Goal: Task Accomplishment & Management: Use online tool/utility

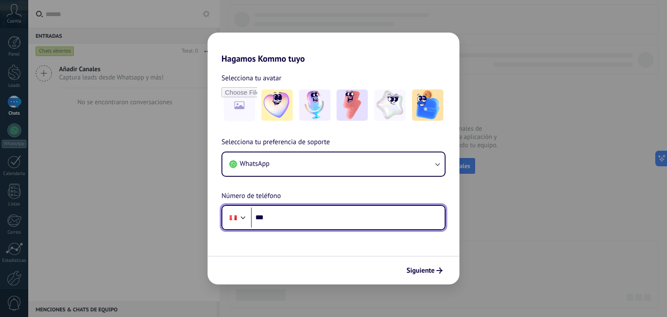
click at [298, 215] on input "***" at bounding box center [348, 218] width 194 height 20
paste input "**********"
type input "**********"
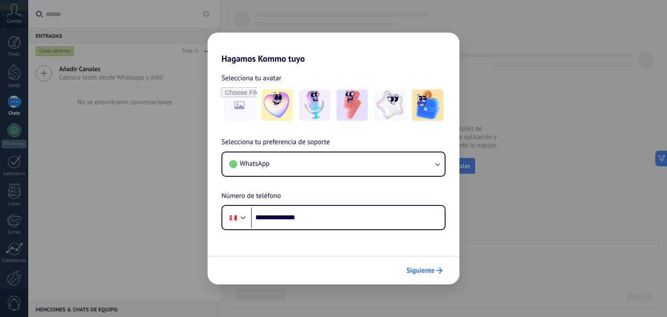
click at [429, 272] on span "Siguiente" at bounding box center [420, 270] width 28 height 6
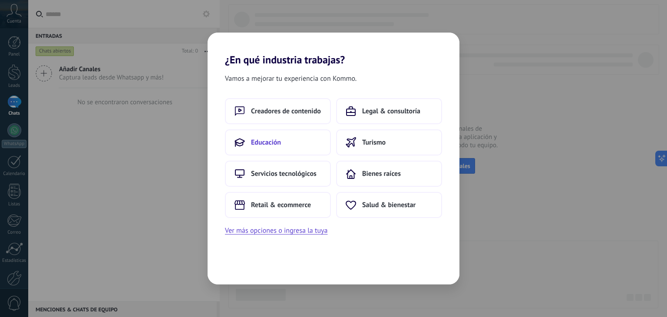
click at [308, 141] on button "Educación" at bounding box center [278, 142] width 106 height 26
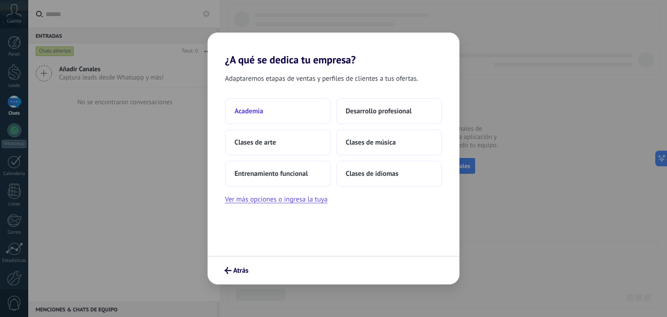
click at [283, 110] on button "Academia" at bounding box center [278, 111] width 106 height 26
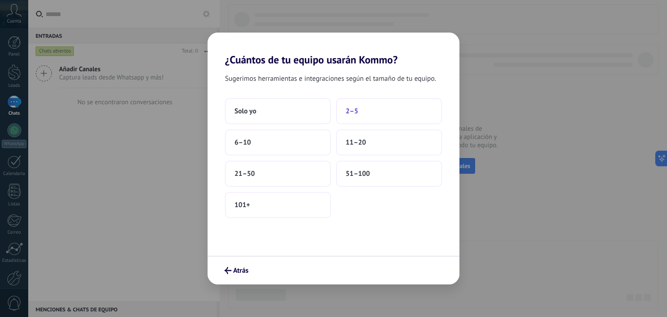
click at [364, 110] on button "2–5" at bounding box center [389, 111] width 106 height 26
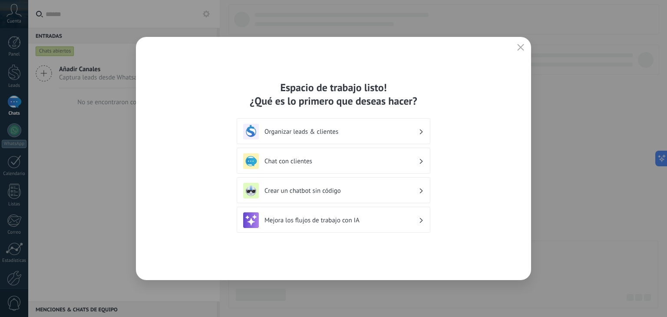
click at [518, 47] on icon "button" at bounding box center [520, 47] width 7 height 7
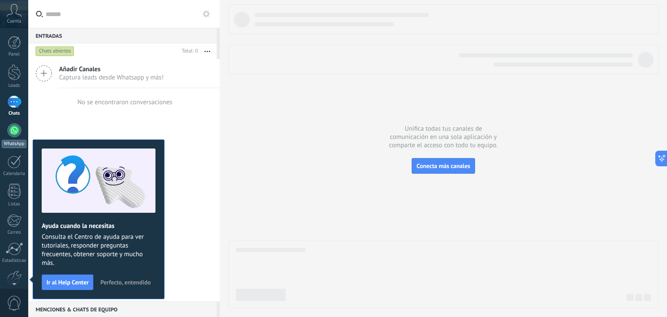
click at [16, 133] on div at bounding box center [14, 130] width 14 height 14
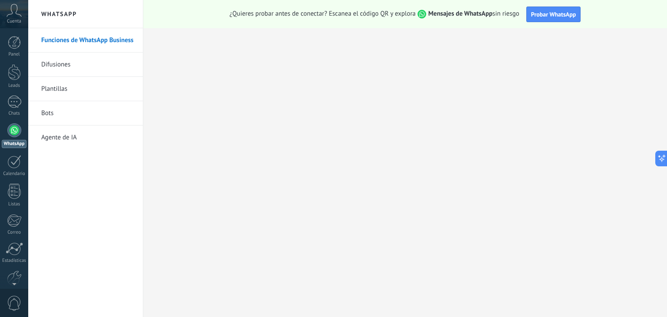
click at [53, 60] on link "Difusiones" at bounding box center [87, 65] width 93 height 24
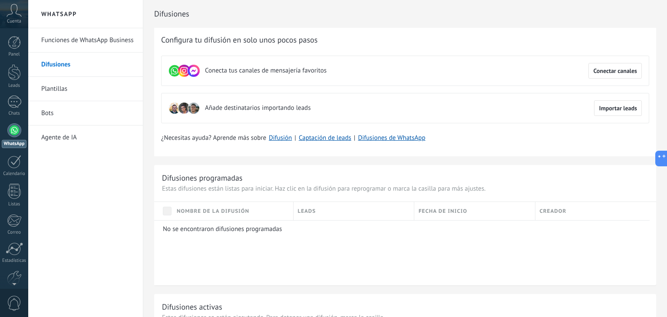
click at [12, 135] on div at bounding box center [14, 130] width 14 height 14
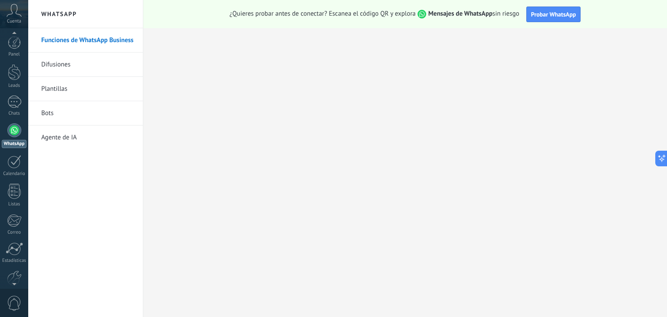
click at [12, 10] on icon at bounding box center [14, 10] width 15 height 13
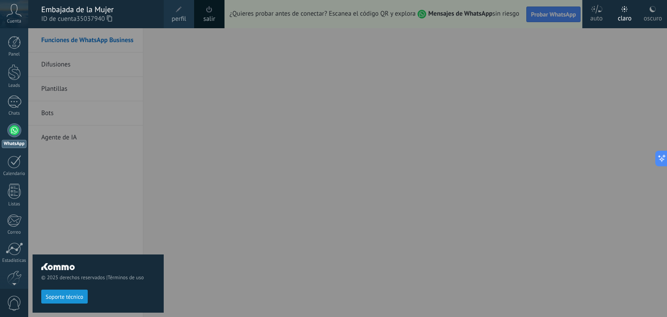
click at [12, 129] on div at bounding box center [14, 130] width 14 height 14
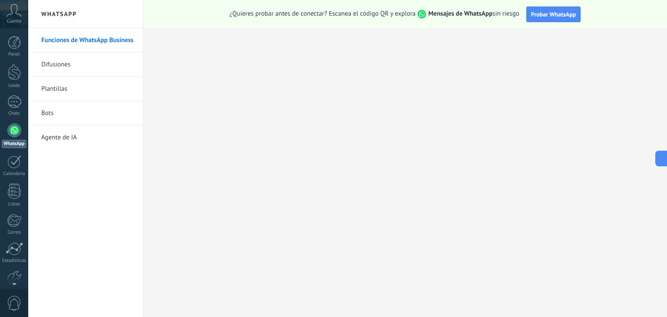
click at [64, 38] on link "Funciones de WhatsApp Business" at bounding box center [87, 40] width 93 height 24
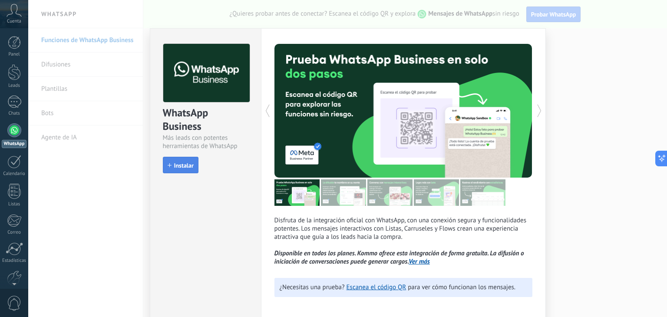
click at [185, 165] on span "Instalar" at bounding box center [184, 165] width 20 height 6
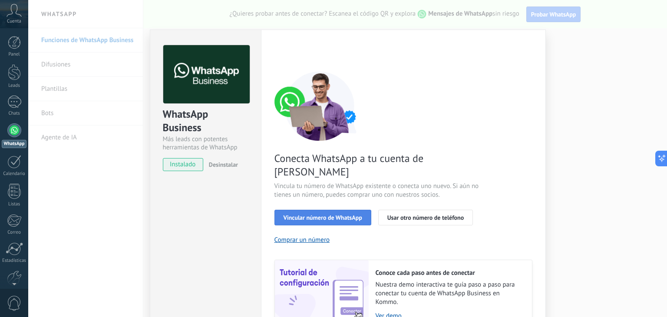
click at [328, 214] on span "Vincular número de WhatsApp" at bounding box center [322, 217] width 79 height 6
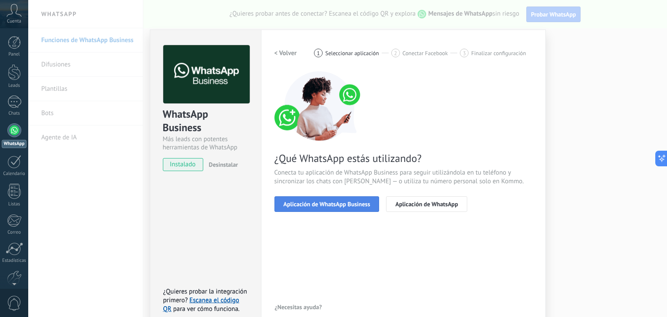
click at [315, 207] on button "Aplicación de WhatsApp Business" at bounding box center [326, 204] width 105 height 16
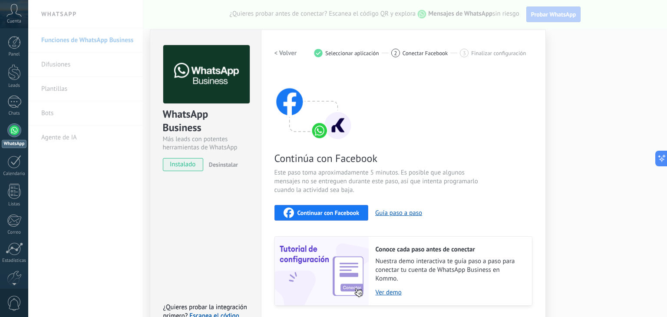
click at [324, 213] on span "Continuar con Facebook" at bounding box center [328, 213] width 62 height 6
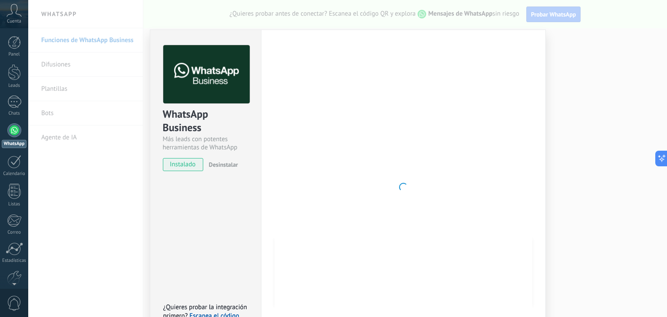
click at [185, 166] on span "instalado" at bounding box center [183, 164] width 40 height 13
click at [552, 83] on div "WhatsApp Business Más leads con potentes herramientas de WhatsApp instalado Des…" at bounding box center [347, 158] width 639 height 317
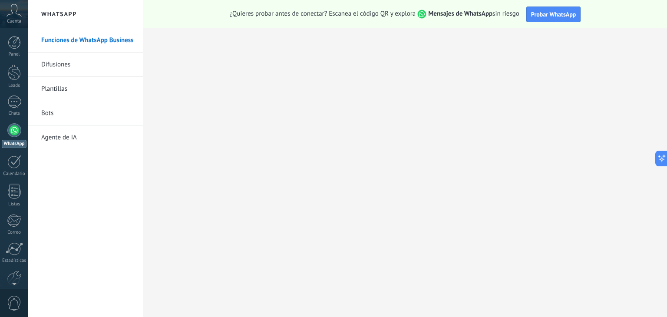
click at [56, 87] on link "Plantillas" at bounding box center [87, 89] width 93 height 24
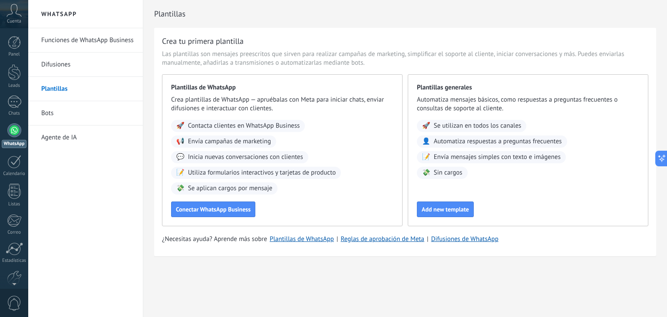
click at [52, 62] on link "Difusiones" at bounding box center [87, 65] width 93 height 24
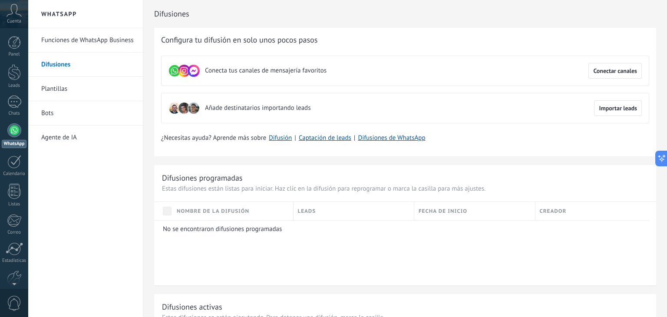
click at [54, 138] on link "Agente de IA" at bounding box center [87, 137] width 93 height 24
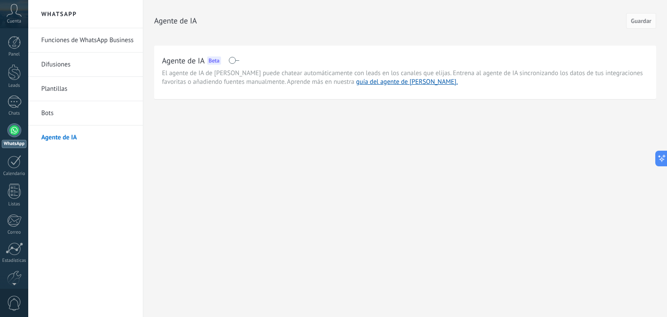
click at [56, 39] on link "Funciones de WhatsApp Business" at bounding box center [87, 40] width 93 height 24
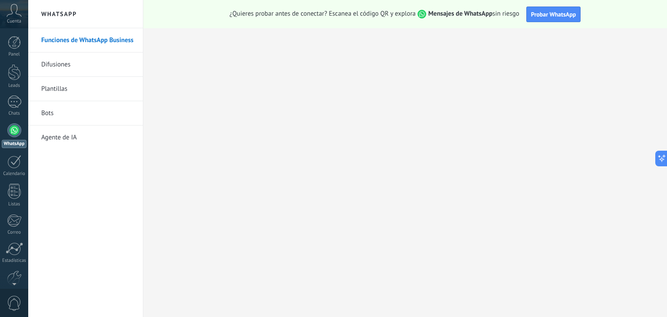
click at [16, 128] on div at bounding box center [14, 130] width 14 height 14
click at [16, 102] on div at bounding box center [14, 102] width 14 height 13
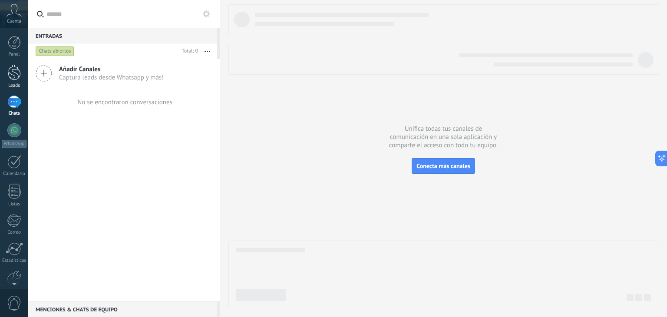
click at [16, 77] on div at bounding box center [14, 72] width 13 height 16
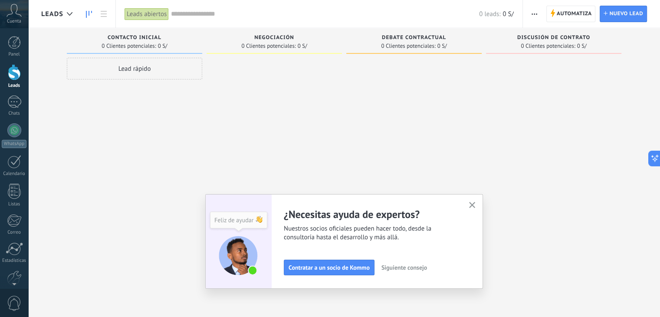
click at [132, 68] on div "Lead rápido" at bounding box center [134, 69] width 135 height 22
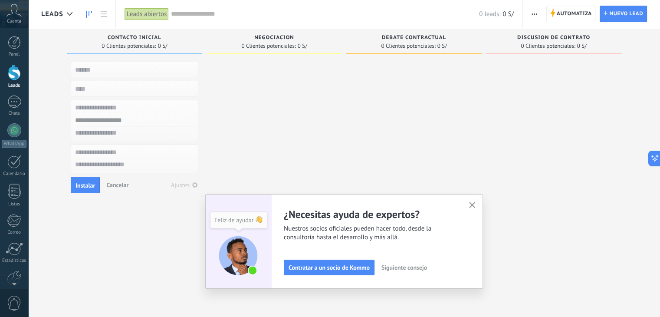
click at [121, 186] on span "Cancelar" at bounding box center [117, 185] width 22 height 8
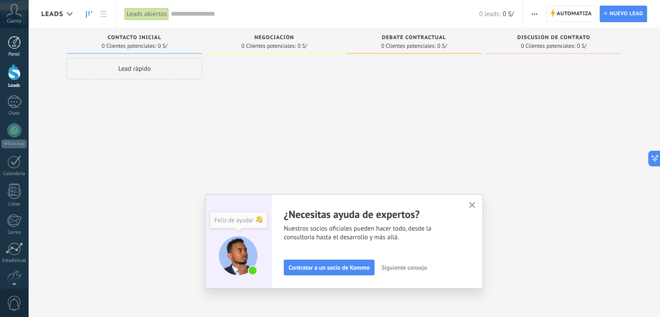
click at [17, 38] on div at bounding box center [14, 42] width 13 height 13
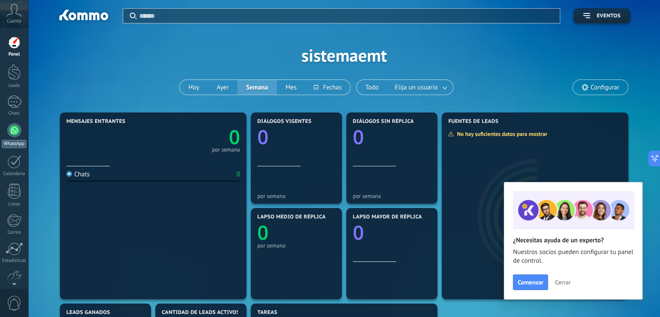
click at [12, 129] on div at bounding box center [14, 130] width 14 height 14
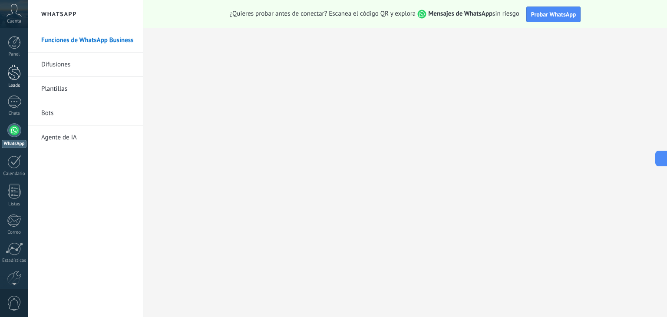
click at [13, 70] on div at bounding box center [14, 72] width 13 height 16
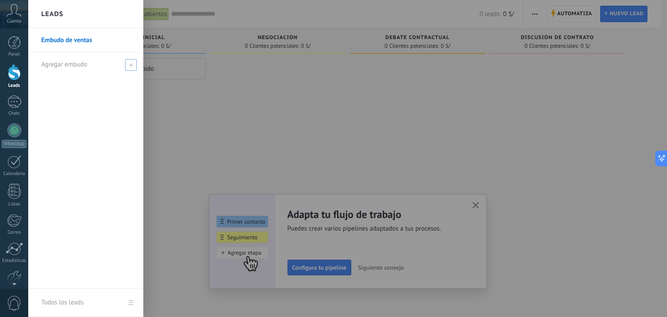
click at [128, 66] on span at bounding box center [131, 65] width 12 height 12
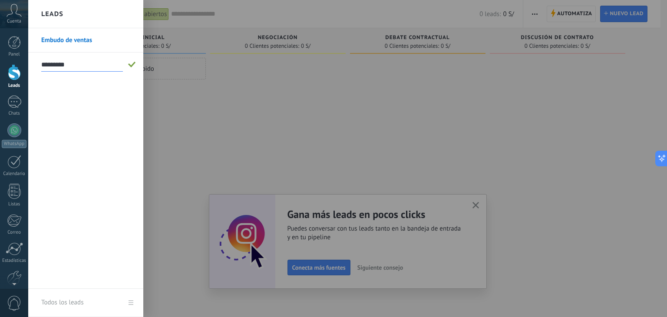
type input "********"
click at [134, 63] on span at bounding box center [132, 65] width 8 height 6
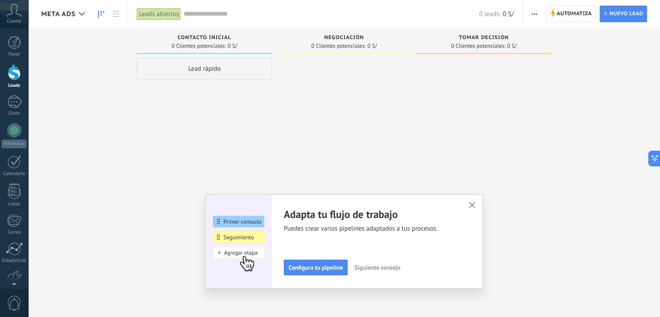
click at [188, 72] on div "Lead rápido" at bounding box center [204, 69] width 135 height 22
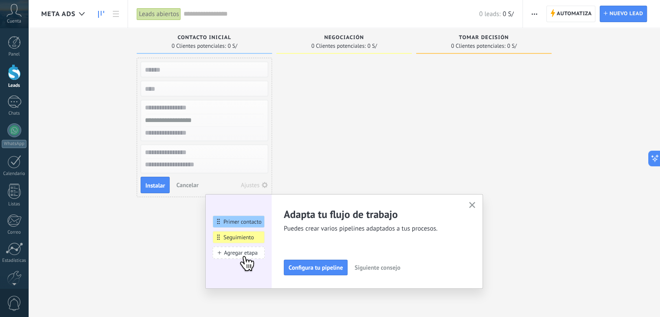
click at [188, 183] on span "Cancelar" at bounding box center [187, 185] width 22 height 8
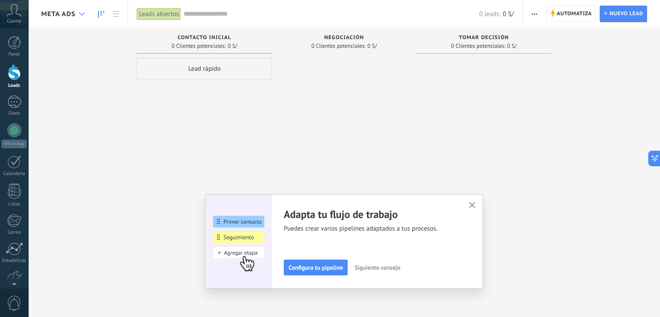
click at [80, 14] on icon at bounding box center [82, 13] width 6 height 3
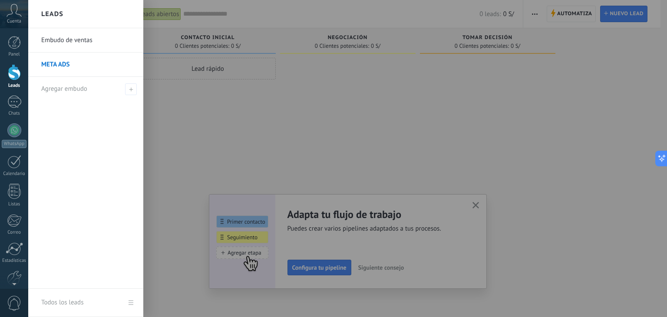
click at [76, 40] on link "Embudo de ventas" at bounding box center [87, 40] width 93 height 24
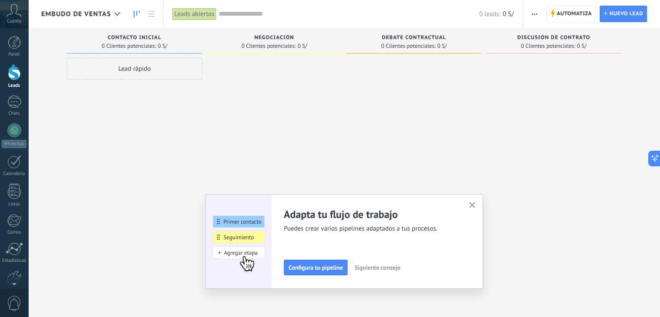
click at [77, 17] on span "Embudo de ventas" at bounding box center [76, 14] width 70 height 8
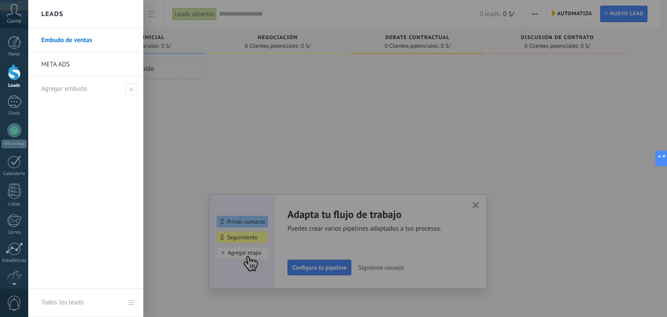
click at [74, 63] on link "META ADS" at bounding box center [87, 65] width 93 height 24
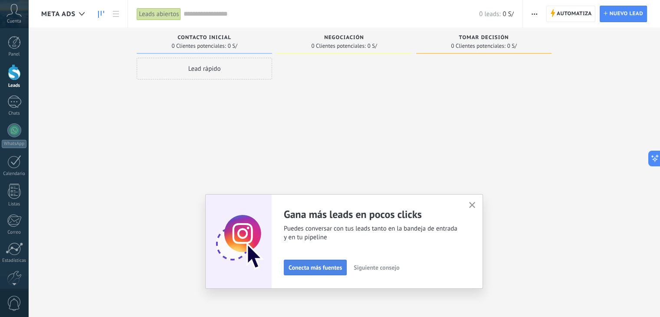
click at [315, 267] on span "Conecta más fuentes" at bounding box center [315, 267] width 53 height 6
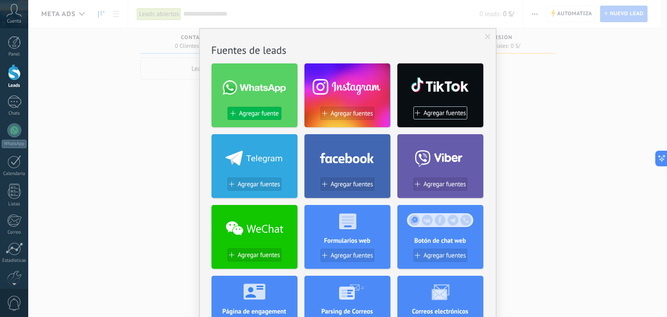
click at [249, 113] on span "Agregar fuente" at bounding box center [259, 113] width 40 height 7
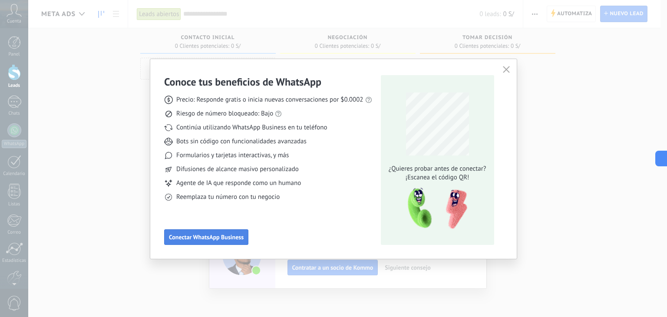
click at [206, 234] on span "Conectar WhatsApp Business" at bounding box center [206, 237] width 75 height 6
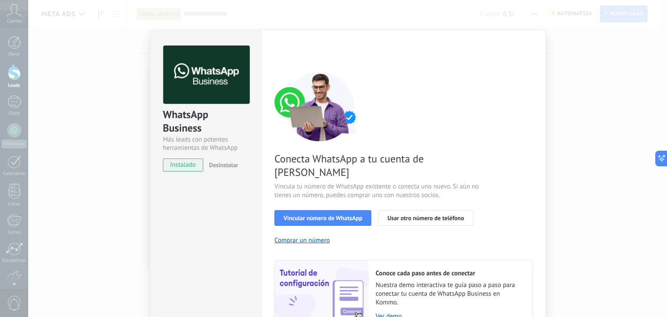
scroll to position [37, 0]
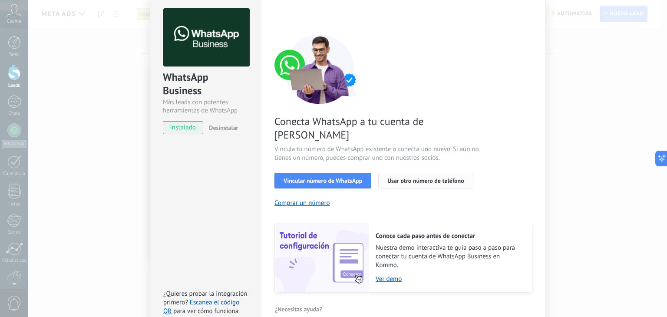
click at [416, 178] on span "Usar otro número de teléfono" at bounding box center [425, 181] width 76 height 6
click at [91, 99] on div "WhatsApp Business Más leads con potentes herramientas de WhatsApp instalado Des…" at bounding box center [347, 158] width 639 height 317
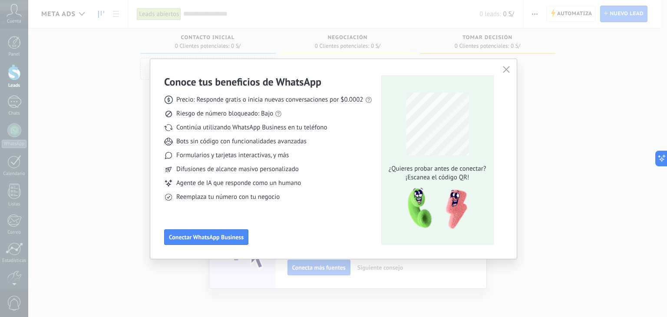
click at [504, 72] on use "button" at bounding box center [506, 69] width 7 height 7
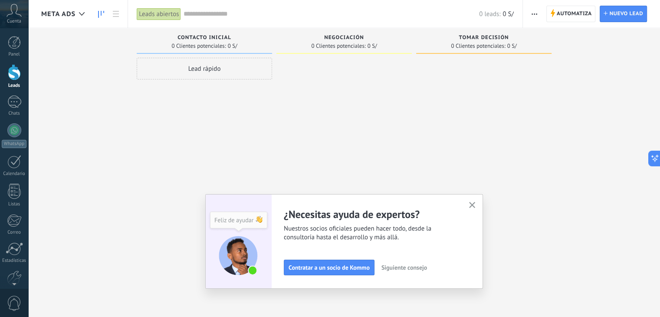
click at [14, 18] on div "Cuenta" at bounding box center [14, 14] width 28 height 28
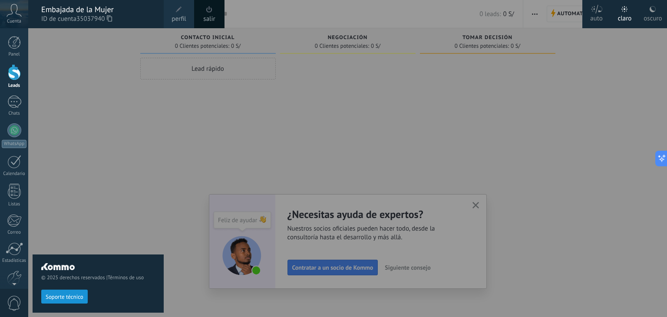
click at [14, 18] on div "Cuenta" at bounding box center [14, 14] width 28 height 28
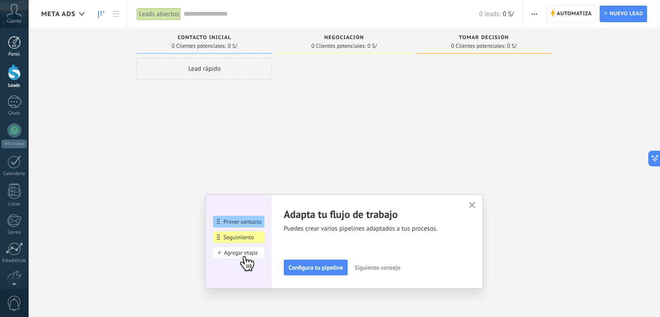
click at [11, 52] on div "Panel" at bounding box center [14, 55] width 25 height 6
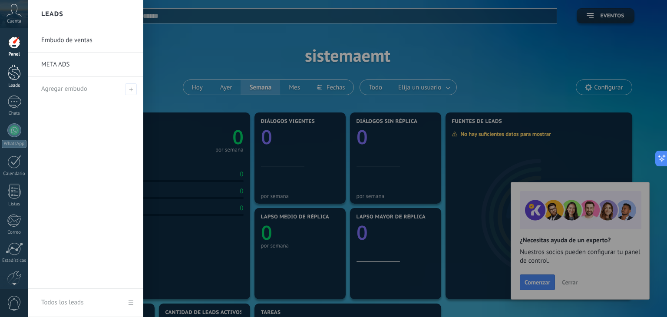
click at [9, 81] on link "Leads" at bounding box center [14, 76] width 28 height 24
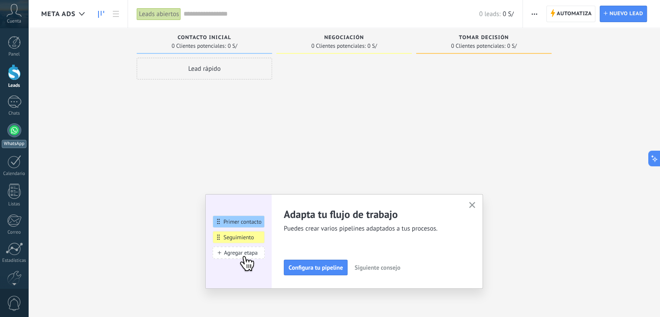
click at [16, 134] on div at bounding box center [14, 130] width 14 height 14
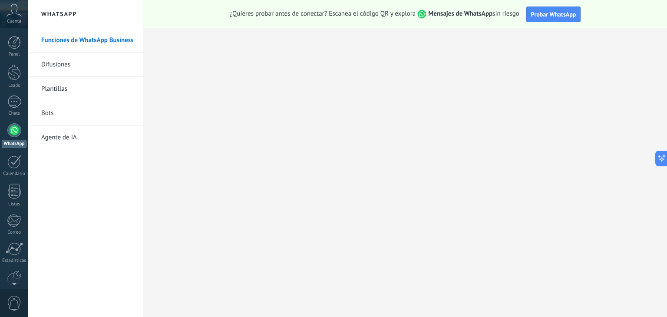
click at [62, 92] on link "Plantillas" at bounding box center [87, 89] width 93 height 24
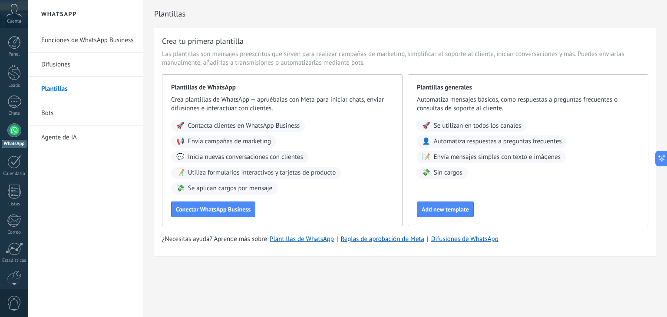
click at [91, 110] on link "Bots" at bounding box center [87, 113] width 93 height 24
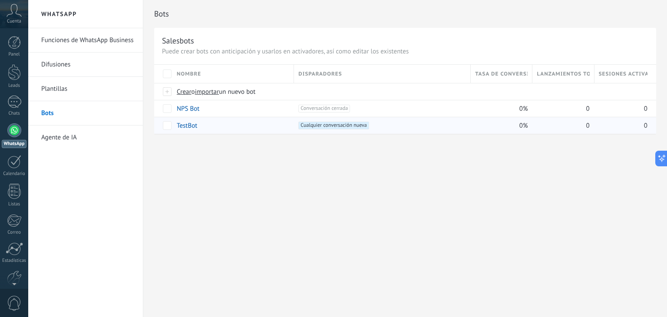
click at [188, 127] on link "TestBot" at bounding box center [187, 126] width 20 height 8
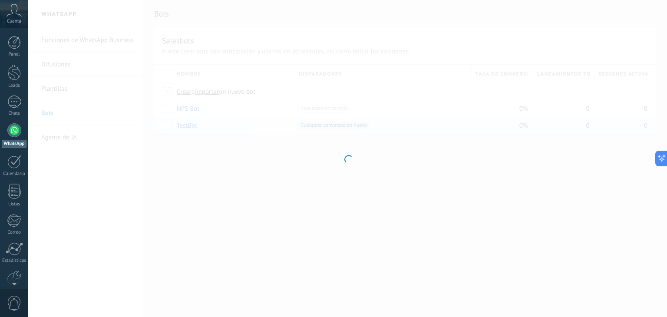
type input "*******"
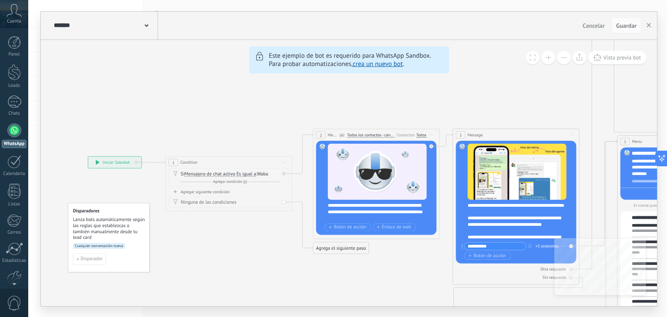
drag, startPoint x: 117, startPoint y: 195, endPoint x: 285, endPoint y: 183, distance: 168.5
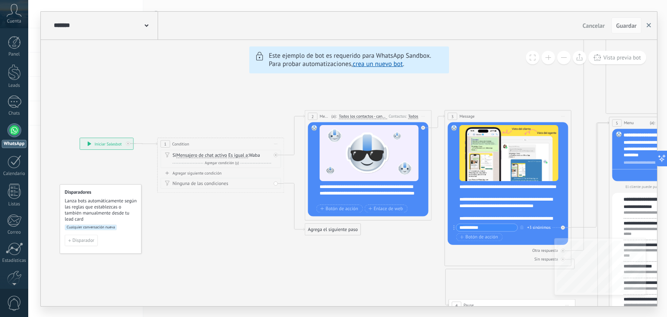
click at [648, 26] on use "button" at bounding box center [648, 25] width 4 height 4
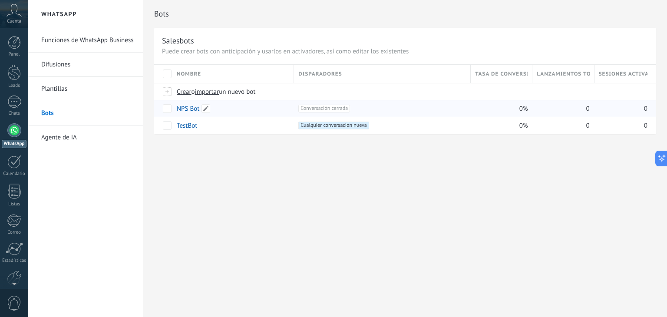
click at [183, 108] on link "NPS Bot" at bounding box center [188, 109] width 23 height 8
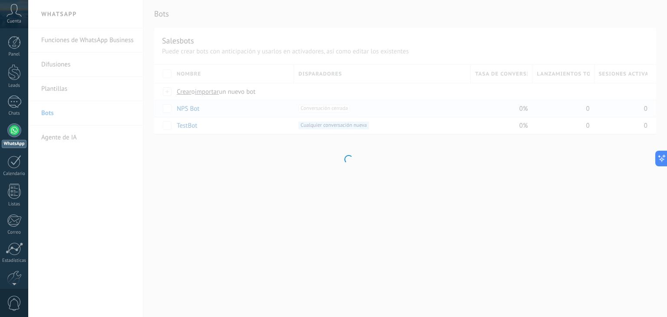
click at [183, 108] on div at bounding box center [347, 158] width 639 height 317
type input "*******"
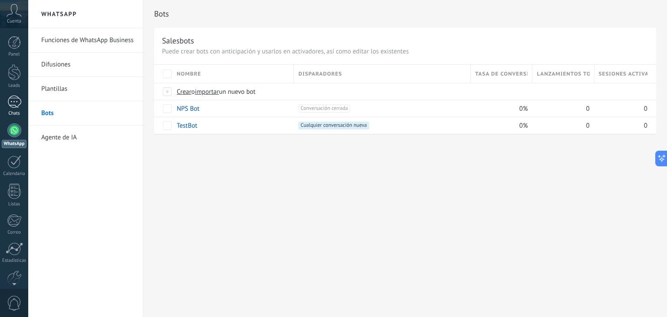
click at [13, 100] on div at bounding box center [14, 102] width 14 height 13
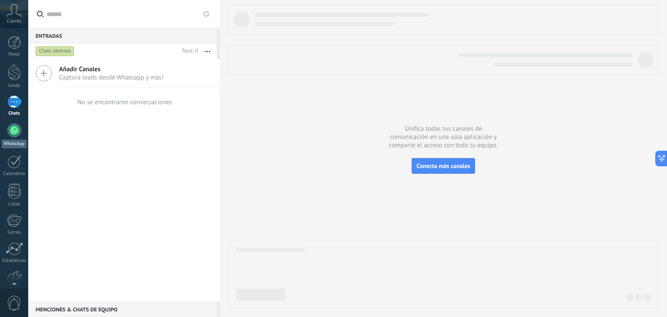
click at [11, 137] on link "WhatsApp" at bounding box center [14, 135] width 28 height 25
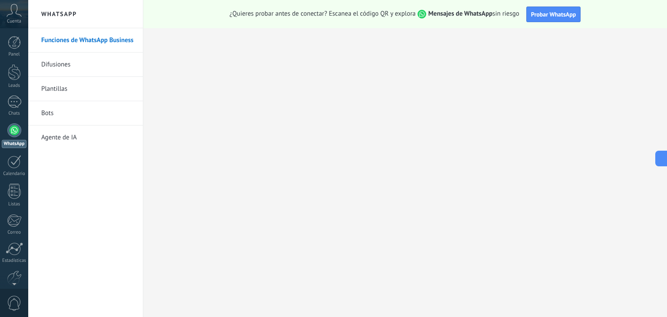
click at [10, 132] on div at bounding box center [14, 130] width 14 height 14
click at [65, 110] on link "Bots" at bounding box center [87, 113] width 93 height 24
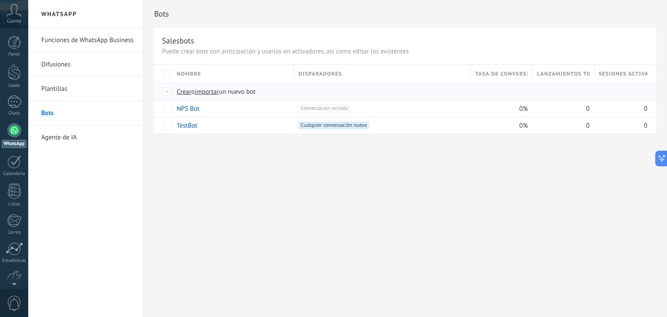
click at [184, 92] on span "Crear" at bounding box center [184, 92] width 15 height 8
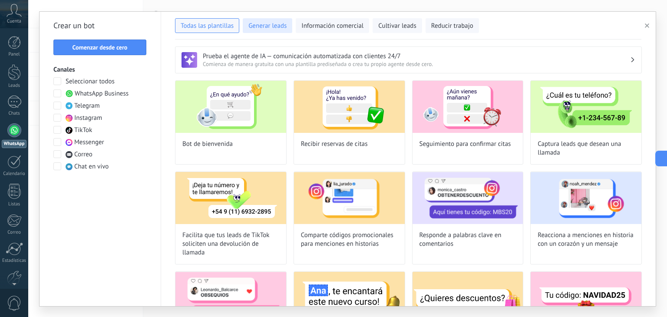
click at [270, 23] on span "Generar leads" at bounding box center [267, 26] width 38 height 9
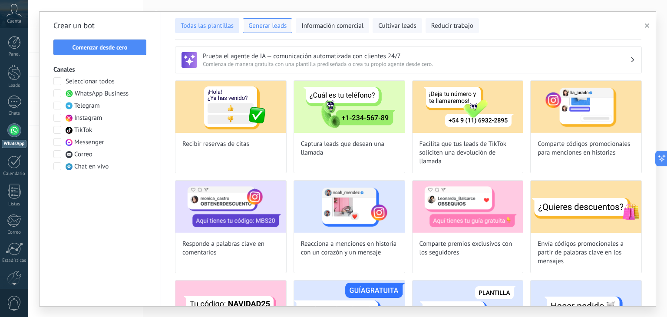
click at [214, 26] on span "Todas las plantillas" at bounding box center [207, 26] width 53 height 9
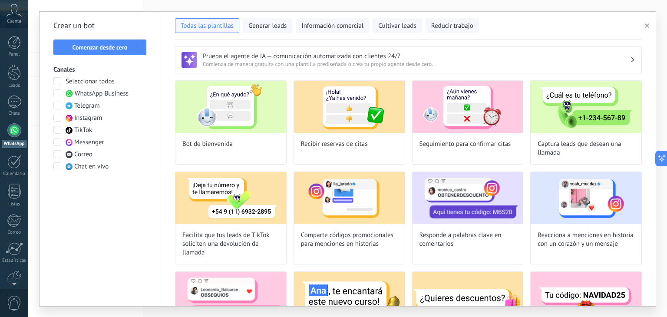
click at [59, 92] on span at bounding box center [57, 93] width 8 height 8
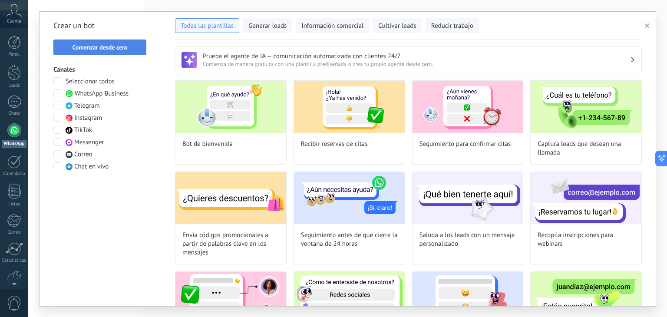
click at [96, 47] on span "Comenzar desde cero" at bounding box center [100, 47] width 55 height 6
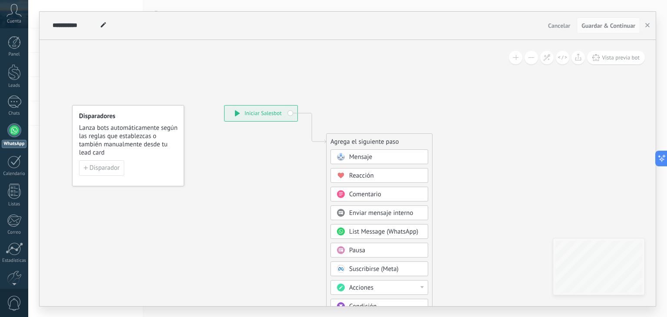
click at [235, 113] on icon at bounding box center [237, 113] width 5 height 6
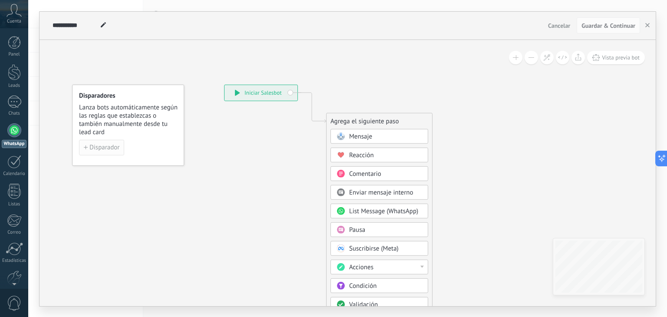
click at [109, 146] on span "Disparador" at bounding box center [104, 147] width 30 height 6
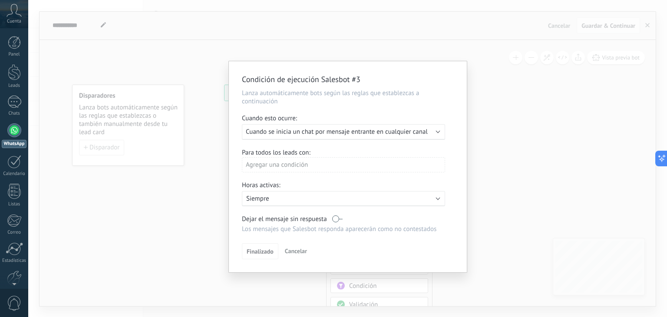
click at [291, 249] on span "Cancelar" at bounding box center [296, 251] width 22 height 8
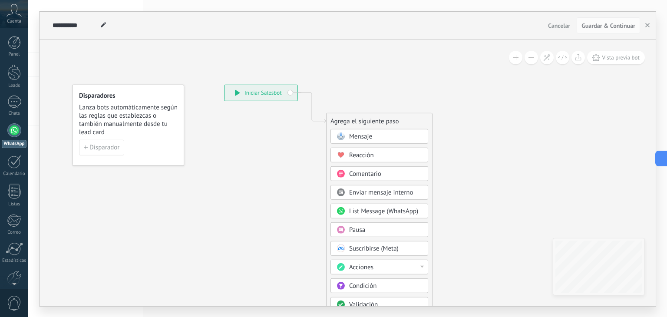
click at [262, 92] on div "**********" at bounding box center [260, 93] width 73 height 16
click at [358, 138] on span "Mensaje" at bounding box center [360, 136] width 23 height 8
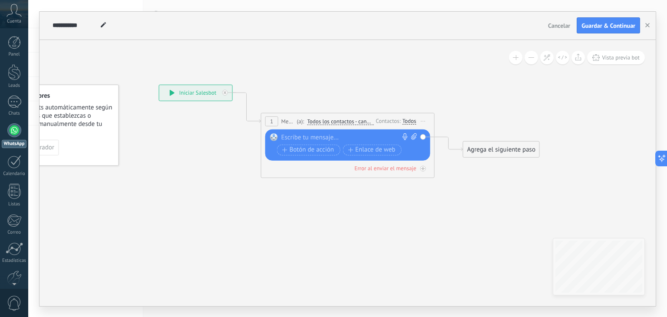
click at [354, 122] on span "Todos los contactos - canales seleccionados" at bounding box center [340, 121] width 66 height 7
click at [354, 122] on button "Todos los contactos - canales seleccionados" at bounding box center [357, 121] width 109 height 16
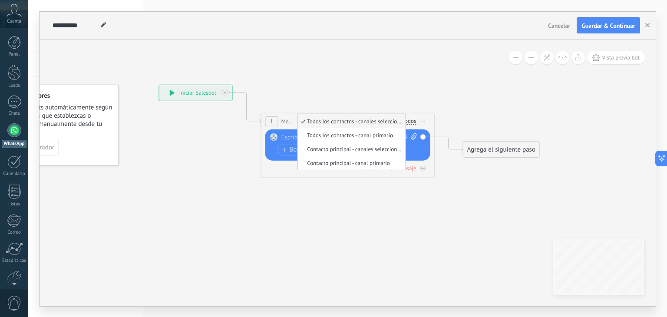
click at [361, 89] on icon at bounding box center [334, 124] width 785 height 515
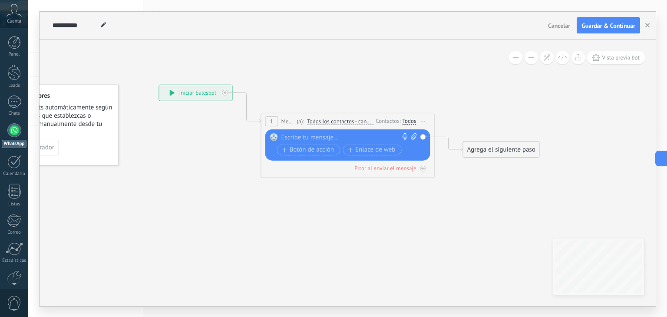
click at [345, 125] on div "1 Mensaje ******* (a): Todos los contactos - canales seleccionados Todos los co…" at bounding box center [347, 121] width 173 height 16
click at [386, 120] on div "Contactos:" at bounding box center [389, 121] width 26 height 8
click at [409, 120] on div "Todos" at bounding box center [409, 121] width 14 height 7
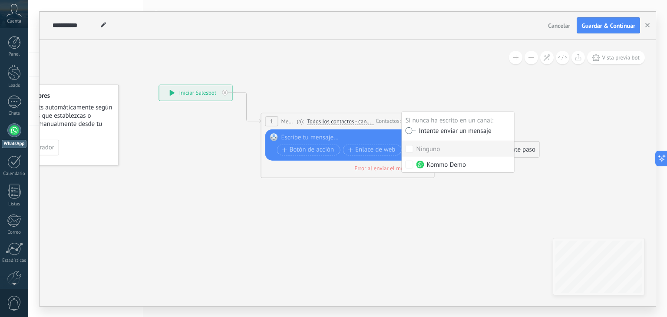
click at [409, 120] on div "Si nunca ha escrito en un canal:" at bounding box center [457, 120] width 105 height 7
click at [406, 89] on icon at bounding box center [334, 124] width 785 height 515
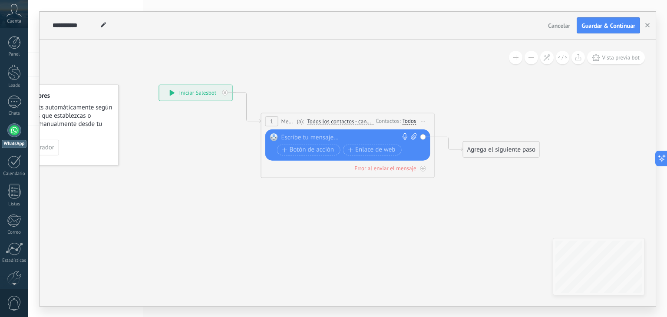
click at [339, 122] on span "Todos los contactos - canales seleccionados" at bounding box center [340, 121] width 66 height 7
click at [339, 122] on button "Todos los contactos - canales seleccionados" at bounding box center [357, 121] width 109 height 16
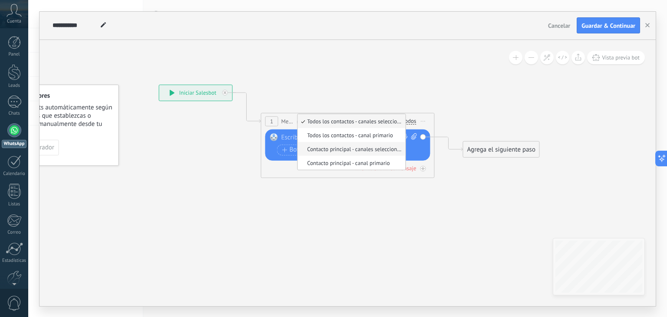
click at [346, 148] on span "Contacto principal - canales seleccionados" at bounding box center [349, 148] width 105 height 7
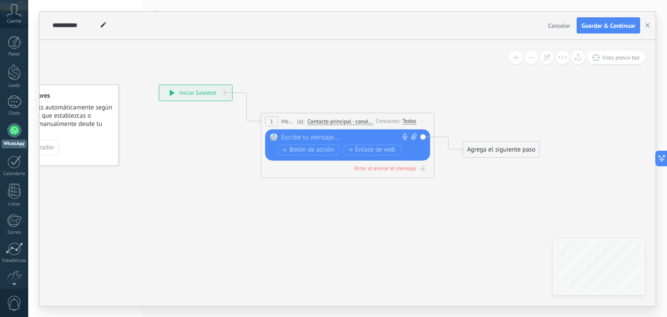
click at [345, 122] on span "Contacto principal - canales seleccionados" at bounding box center [340, 121] width 66 height 7
click at [345, 122] on button "Contacto principal - canales seleccionados" at bounding box center [357, 121] width 109 height 16
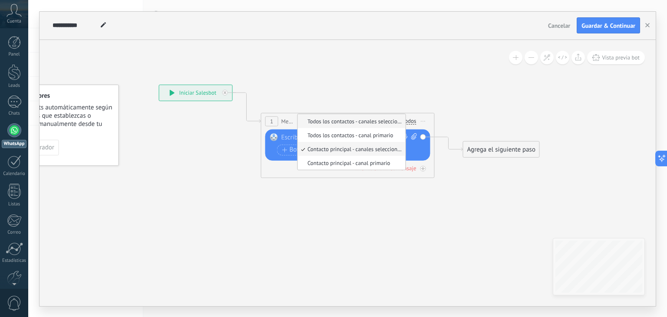
click at [325, 122] on span "Todos los contactos - canales seleccionados" at bounding box center [350, 120] width 105 height 7
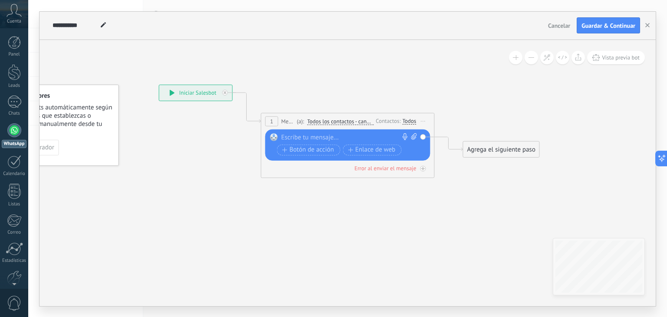
click at [425, 121] on icon at bounding box center [423, 121] width 4 height 1
click at [431, 131] on icon at bounding box center [429, 134] width 6 height 6
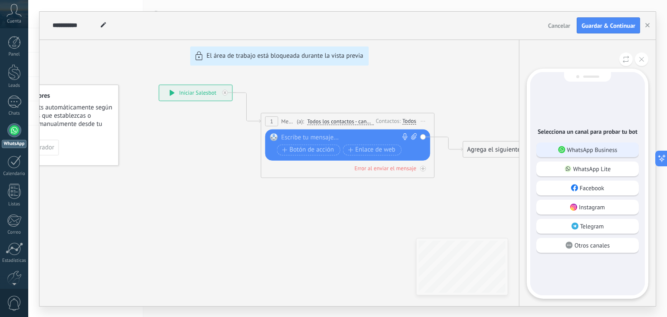
click at [598, 152] on p "WhatsApp Business" at bounding box center [592, 150] width 50 height 8
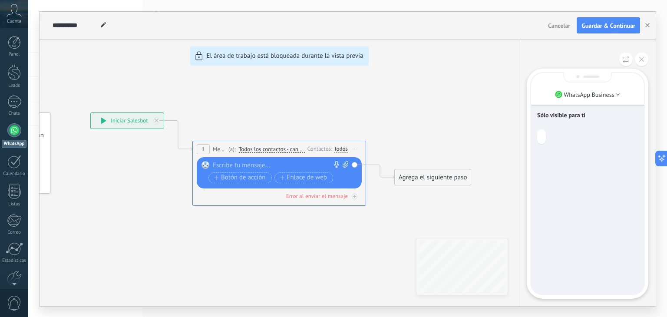
click at [247, 165] on div "**********" at bounding box center [348, 159] width 616 height 294
click at [201, 149] on div "**********" at bounding box center [348, 159] width 616 height 294
click at [641, 60] on icon at bounding box center [641, 59] width 5 height 5
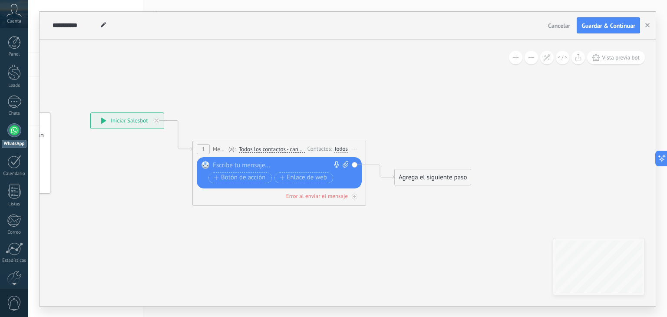
click at [294, 166] on div at bounding box center [277, 165] width 129 height 9
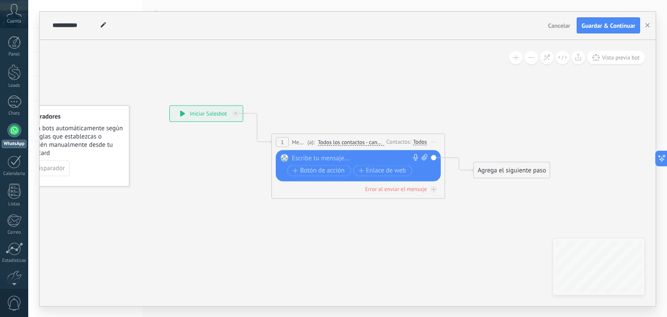
click at [326, 155] on div at bounding box center [356, 158] width 129 height 9
paste div
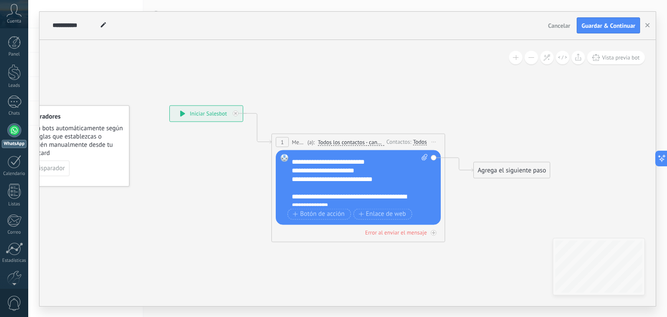
scroll to position [764, 0]
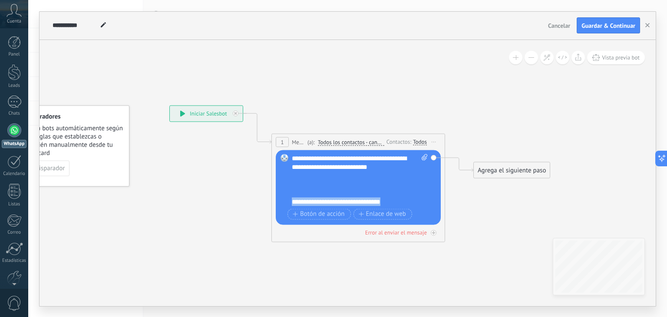
drag, startPoint x: 393, startPoint y: 197, endPoint x: 285, endPoint y: 204, distance: 108.8
click at [285, 204] on div "Reemplazar Quitar Convertir a mensaje de voz Arrastre la imagen aquí para adjun…" at bounding box center [358, 187] width 165 height 75
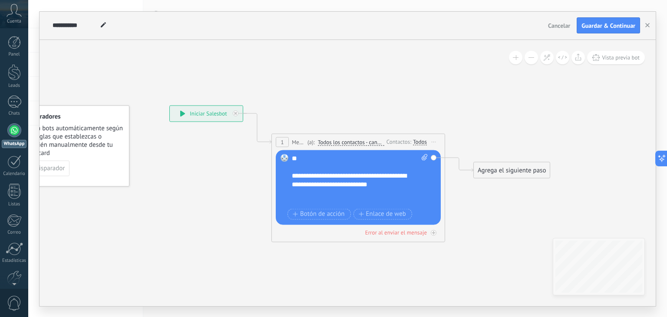
scroll to position [747, 0]
click at [424, 156] on icon at bounding box center [425, 157] width 6 height 7
click input "Subir" at bounding box center [0, 0] width 0 height 0
click at [420, 154] on span at bounding box center [423, 180] width 8 height 52
click input "Subir" at bounding box center [0, 0] width 0 height 0
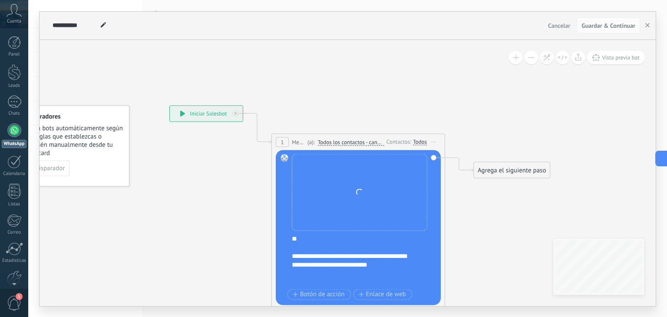
scroll to position [721, 0]
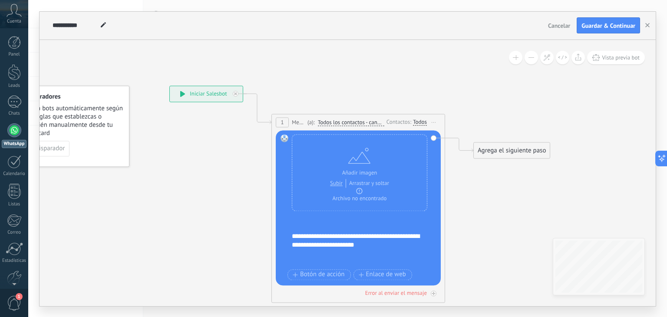
click at [465, 184] on icon at bounding box center [344, 125] width 785 height 515
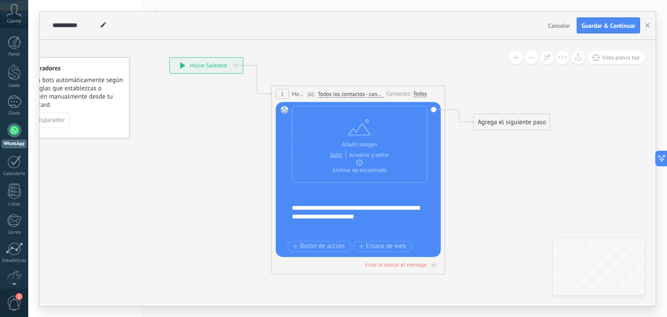
click at [398, 218] on div "**********" at bounding box center [356, 216] width 129 height 26
click at [397, 224] on div "**********" at bounding box center [356, 216] width 129 height 26
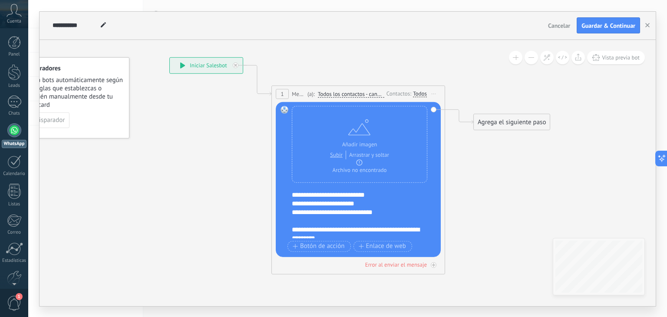
scroll to position [412, 0]
click at [392, 217] on div "**********" at bounding box center [356, 212] width 129 height 9
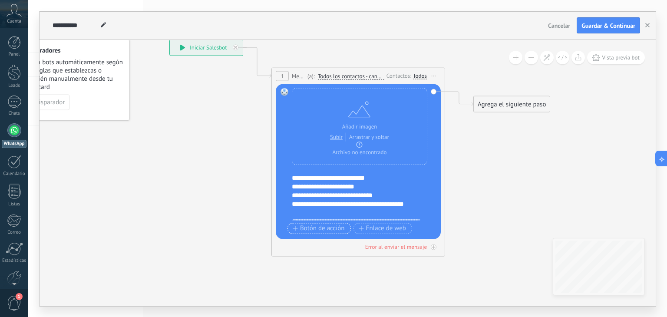
click at [330, 228] on span "Botón de acción" at bounding box center [319, 228] width 52 height 7
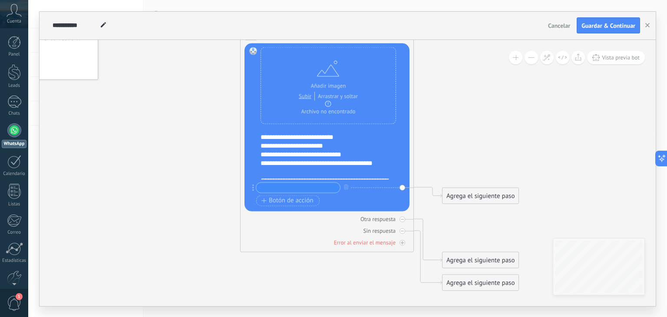
click at [284, 185] on input "text" at bounding box center [298, 187] width 84 height 10
type input "**********"
click at [252, 188] on icon at bounding box center [253, 187] width 2 height 7
click at [314, 183] on input "**********" at bounding box center [298, 187] width 84 height 10
click at [446, 150] on icon at bounding box center [313, 144] width 785 height 726
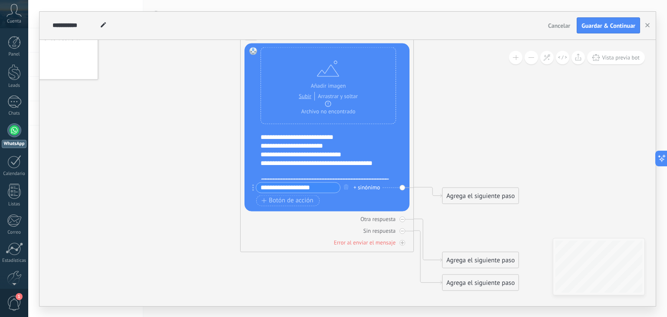
click at [471, 195] on div "Agrega el siguiente paso" at bounding box center [480, 195] width 76 height 14
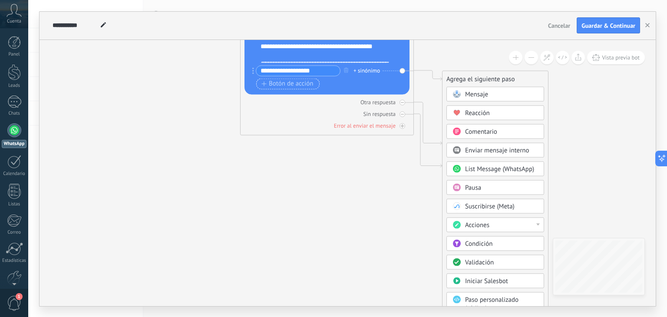
click at [301, 81] on span "Botón de acción" at bounding box center [287, 83] width 52 height 7
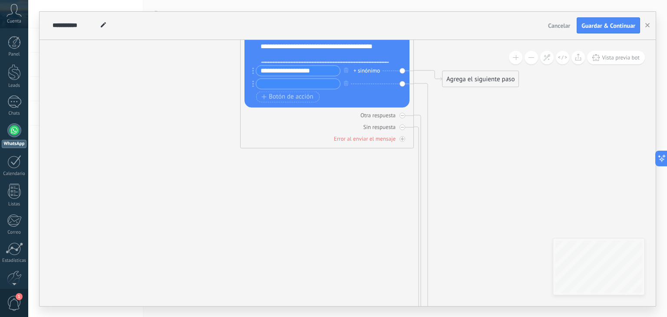
click at [370, 71] on div "+ sinónimo" at bounding box center [366, 70] width 26 height 9
click at [462, 49] on icon at bounding box center [313, 155] width 785 height 983
click at [254, 70] on div "**********" at bounding box center [296, 70] width 88 height 11
click at [282, 80] on input "text" at bounding box center [298, 84] width 84 height 10
click at [345, 81] on icon "button" at bounding box center [346, 83] width 4 height 5
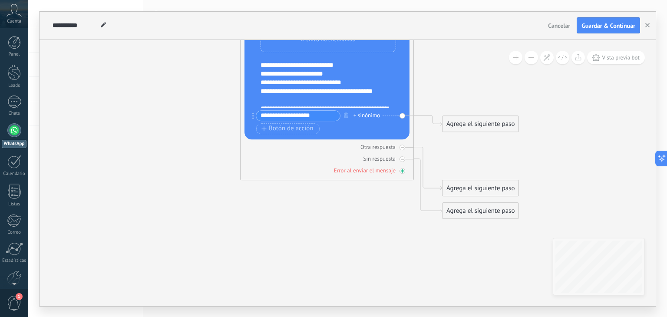
click at [402, 171] on icon at bounding box center [402, 170] width 4 height 4
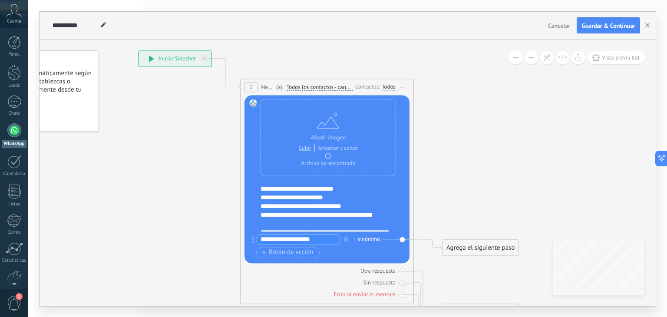
click at [253, 101] on rect at bounding box center [253, 103] width 8 height 8
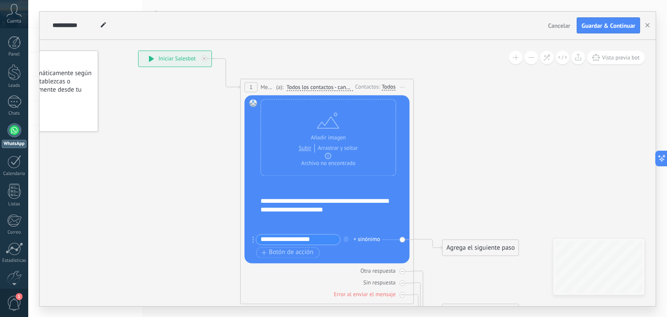
scroll to position [729, 0]
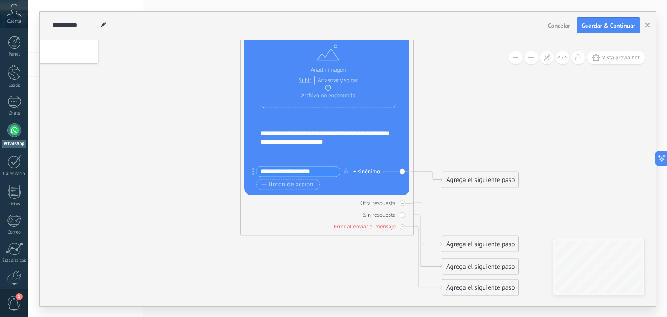
click at [314, 168] on input "**********" at bounding box center [298, 171] width 84 height 10
click at [476, 181] on div "Agrega el siguiente paso" at bounding box center [480, 179] width 76 height 14
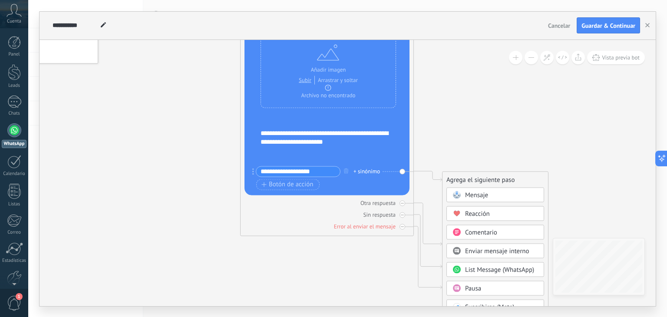
click at [476, 198] on span "Mensaje" at bounding box center [476, 195] width 23 height 8
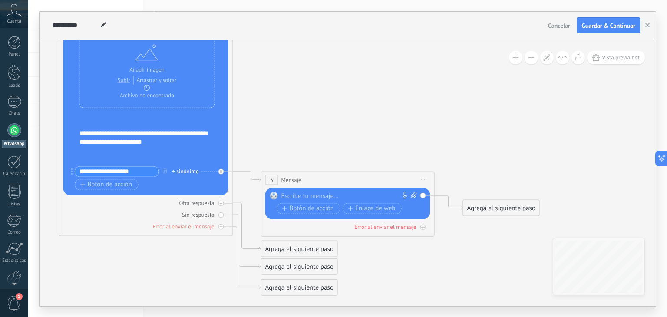
click at [412, 196] on icon at bounding box center [414, 194] width 6 height 7
click input "Subir" at bounding box center [0, 0] width 0 height 0
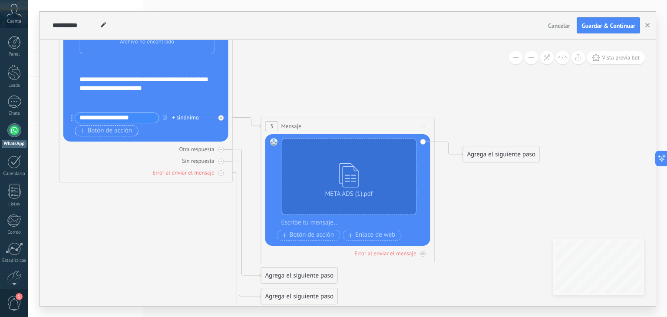
click at [103, 132] on span "Botón de acción" at bounding box center [106, 130] width 52 height 7
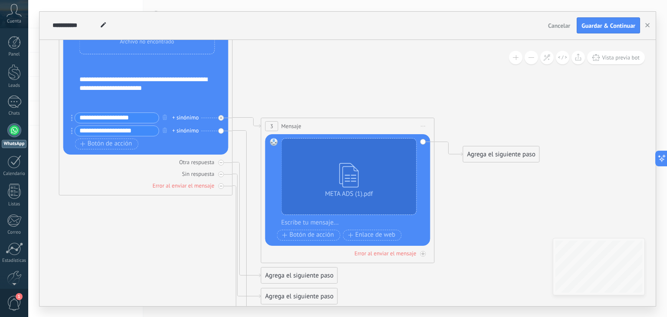
click at [146, 128] on input "**********" at bounding box center [117, 131] width 84 height 10
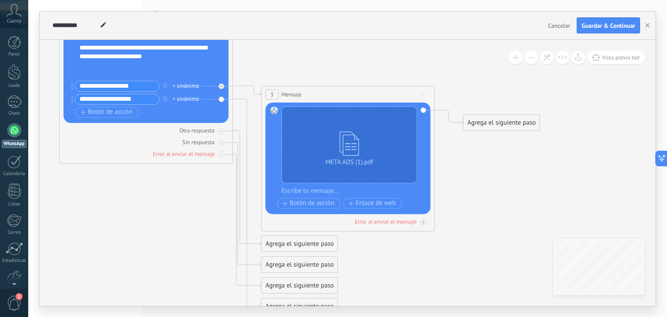
type input "**********"
click at [287, 245] on div "Agrega el siguiente paso" at bounding box center [299, 244] width 76 height 14
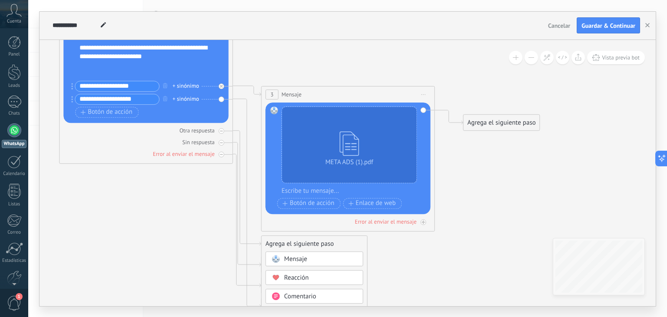
click at [296, 258] on span "Mensaje" at bounding box center [295, 259] width 23 height 8
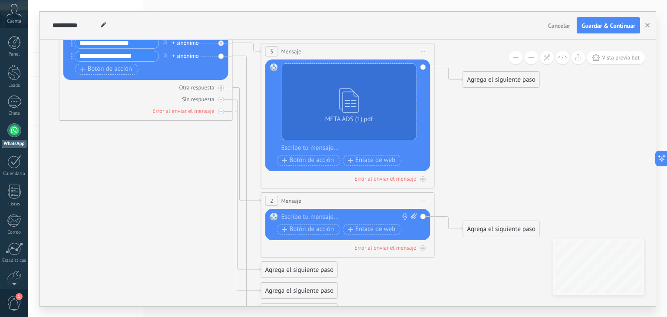
click at [414, 215] on icon at bounding box center [414, 216] width 6 height 7
click input "Subir" at bounding box center [0, 0] width 0 height 0
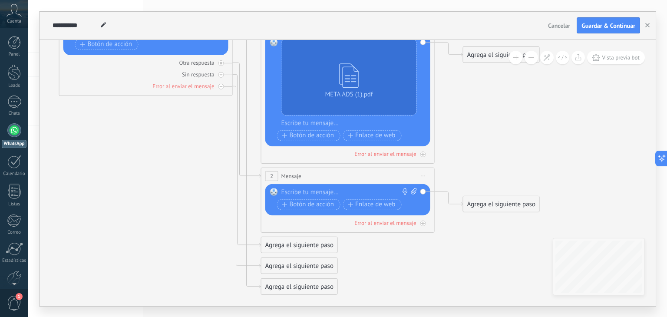
click at [339, 194] on div at bounding box center [345, 192] width 129 height 9
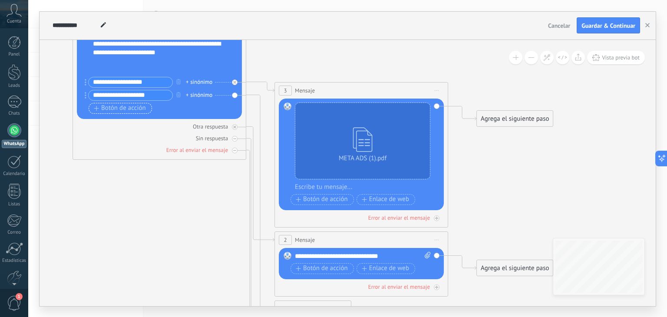
click at [122, 109] on span "Botón de acción" at bounding box center [120, 108] width 52 height 7
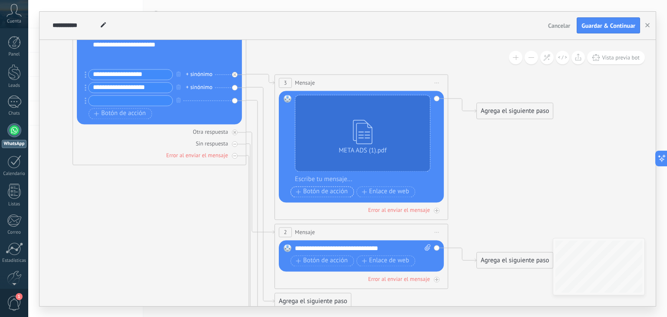
click at [321, 193] on span "Botón de acción" at bounding box center [322, 191] width 52 height 7
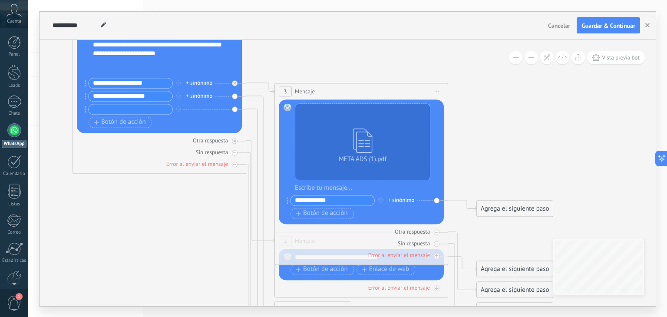
drag, startPoint x: 354, startPoint y: 200, endPoint x: 278, endPoint y: 200, distance: 76.4
click at [278, 200] on div "3 Mensaje ******* (a): Todos los contactos - canales seleccionados Todos los co…" at bounding box center [361, 174] width 174 height 182
type input "**********"
click at [119, 105] on input "text" at bounding box center [131, 109] width 84 height 10
click at [316, 216] on span "Botón de acción" at bounding box center [322, 213] width 52 height 7
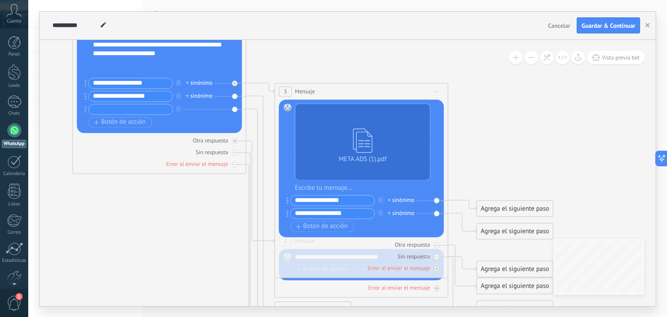
type input "**********"
click at [497, 232] on div "Agrega el siguiente paso" at bounding box center [515, 231] width 76 height 14
click at [527, 249] on div "Mensaje" at bounding box center [535, 246] width 73 height 9
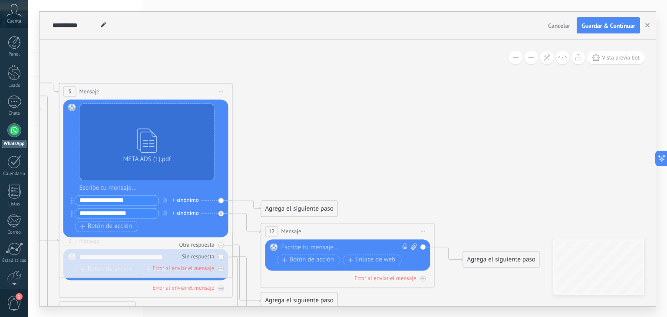
click at [353, 247] on div at bounding box center [345, 247] width 129 height 9
click at [327, 247] on div at bounding box center [345, 247] width 129 height 9
paste div
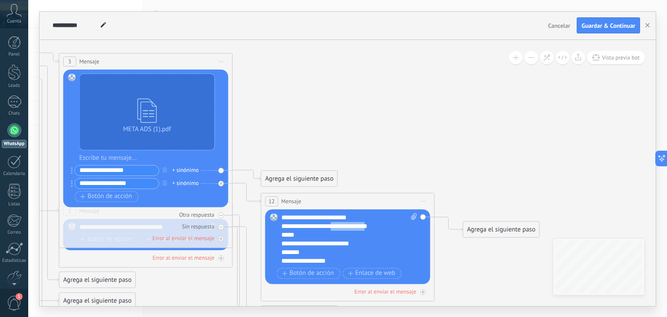
drag, startPoint x: 346, startPoint y: 226, endPoint x: 386, endPoint y: 227, distance: 39.1
click at [386, 227] on div "**********" at bounding box center [341, 226] width 121 height 9
drag, startPoint x: 307, startPoint y: 235, endPoint x: 283, endPoint y: 233, distance: 23.9
click at [283, 233] on div "*****" at bounding box center [341, 235] width 121 height 9
copy div "*****"
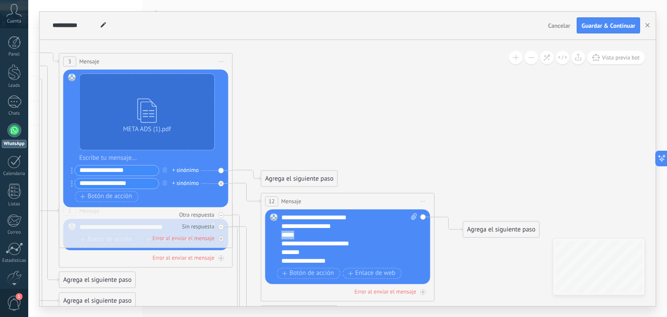
click at [321, 237] on div "*****" at bounding box center [341, 235] width 121 height 9
drag, startPoint x: 374, startPoint y: 241, endPoint x: 271, endPoint y: 243, distance: 102.9
click at [271, 243] on div "Reemplazar Quitar Convertir a mensaje de voz Arrastre la imagen aquí para adjun…" at bounding box center [347, 246] width 165 height 75
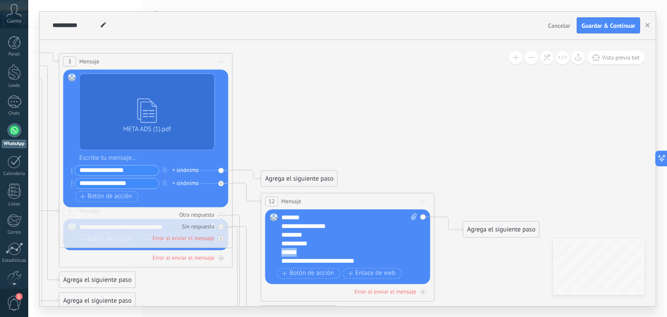
drag, startPoint x: 310, startPoint y: 251, endPoint x: 276, endPoint y: 252, distance: 34.3
click at [276, 252] on div "Reemplazar Quitar Convertir a mensaje de voz Arrastre la imagen aquí para adjun…" at bounding box center [347, 246] width 165 height 75
click at [324, 249] on div "******" at bounding box center [341, 252] width 121 height 9
click at [332, 226] on div "**********" at bounding box center [341, 226] width 121 height 9
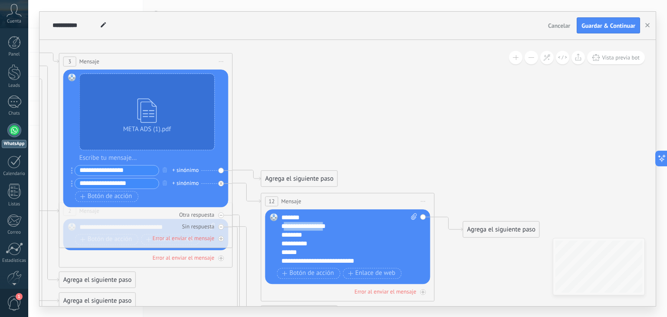
drag, startPoint x: 332, startPoint y: 226, endPoint x: 288, endPoint y: 228, distance: 43.9
click at [288, 228] on div "**********" at bounding box center [341, 226] width 121 height 9
click at [310, 245] on div "**********" at bounding box center [341, 243] width 121 height 9
drag, startPoint x: 307, startPoint y: 252, endPoint x: 274, endPoint y: 250, distance: 33.5
click at [274, 250] on div "Reemplazar Quitar Convertir a mensaje de voz Arrastre la imagen aquí para adjun…" at bounding box center [347, 246] width 165 height 75
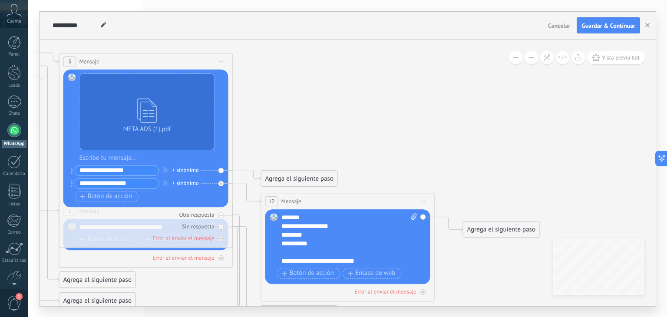
scroll to position [26, 0]
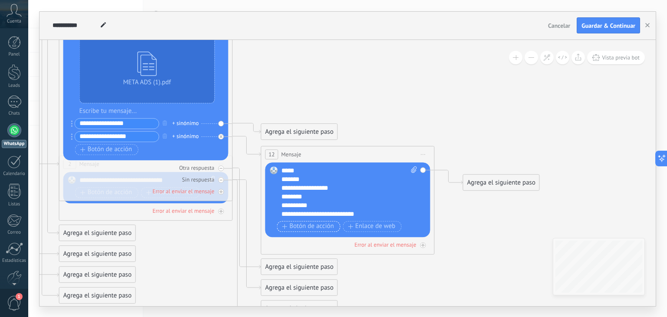
click at [321, 225] on span "Botón de acción" at bounding box center [308, 226] width 52 height 7
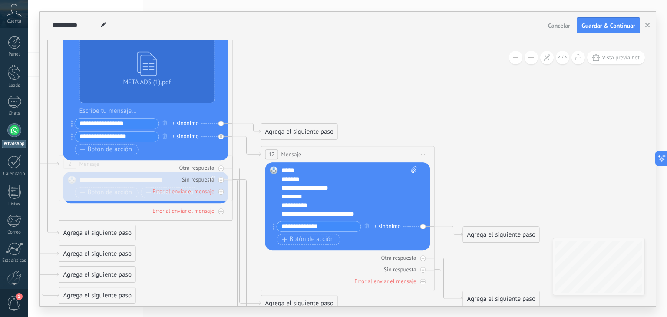
type input "**********"
click at [498, 238] on div "Agrega el siguiente paso" at bounding box center [501, 234] width 76 height 14
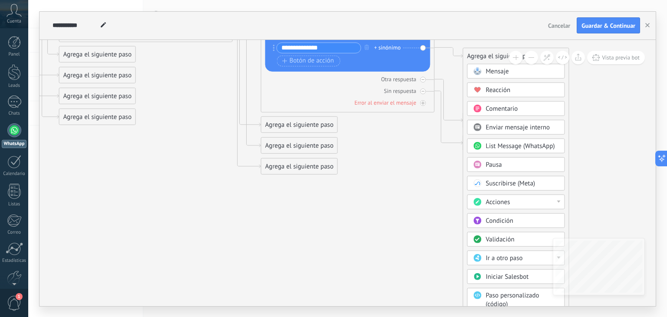
click at [511, 254] on span "Ir a otro paso" at bounding box center [504, 258] width 37 height 8
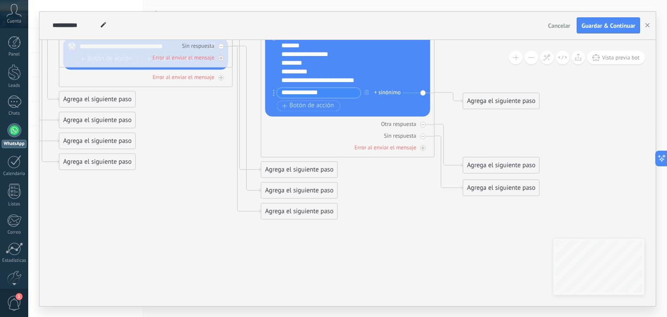
click at [340, 89] on input "**********" at bounding box center [319, 93] width 84 height 10
click at [476, 101] on div "Agrega el siguiente paso" at bounding box center [501, 101] width 76 height 14
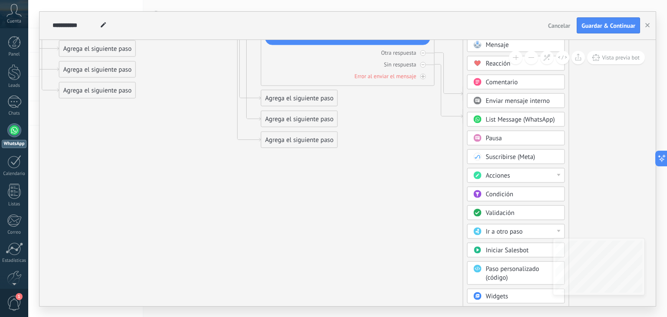
click at [526, 227] on div "Ir a otro paso" at bounding box center [522, 231] width 73 height 9
click at [508, 229] on div "1: Mensaje" at bounding box center [516, 231] width 97 height 15
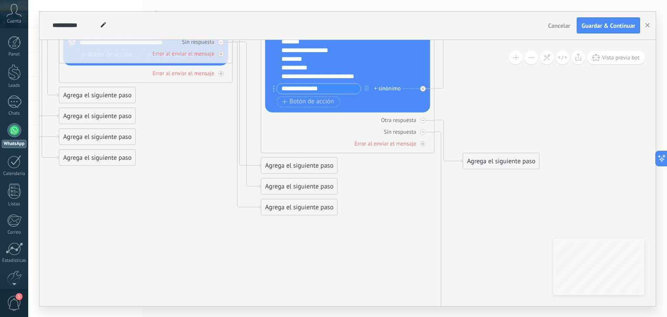
click at [500, 159] on div "Agrega el siguiente paso" at bounding box center [501, 161] width 76 height 14
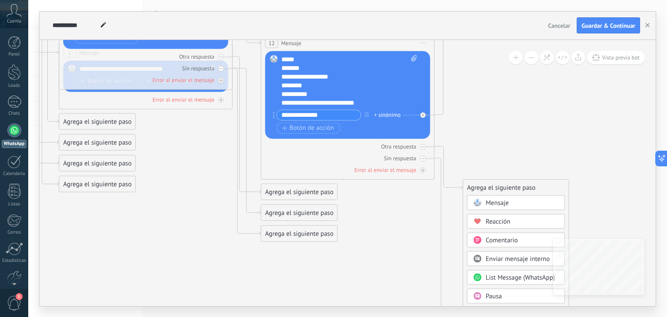
click at [500, 197] on div "Mensaje" at bounding box center [516, 202] width 98 height 15
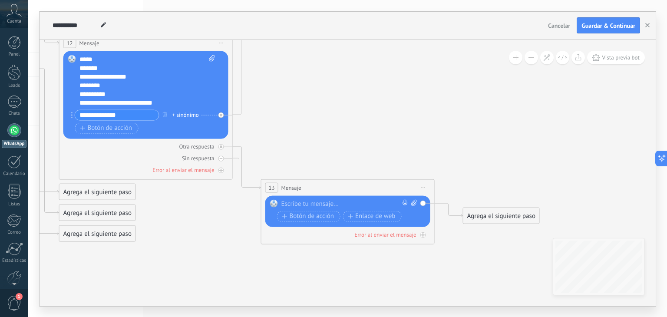
click at [333, 200] on div at bounding box center [345, 203] width 129 height 9
click at [365, 215] on span "Enlace de web" at bounding box center [371, 216] width 47 height 7
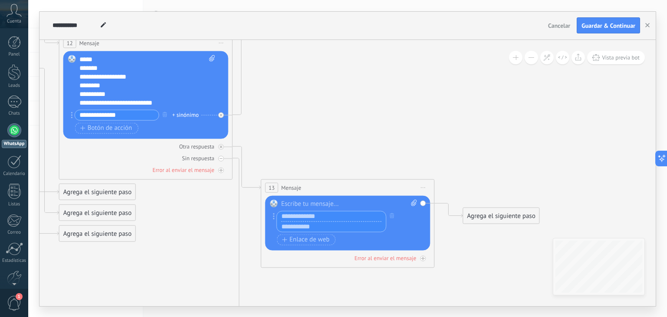
click at [327, 222] on input "text" at bounding box center [331, 226] width 109 height 10
paste input "**********"
type input "**********"
click at [335, 214] on input "text" at bounding box center [331, 216] width 109 height 10
type input "**********"
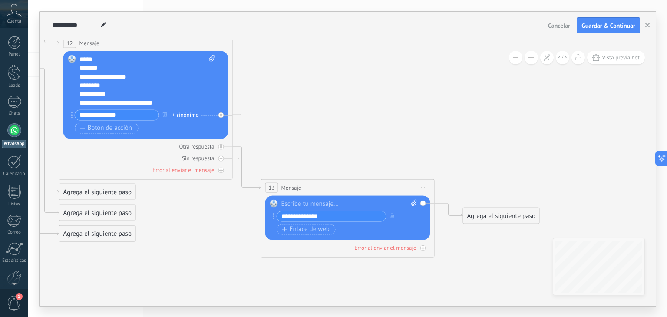
click at [377, 155] on icon at bounding box center [31, 113] width 1391 height 1248
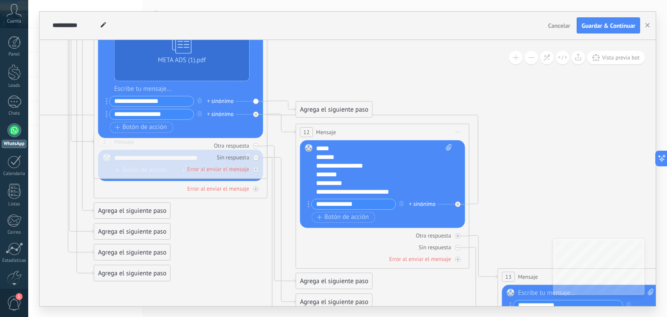
click at [175, 109] on input "**********" at bounding box center [152, 114] width 84 height 10
click at [341, 218] on span "Botón de acción" at bounding box center [343, 217] width 52 height 7
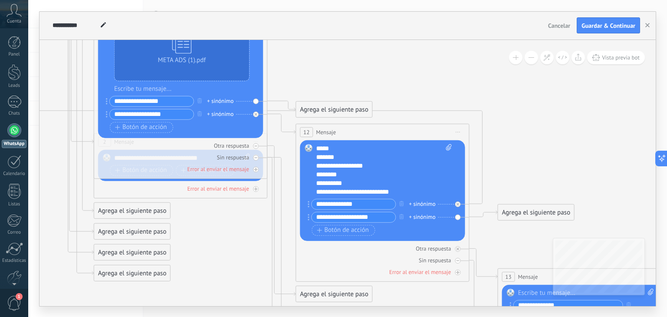
drag, startPoint x: 347, startPoint y: 218, endPoint x: 297, endPoint y: 212, distance: 50.7
click at [297, 212] on div "12 Mensaje ******* (a): Todos los contactos - canales seleccionados Todos los c…" at bounding box center [383, 202] width 174 height 158
click at [358, 213] on input "**********" at bounding box center [354, 217] width 84 height 10
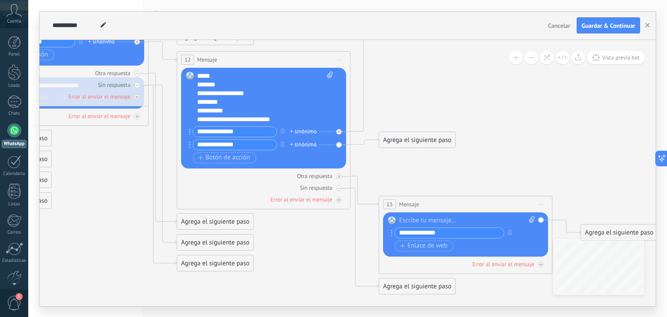
type input "**********"
click at [419, 141] on div "Agrega el siguiente paso" at bounding box center [417, 140] width 76 height 14
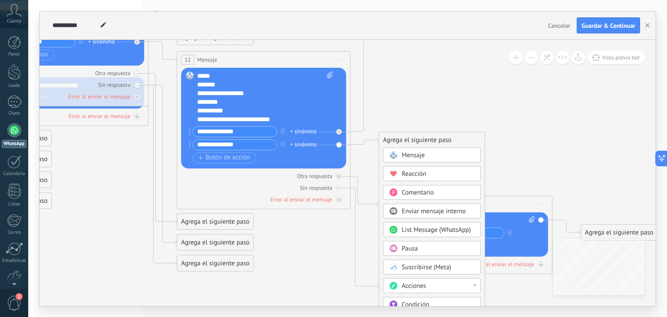
click at [420, 155] on span "Mensaje" at bounding box center [413, 155] width 23 height 8
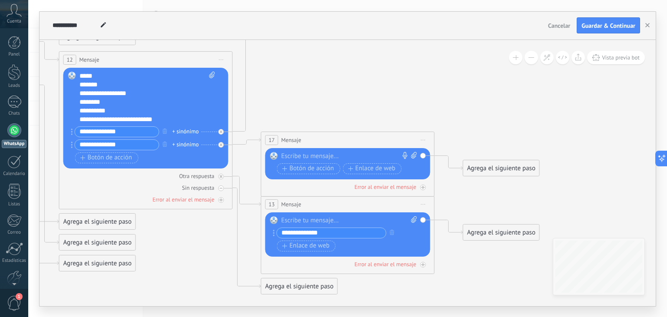
click at [317, 156] on div at bounding box center [345, 156] width 129 height 9
click at [310, 165] on span "Botón de acción" at bounding box center [308, 168] width 52 height 7
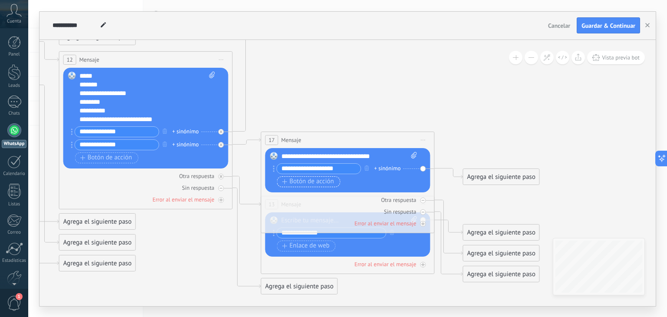
type input "**********"
click at [311, 183] on span "Botón de acción" at bounding box center [308, 181] width 52 height 7
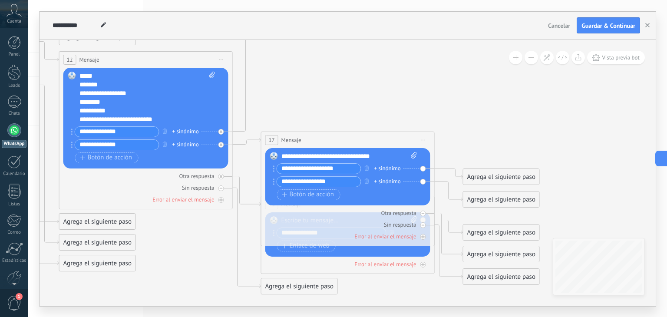
click at [340, 165] on input "**********" at bounding box center [319, 169] width 84 height 10
click at [336, 183] on input "**********" at bounding box center [319, 182] width 84 height 10
click at [288, 180] on input "**********" at bounding box center [319, 182] width 84 height 10
type input "**********"
click at [479, 178] on div "Agrega el siguiente paso" at bounding box center [501, 177] width 76 height 14
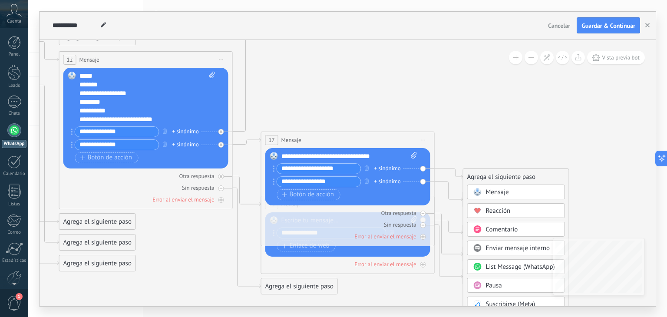
click at [496, 191] on span "Mensaje" at bounding box center [497, 192] width 23 height 8
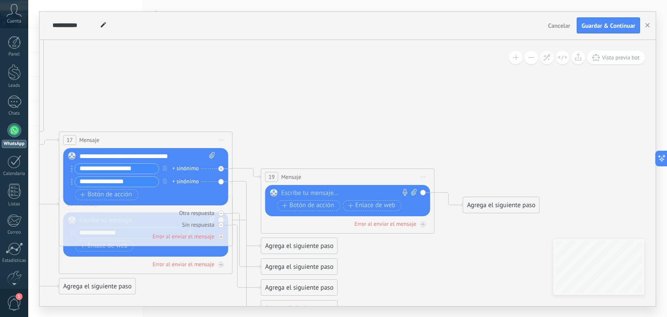
click at [339, 194] on div at bounding box center [345, 193] width 129 height 9
paste div
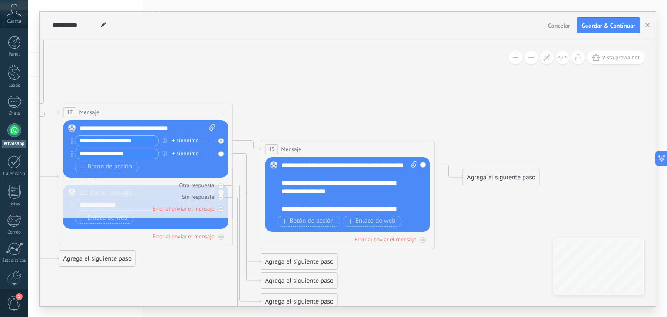
click at [415, 164] on icon at bounding box center [414, 164] width 6 height 7
click input "Subir" at bounding box center [0, 0] width 0 height 0
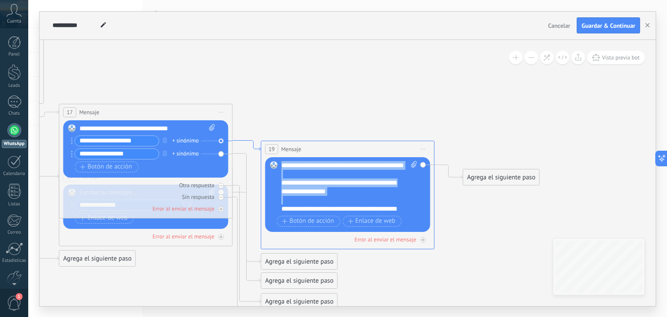
drag, startPoint x: 356, startPoint y: 204, endPoint x: 232, endPoint y: 136, distance: 142.0
click at [360, 188] on div "**********" at bounding box center [341, 186] width 121 height 17
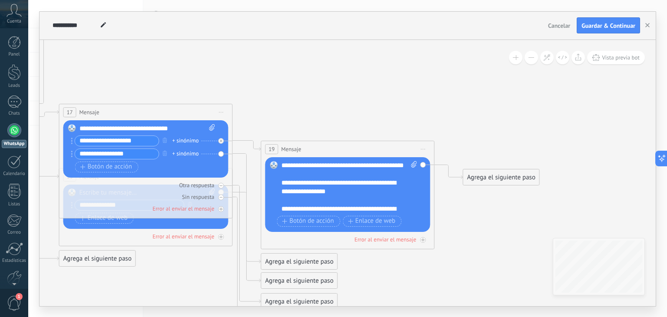
click at [137, 152] on input "**********" at bounding box center [117, 154] width 84 height 10
click at [283, 279] on div "Agrega el siguiente paso" at bounding box center [299, 281] width 76 height 14
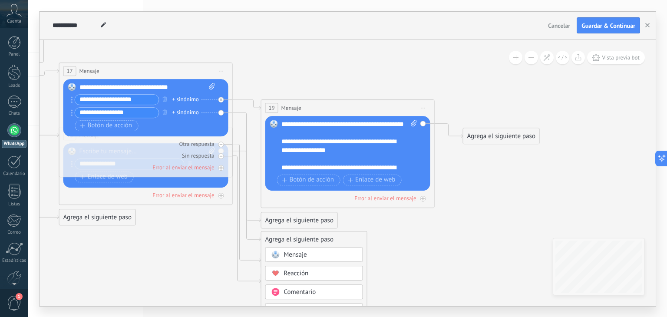
click at [322, 250] on div "Mensaje" at bounding box center [320, 254] width 73 height 9
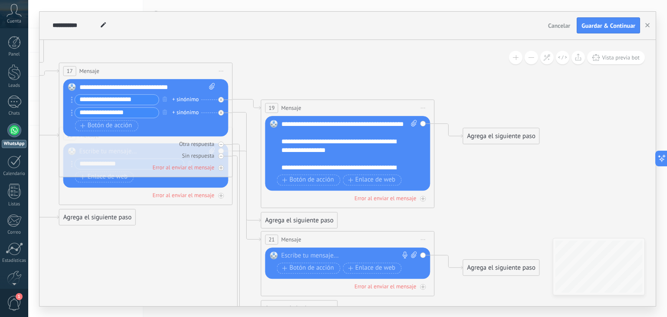
click at [316, 252] on div at bounding box center [345, 255] width 129 height 9
paste div
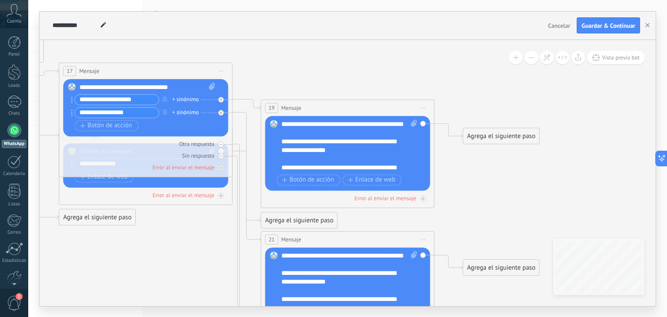
click at [413, 254] on icon at bounding box center [414, 254] width 6 height 7
click input "Subir" at bounding box center [0, 0] width 0 height 0
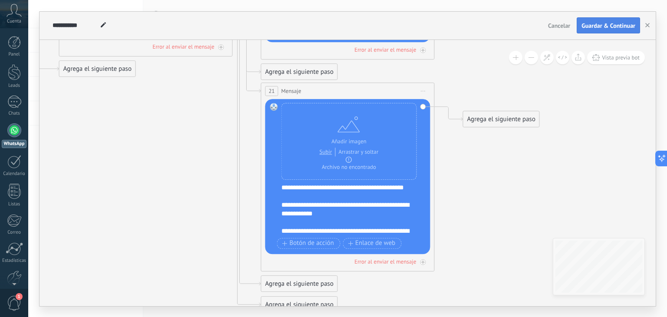
click at [593, 26] on span "Guardar & Continuar" at bounding box center [608, 26] width 54 height 6
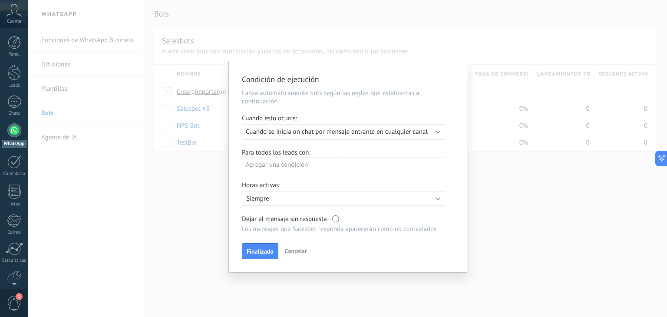
click at [436, 132] on div "Ejecutar: Cuando se inicia un chat por mensaje entrante en cualquier canal" at bounding box center [343, 132] width 203 height 16
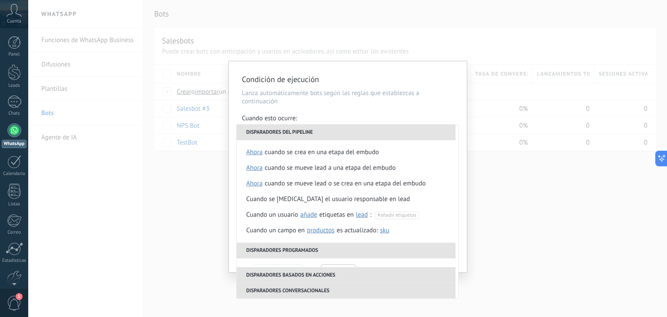
click at [458, 74] on div "Condición de ejecución Lanza automáticamente bots según las reglas que establez…" at bounding box center [348, 166] width 238 height 211
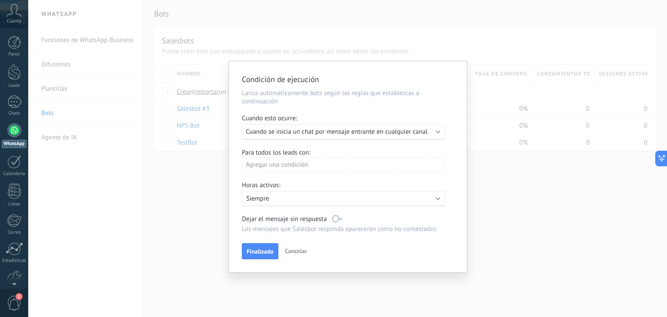
click at [349, 162] on div "Agregar una condición" at bounding box center [343, 164] width 203 height 15
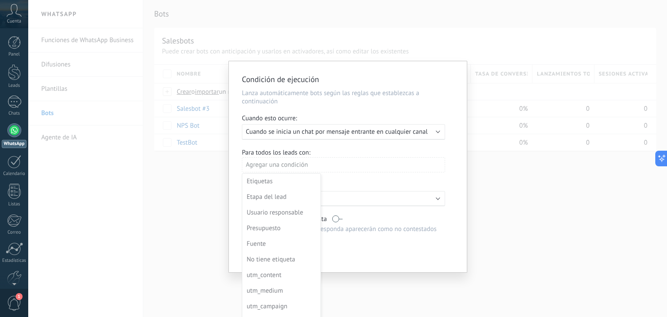
click at [334, 165] on div at bounding box center [348, 166] width 238 height 211
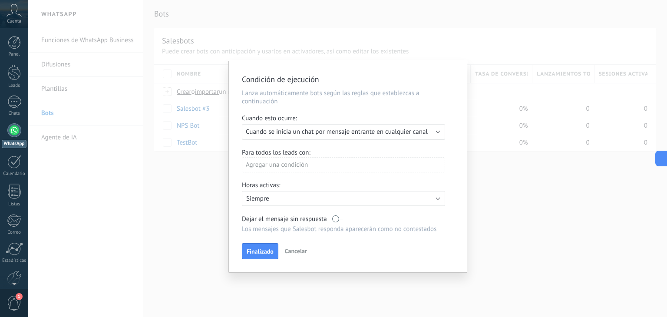
click at [362, 198] on p "Siempre" at bounding box center [322, 198] width 152 height 8
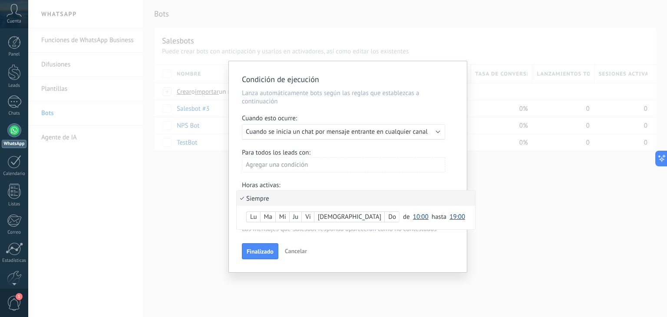
click at [362, 198] on li "Siempre" at bounding box center [356, 198] width 238 height 15
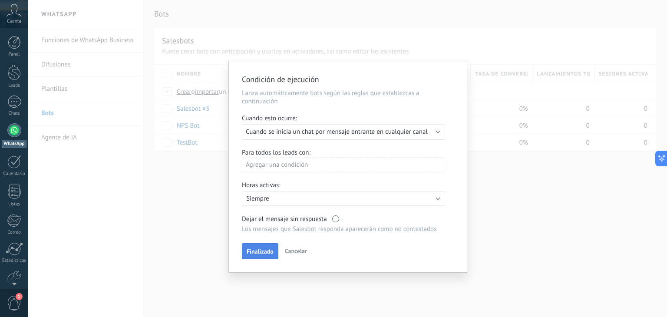
click at [268, 246] on button "Finalizado" at bounding box center [260, 251] width 36 height 16
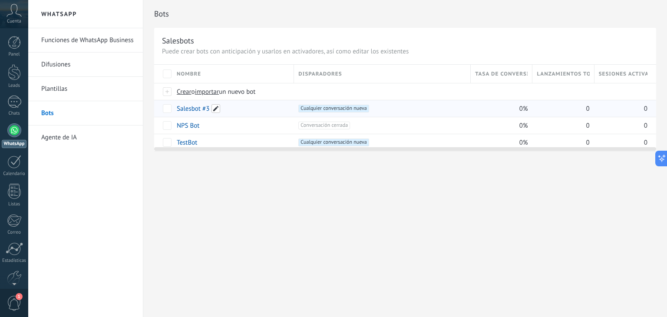
click at [215, 108] on span at bounding box center [215, 108] width 9 height 9
click at [236, 129] on span "Cancelar" at bounding box center [233, 128] width 22 height 8
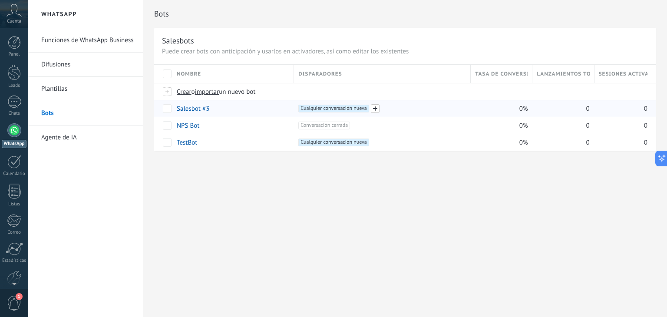
click at [375, 109] on span at bounding box center [375, 108] width 9 height 9
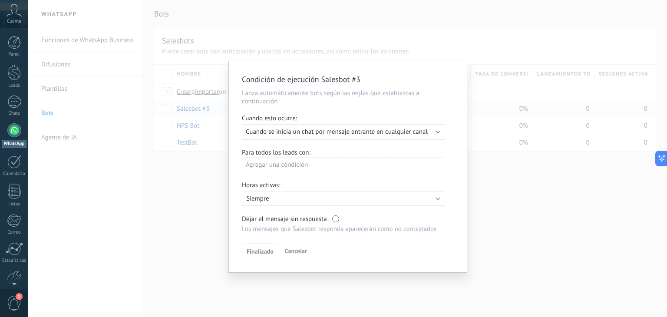
click at [437, 131] on b at bounding box center [438, 131] width 4 height 4
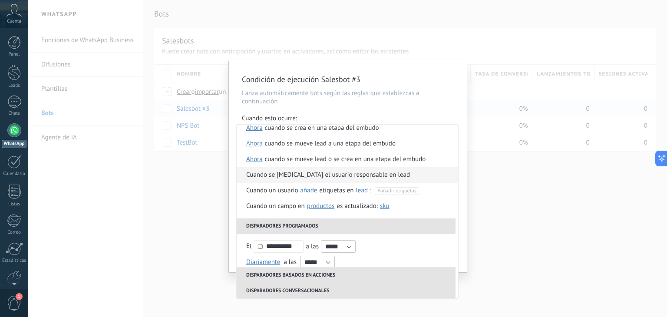
scroll to position [0, 0]
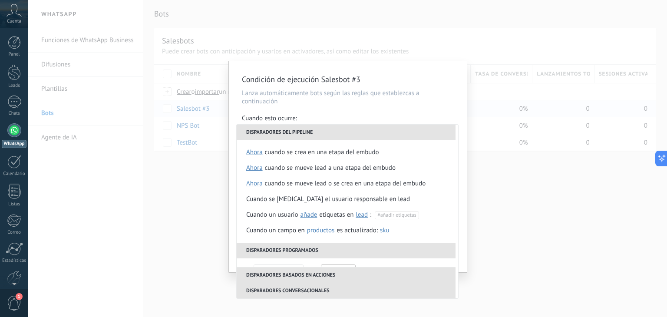
click at [443, 98] on p "Lanza automáticamente bots según las reglas que establezcas a continuación" at bounding box center [348, 97] width 212 height 16
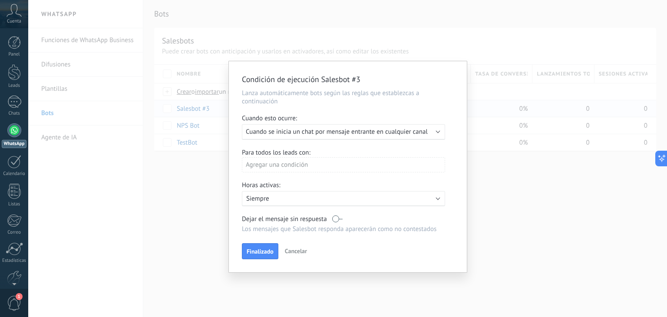
click at [490, 110] on div "Condición de ejecución Salesbot #3 Lanza automáticamente bots según las reglas …" at bounding box center [347, 158] width 639 height 317
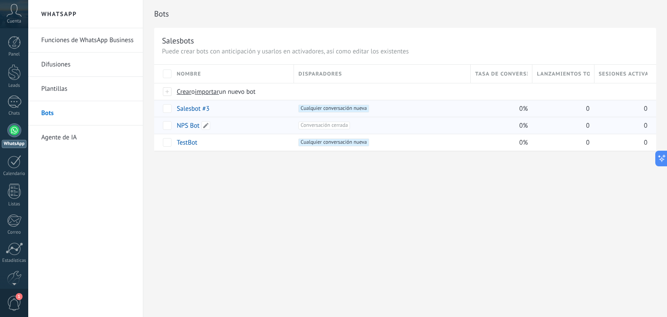
click at [191, 127] on link "NPS Bot" at bounding box center [188, 126] width 23 height 8
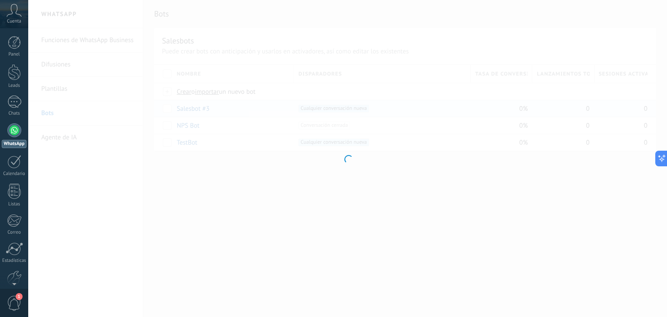
type input "*******"
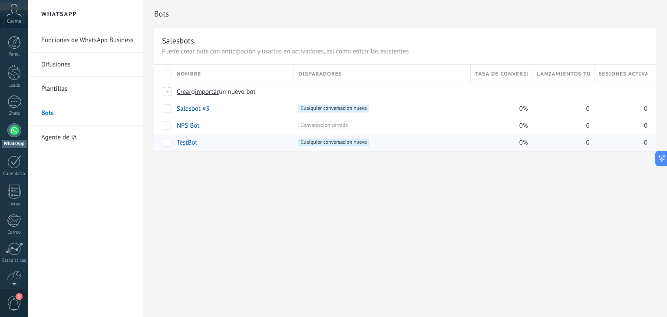
click at [185, 141] on link "TestBot" at bounding box center [187, 142] width 20 height 8
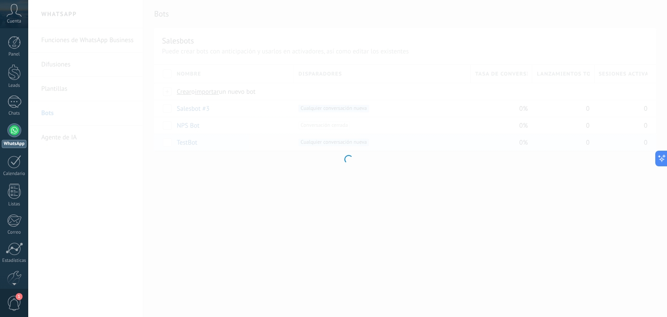
type input "*******"
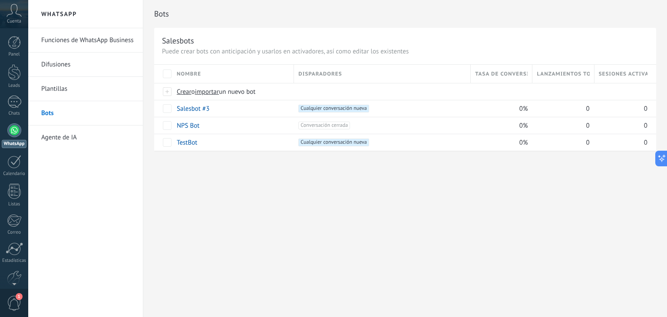
click at [62, 89] on link "Plantillas" at bounding box center [87, 89] width 93 height 24
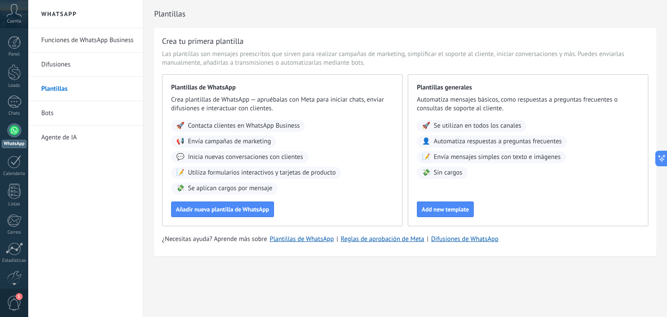
click at [54, 61] on link "Difusiones" at bounding box center [87, 65] width 93 height 24
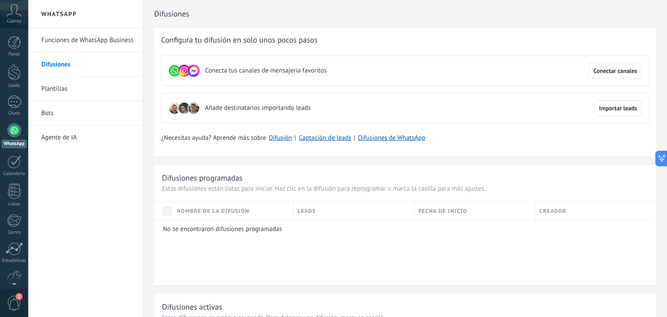
click at [61, 42] on link "Funciones de WhatsApp Business" at bounding box center [87, 40] width 93 height 24
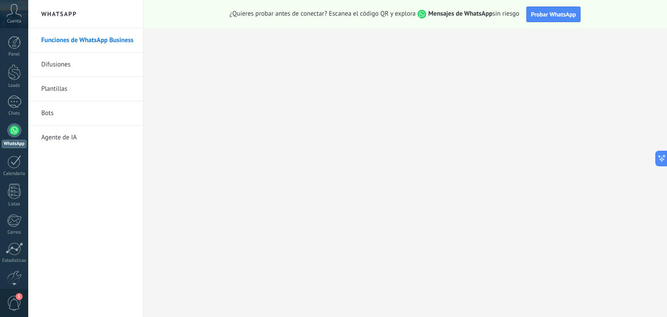
click at [51, 62] on link "Difusiones" at bounding box center [87, 65] width 93 height 24
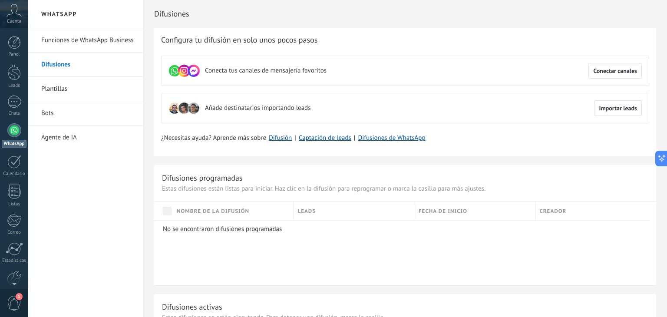
click at [95, 121] on link "Bots" at bounding box center [87, 113] width 93 height 24
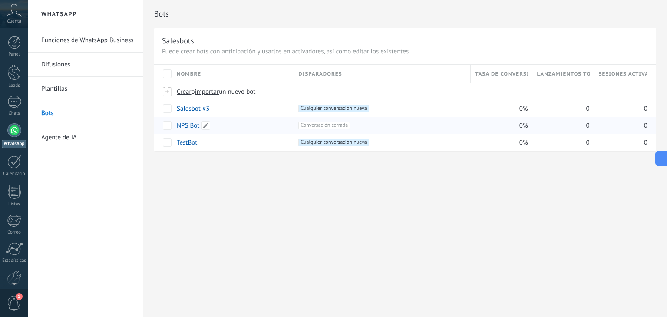
click at [193, 125] on link "NPS Bot" at bounding box center [188, 126] width 23 height 8
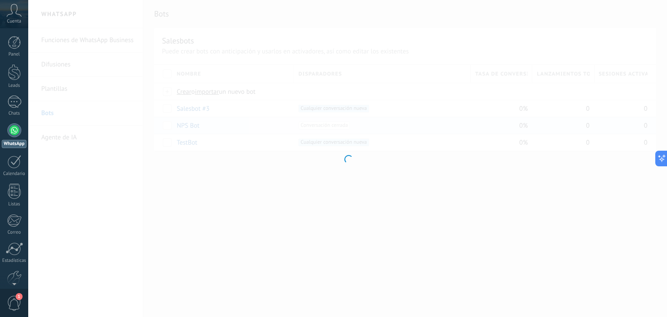
type input "*******"
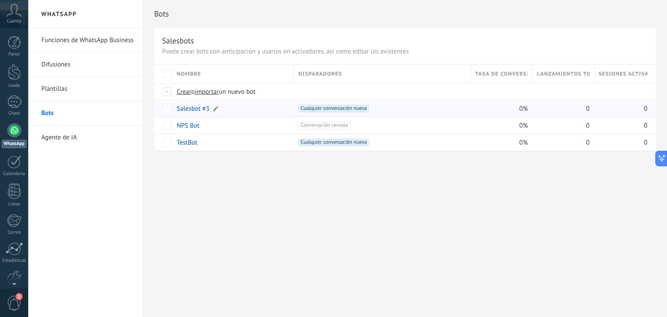
click at [195, 110] on link "Salesbot #3" at bounding box center [193, 109] width 33 height 8
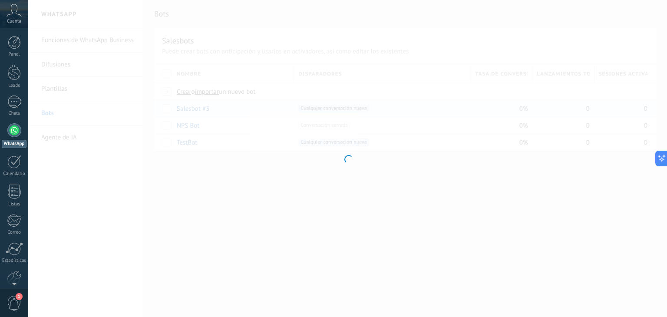
type input "**********"
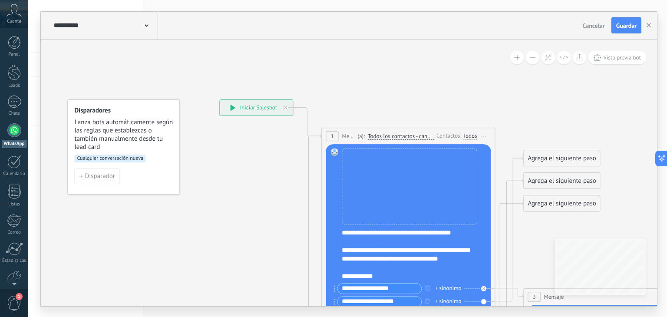
click at [234, 110] on icon at bounding box center [232, 108] width 5 height 6
click at [233, 108] on icon at bounding box center [232, 108] width 5 height 6
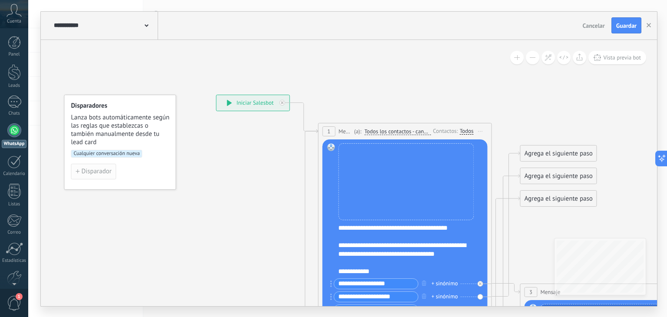
click at [89, 169] on span "Disparador" at bounding box center [96, 171] width 30 height 6
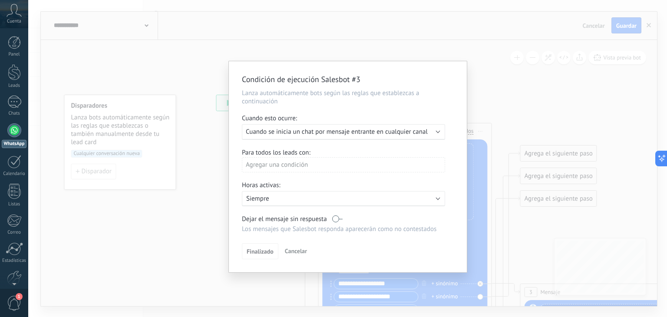
click at [439, 132] on b at bounding box center [438, 131] width 4 height 4
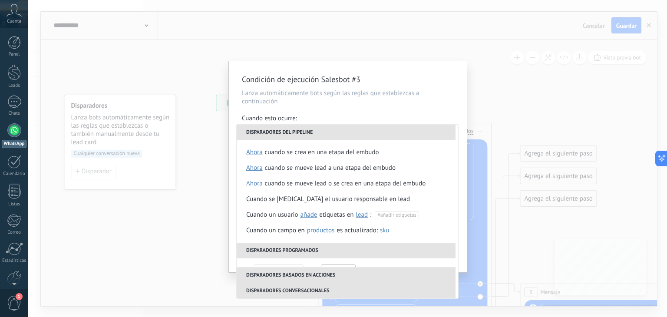
click at [426, 102] on p "Lanza automáticamente bots según las reglas que establezcas a continuación" at bounding box center [348, 97] width 212 height 16
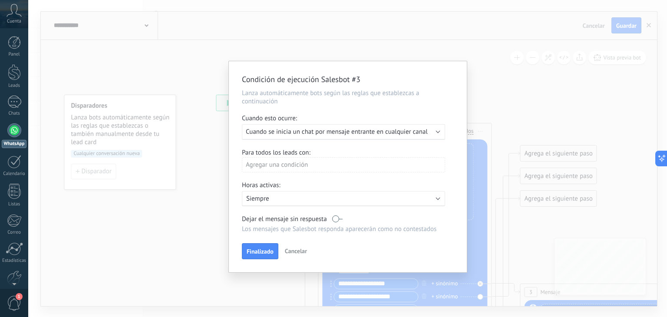
click at [507, 66] on div "Condición de ejecución Salesbot #3 Lanza automáticamente bots según las reglas …" at bounding box center [347, 158] width 639 height 317
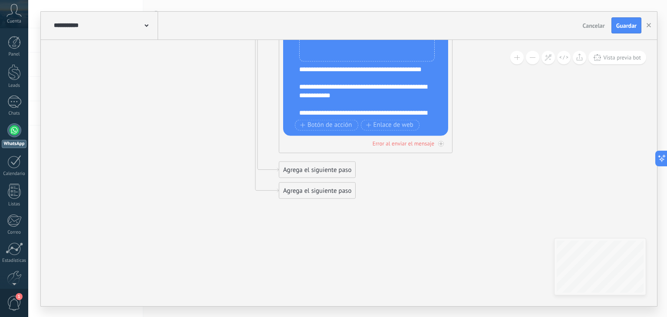
click at [147, 25] on icon at bounding box center [147, 25] width 4 height 3
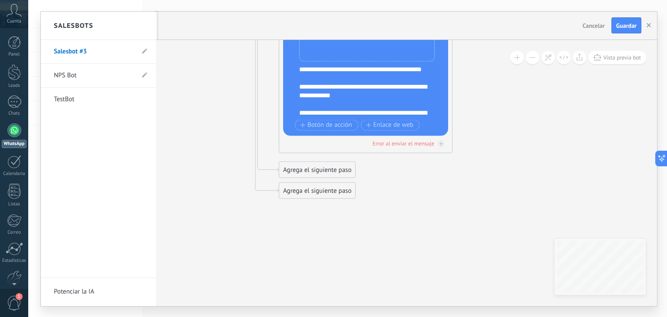
click at [147, 25] on div "Salesbots" at bounding box center [98, 26] width 115 height 28
click at [530, 133] on div at bounding box center [349, 159] width 616 height 294
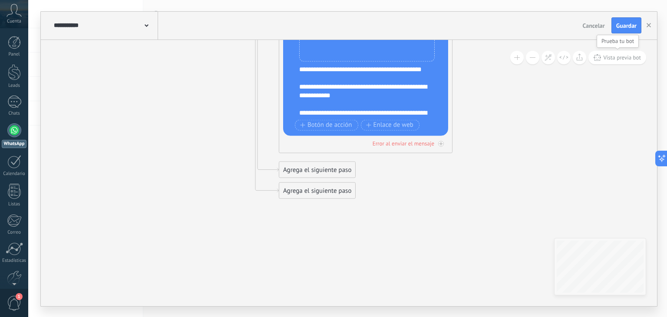
click at [613, 56] on span "Vista previa bot" at bounding box center [622, 57] width 38 height 7
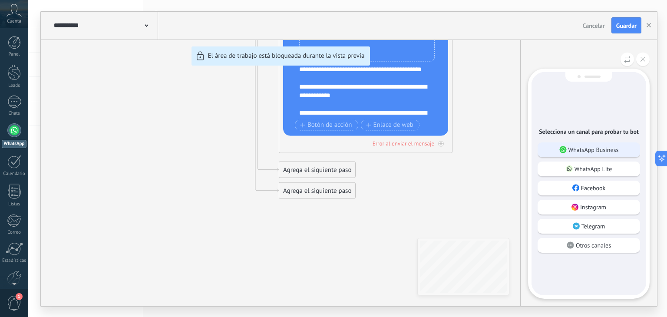
click at [598, 145] on div "WhatsApp Business" at bounding box center [588, 149] width 102 height 15
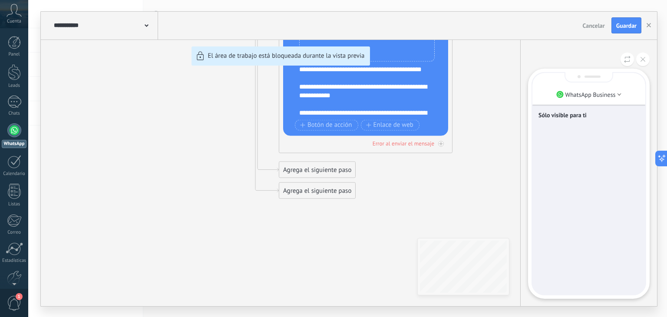
click at [592, 118] on p "Sólo visible para ti" at bounding box center [588, 115] width 101 height 8
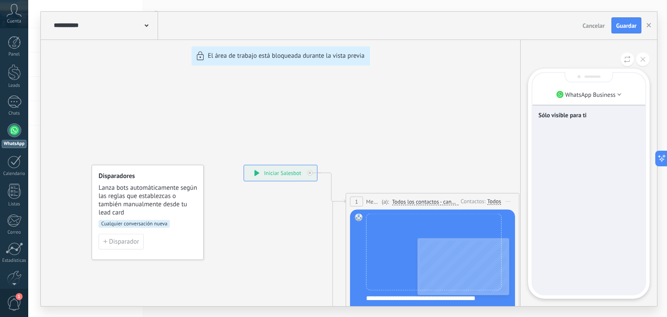
click at [601, 164] on div "Sólo visible para ti" at bounding box center [588, 183] width 113 height 221
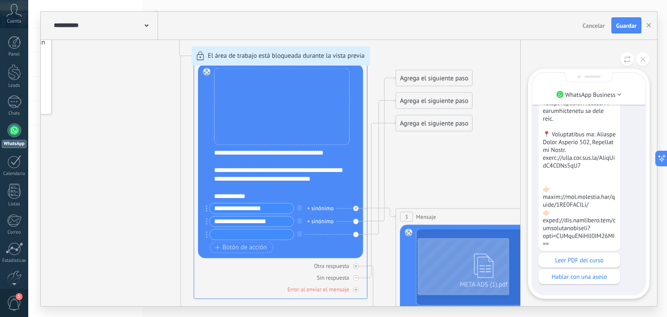
click at [338, 173] on div "**********" at bounding box center [349, 159] width 616 height 294
click at [560, 261] on p "Leer PDF del curso" at bounding box center [579, 260] width 73 height 8
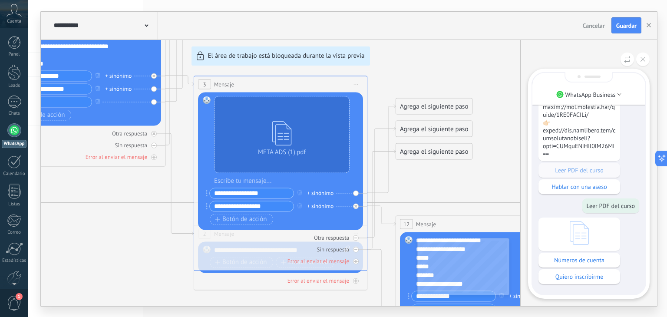
click at [584, 245] on div at bounding box center [579, 234] width 82 height 33
click at [585, 273] on p "Quiero inscribirme" at bounding box center [579, 277] width 73 height 8
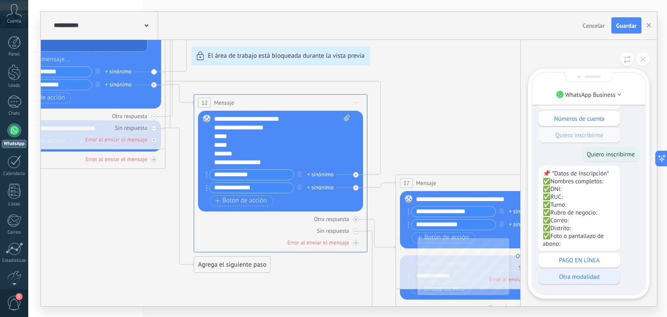
click at [597, 278] on p "Otra modalidad" at bounding box center [579, 277] width 73 height 8
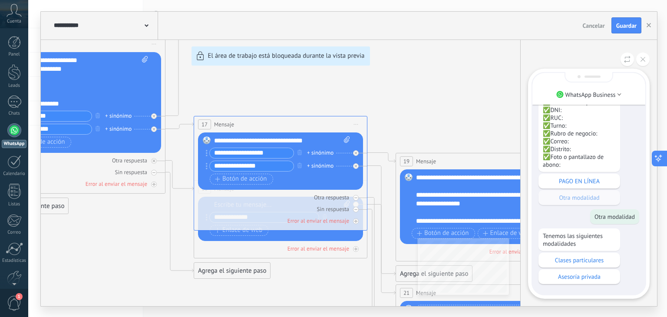
click at [661, 157] on icon at bounding box center [658, 158] width 9 height 9
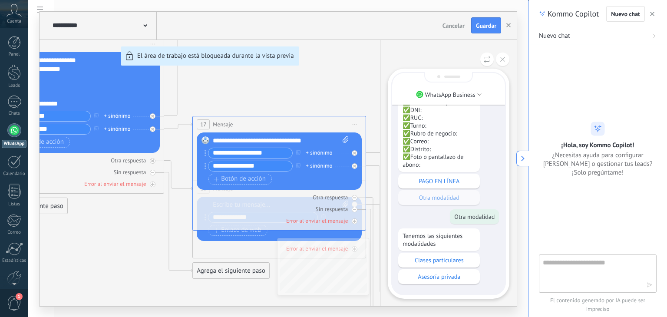
click at [653, 13] on icon "button" at bounding box center [652, 14] width 4 height 4
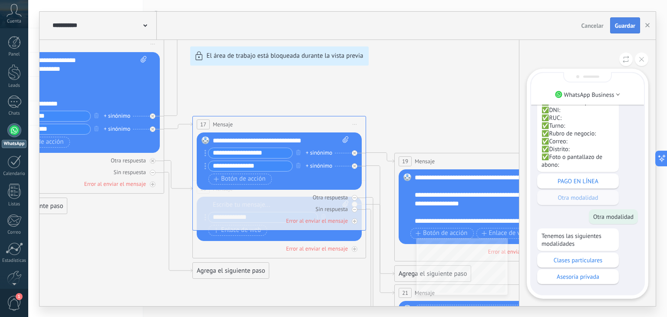
click at [630, 21] on button "Guardar" at bounding box center [625, 25] width 30 height 16
click at [647, 23] on button "button" at bounding box center [647, 25] width 13 height 16
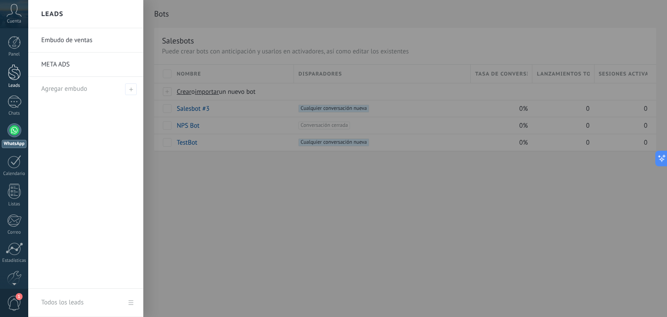
click at [13, 80] on link "Leads" at bounding box center [14, 76] width 28 height 24
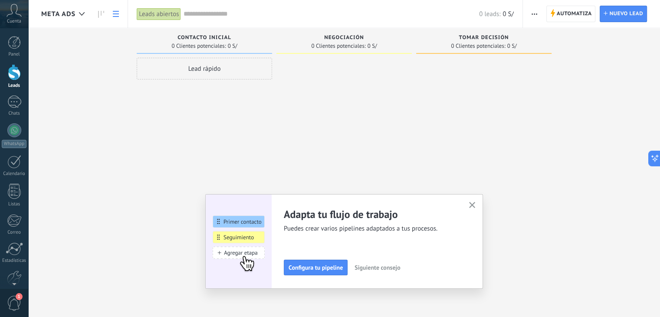
click at [116, 16] on use at bounding box center [116, 14] width 6 height 6
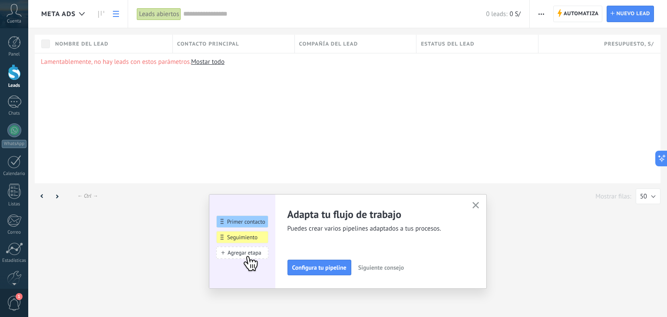
click at [15, 302] on span "1" at bounding box center [14, 303] width 15 height 15
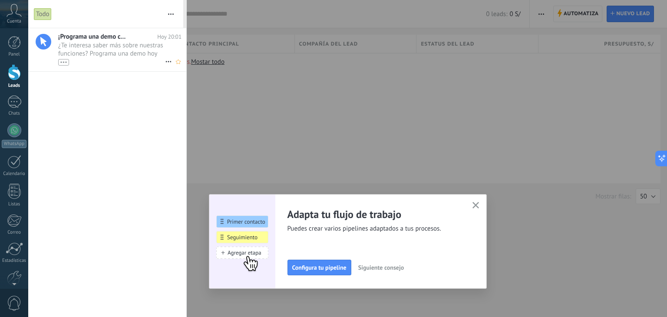
click at [118, 51] on span "¿Te interesa saber más sobre nuestras funciones? Programa una demo [DATE] mismo…" at bounding box center [111, 53] width 107 height 24
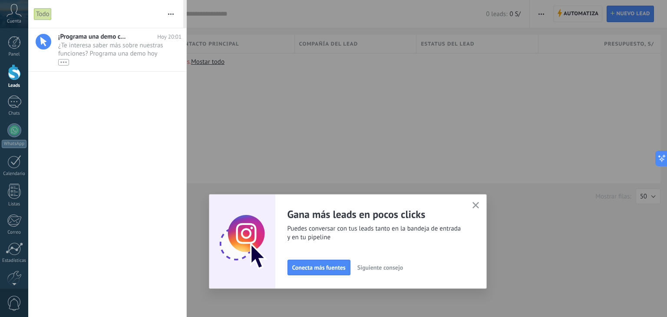
click at [19, 10] on icon at bounding box center [14, 10] width 15 height 13
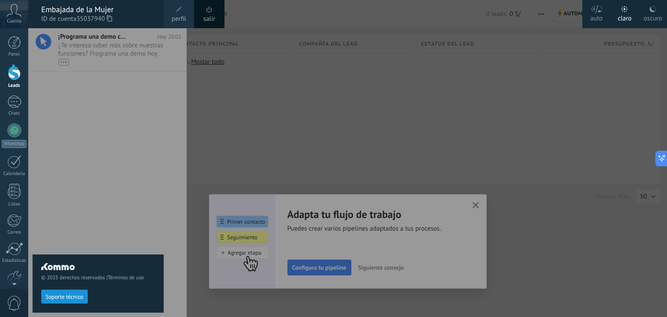
click at [131, 151] on div "© 2025 derechos reservados | Términos de uso Soporte técnico" at bounding box center [98, 172] width 131 height 289
click at [480, 203] on div at bounding box center [361, 158] width 667 height 317
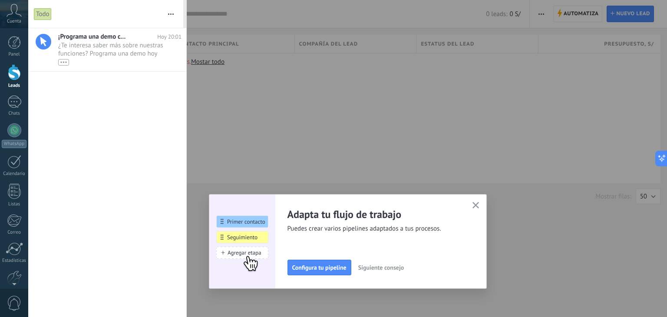
click at [476, 204] on icon "button" at bounding box center [475, 205] width 7 height 7
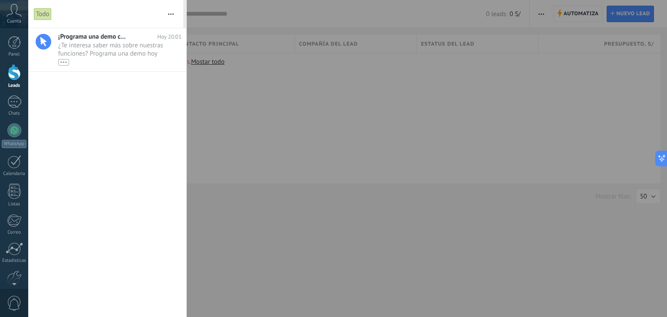
click at [14, 5] on icon at bounding box center [14, 10] width 15 height 13
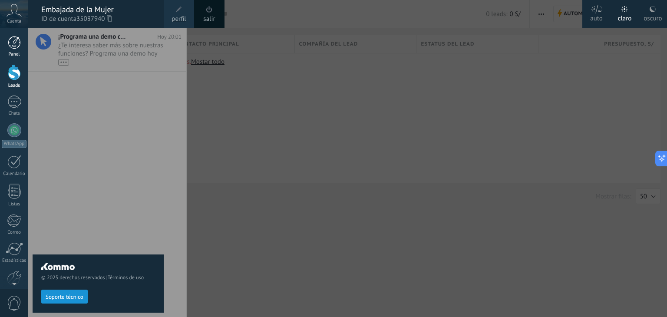
click at [14, 41] on div at bounding box center [14, 42] width 13 height 13
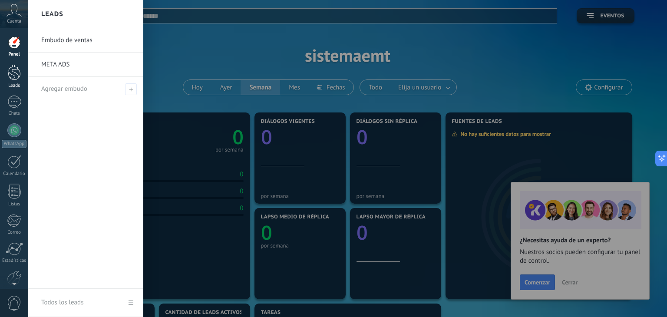
click at [16, 74] on div at bounding box center [14, 72] width 13 height 16
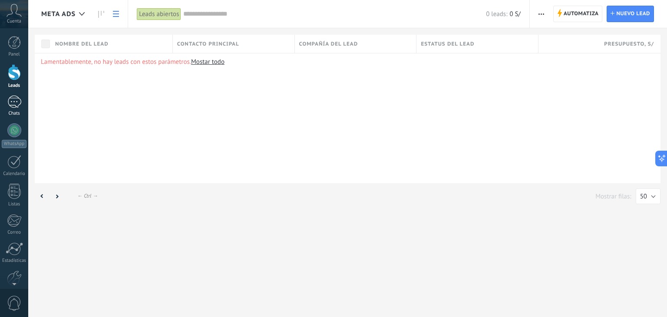
click at [13, 104] on div at bounding box center [14, 102] width 14 height 13
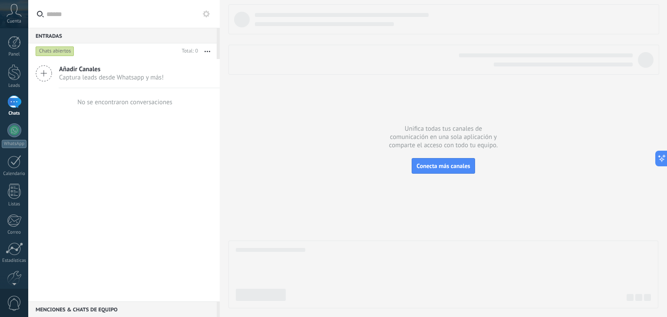
click at [46, 74] on icon at bounding box center [44, 73] width 16 height 16
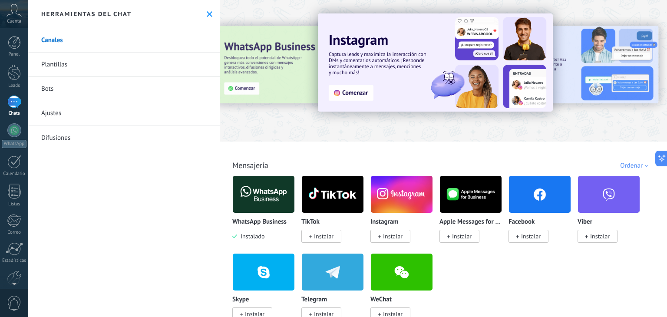
click at [92, 89] on link "Bots" at bounding box center [123, 89] width 191 height 24
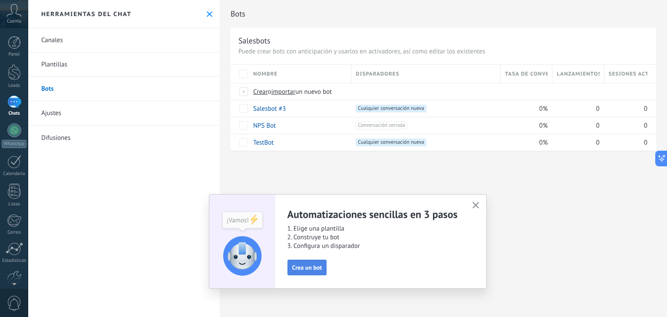
click at [306, 266] on span "Crea un bot" at bounding box center [307, 267] width 30 height 6
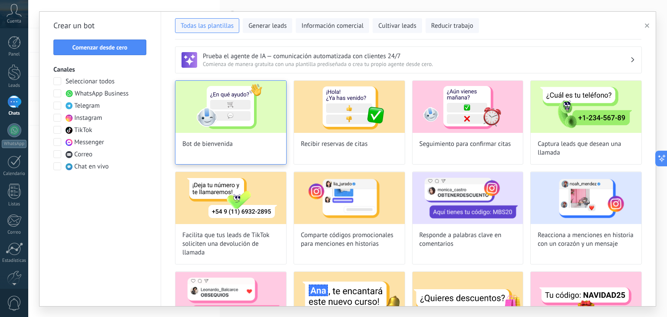
click at [212, 146] on span "Bot de bienvenida" at bounding box center [207, 144] width 50 height 9
type input "**********"
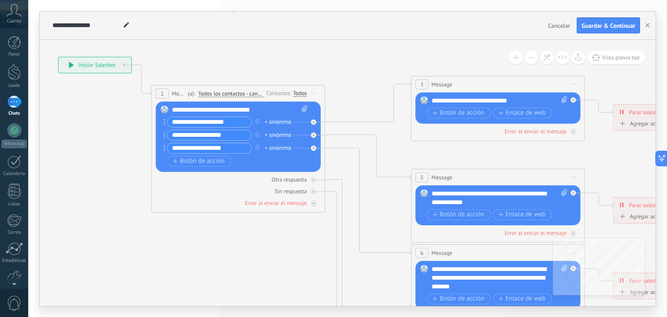
click at [258, 108] on div "**********" at bounding box center [240, 109] width 136 height 9
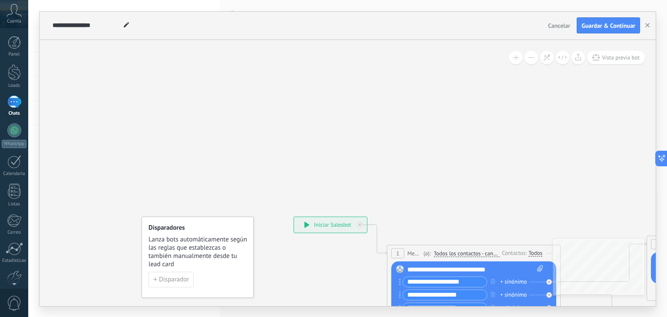
click at [14, 102] on div at bounding box center [14, 102] width 14 height 13
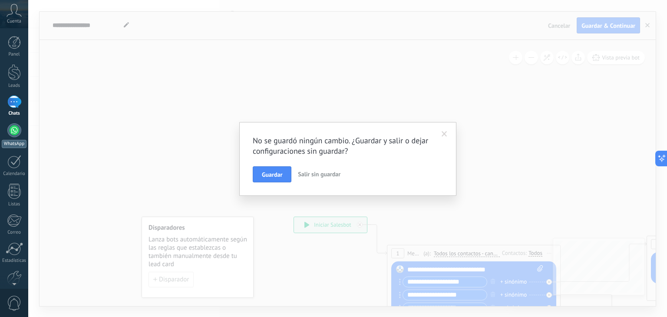
click at [13, 133] on div at bounding box center [14, 130] width 14 height 14
click at [323, 172] on span "Salir sin guardar" at bounding box center [319, 174] width 43 height 8
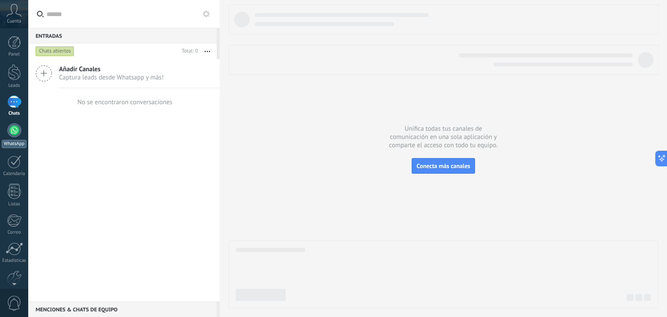
click at [13, 133] on div at bounding box center [14, 130] width 14 height 14
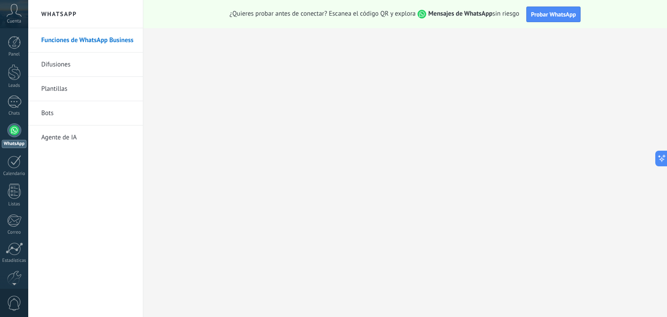
click at [60, 119] on link "Bots" at bounding box center [87, 113] width 93 height 24
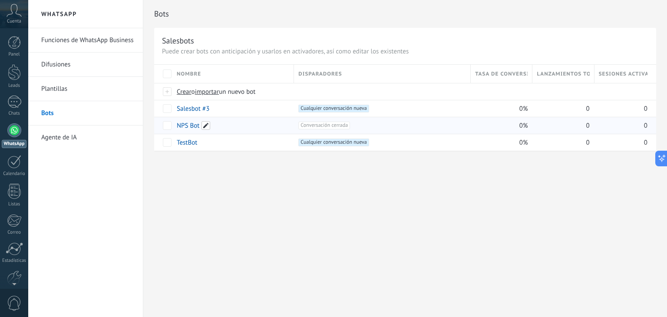
click at [206, 127] on span at bounding box center [205, 125] width 9 height 9
click at [245, 145] on button "Cancelar" at bounding box center [233, 145] width 29 height 16
click at [192, 125] on div "apagar màs" at bounding box center [204, 125] width 58 height 17
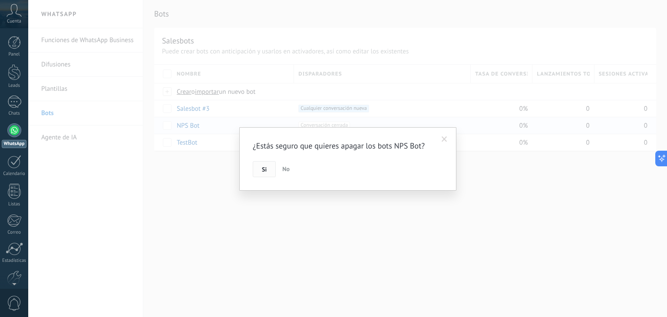
click at [266, 172] on span "Si" at bounding box center [264, 169] width 5 height 6
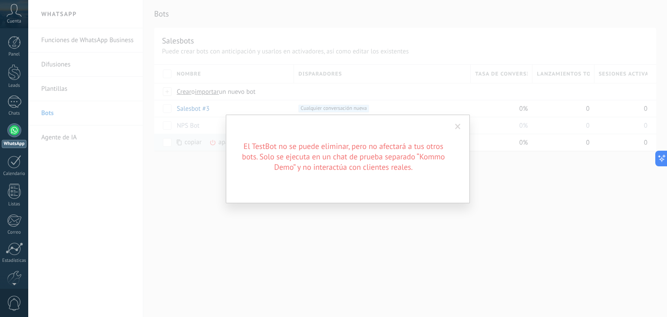
click at [457, 122] on span at bounding box center [458, 126] width 14 height 15
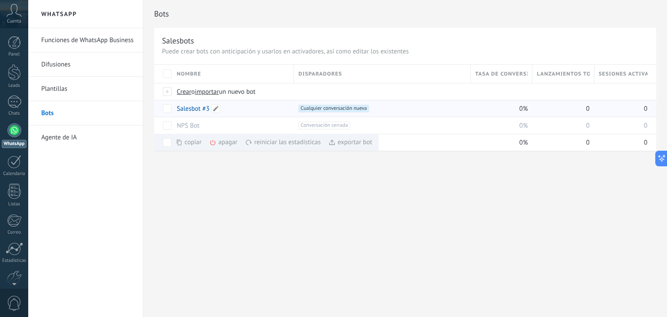
click at [189, 112] on link "Salesbot #3" at bounding box center [193, 109] width 33 height 8
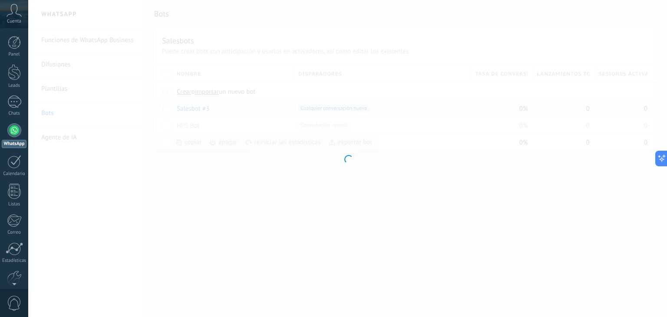
type input "**********"
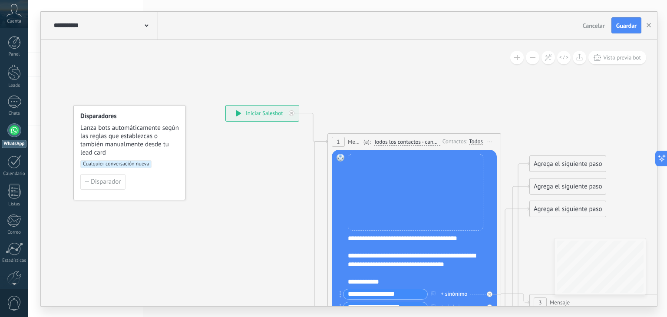
click at [262, 113] on div "**********" at bounding box center [262, 113] width 73 height 16
click at [416, 141] on span "Todos los contactos - canales seleccionados" at bounding box center [407, 141] width 66 height 7
click at [416, 141] on button "Todos los contactos - canales seleccionados" at bounding box center [423, 142] width 109 height 16
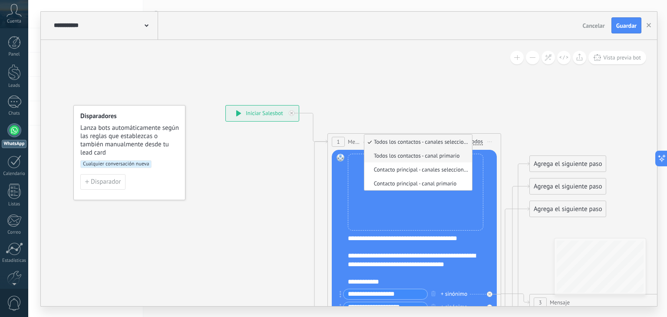
click at [407, 159] on li "Todos los contactos - canal primario" at bounding box center [418, 155] width 108 height 14
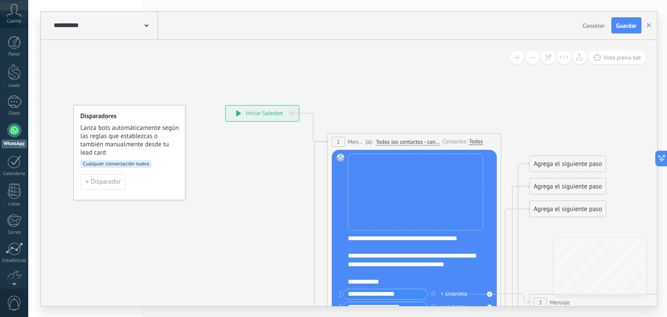
click at [489, 140] on span "Iniciar vista previa aquí Cambiar nombre Duplicar Borrar" at bounding box center [490, 141] width 14 height 13
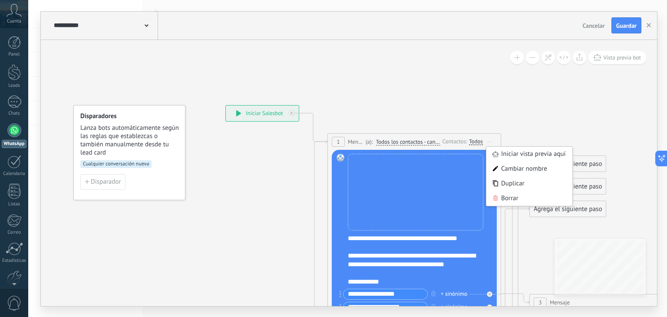
click at [436, 141] on span "Todos los contactos - canal primario" at bounding box center [408, 141] width 64 height 7
click at [436, 141] on button "Todos los contactos - canal primario" at bounding box center [426, 142] width 109 height 16
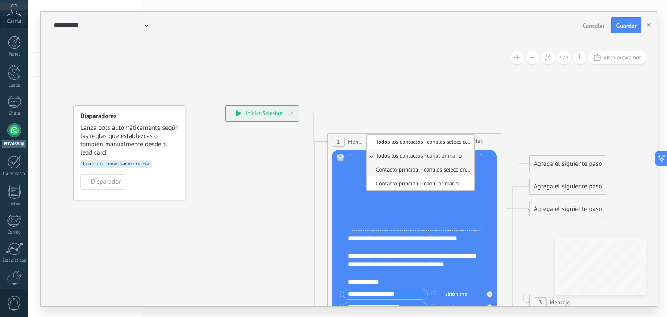
click at [411, 173] on li "Contacto principal - canales seleccionados" at bounding box center [420, 169] width 108 height 14
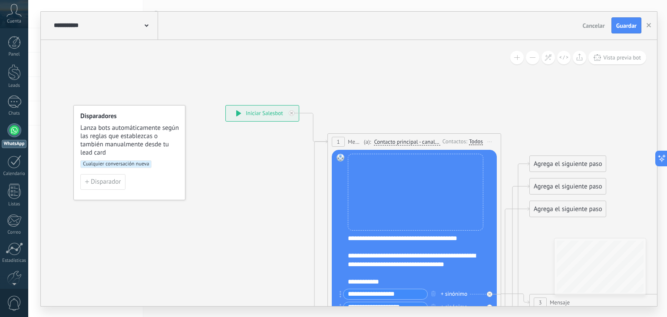
click at [426, 141] on span "Contacto principal - canales seleccionados" at bounding box center [407, 141] width 66 height 7
click at [426, 141] on button "Contacto principal - canales seleccionados" at bounding box center [423, 142] width 109 height 16
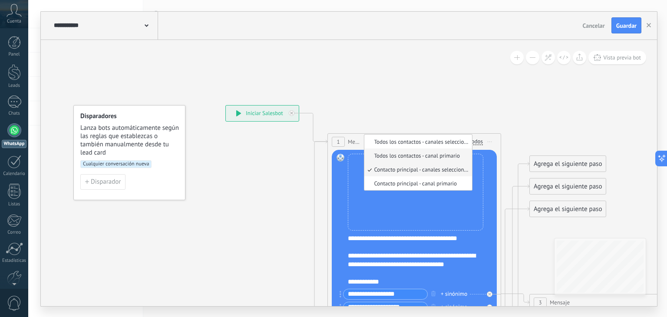
click at [415, 156] on span "Todos los contactos - canal primario" at bounding box center [416, 155] width 105 height 7
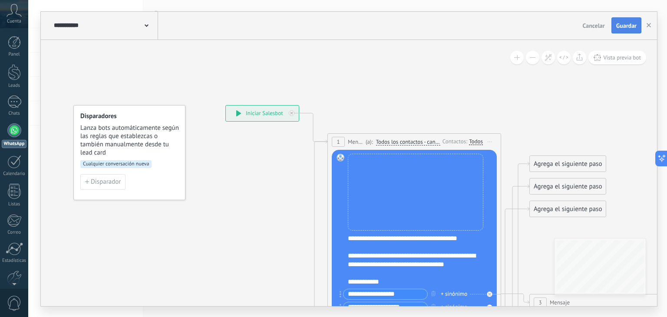
click at [620, 26] on span "Guardar" at bounding box center [626, 26] width 20 height 6
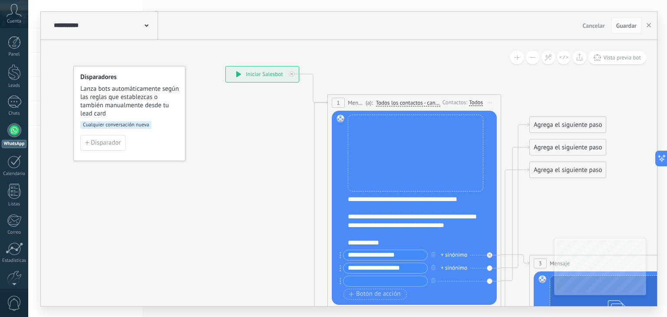
click at [491, 102] on icon at bounding box center [490, 102] width 4 height 1
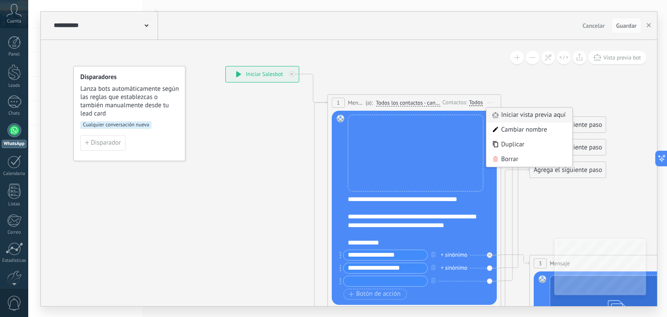
click at [498, 113] on icon at bounding box center [495, 115] width 6 height 6
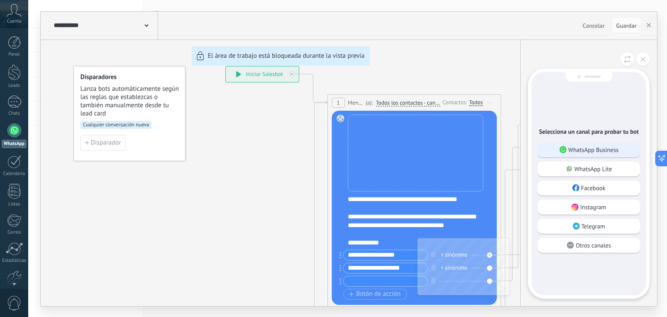
click at [588, 154] on div "WhatsApp Business" at bounding box center [588, 149] width 102 height 15
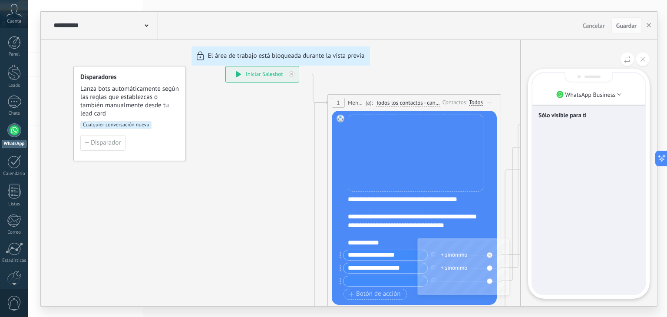
click at [583, 134] on div "Sólo visible para ti" at bounding box center [588, 183] width 113 height 221
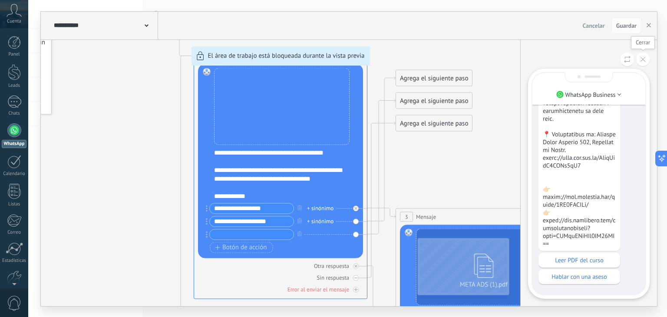
click at [644, 59] on icon at bounding box center [642, 59] width 5 height 5
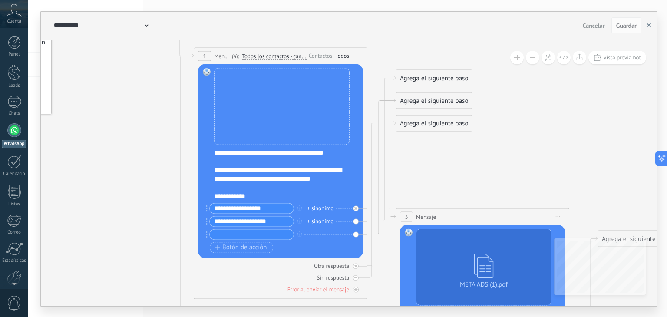
click at [651, 25] on button "button" at bounding box center [648, 25] width 13 height 16
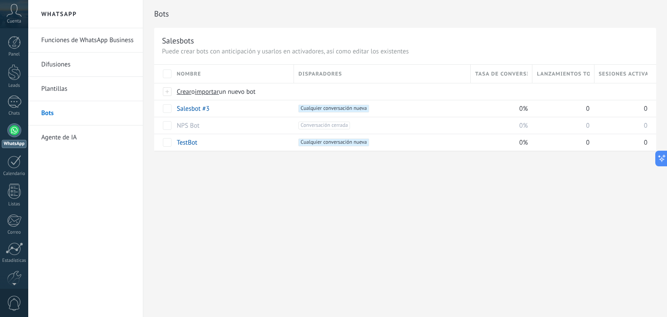
click at [60, 66] on link "Difusiones" at bounding box center [87, 65] width 93 height 24
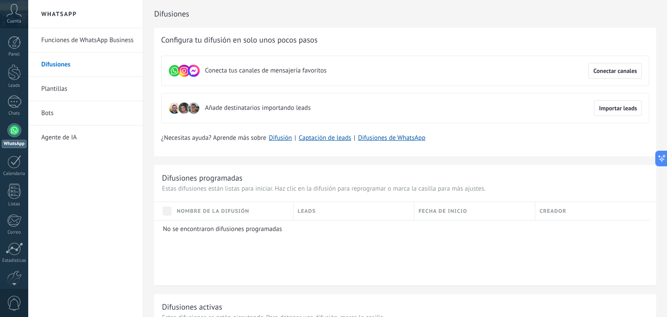
click at [77, 119] on link "Bots" at bounding box center [87, 113] width 93 height 24
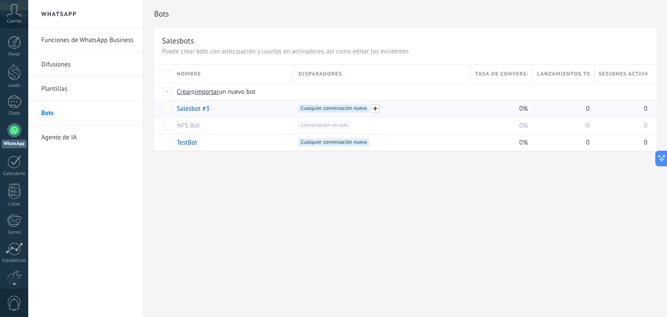
click at [374, 107] on span at bounding box center [375, 108] width 9 height 9
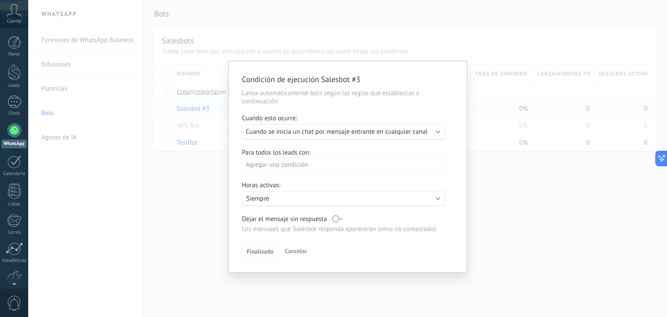
click at [439, 131] on b at bounding box center [438, 131] width 4 height 4
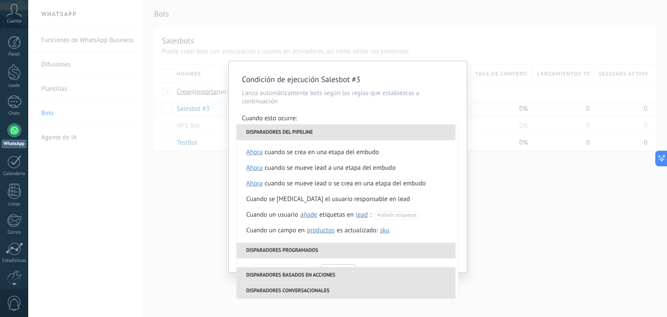
click at [441, 71] on div "Condición de ejecución Salesbot #3 Lanza automáticamente bots según las reglas …" at bounding box center [348, 166] width 238 height 211
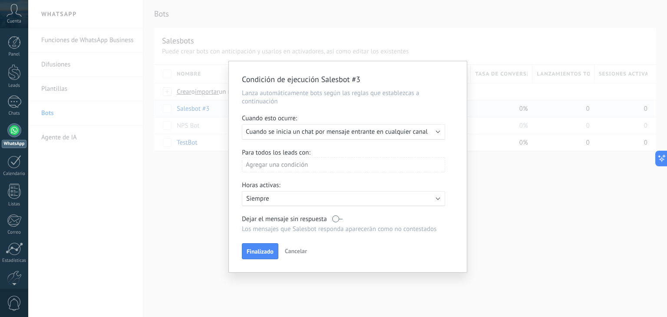
click at [393, 165] on div "Agregar una condición" at bounding box center [343, 164] width 203 height 15
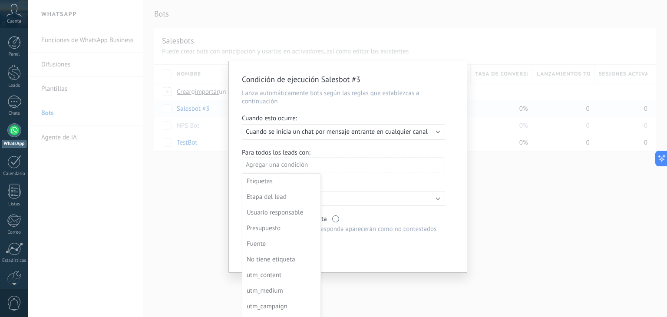
click at [393, 165] on div at bounding box center [348, 166] width 238 height 211
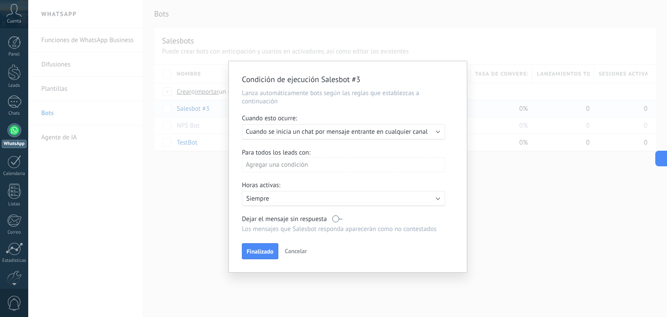
click at [441, 45] on div "Condición de ejecución Salesbot #3 Lanza automáticamente bots según las reglas …" at bounding box center [347, 158] width 639 height 317
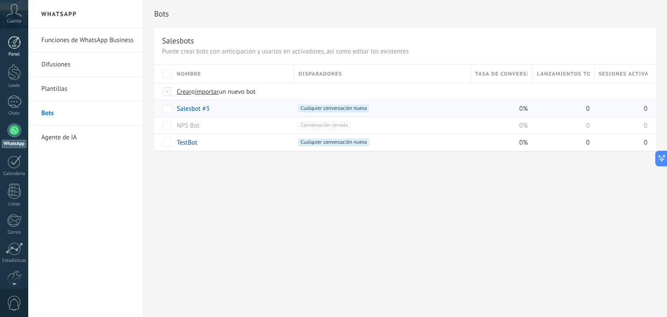
click at [14, 44] on div at bounding box center [14, 42] width 13 height 13
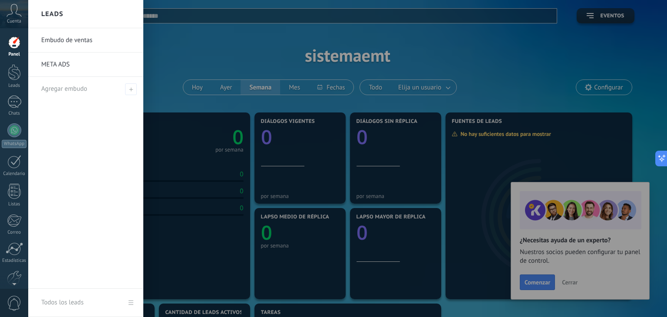
click at [69, 39] on link "Embudo de ventas" at bounding box center [87, 40] width 93 height 24
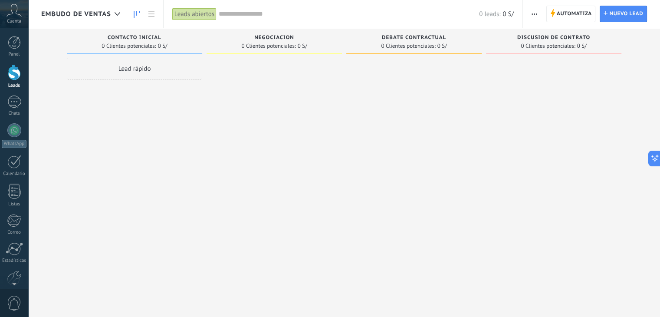
click at [187, 13] on div "Leads abiertos" at bounding box center [194, 14] width 44 height 13
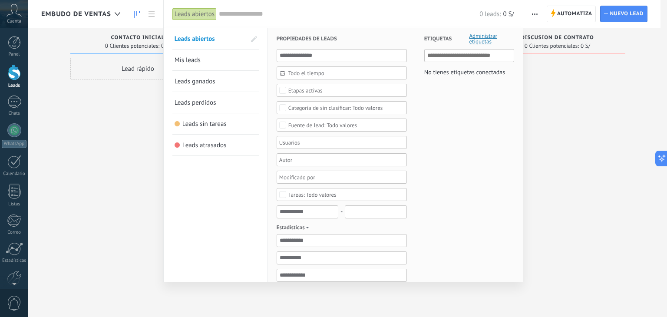
click at [186, 57] on span "Mis leads" at bounding box center [188, 60] width 26 height 8
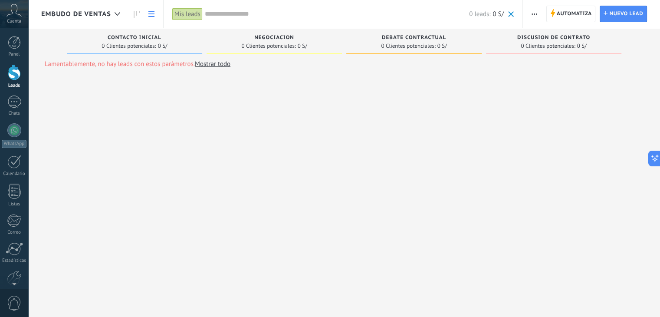
click at [152, 16] on icon at bounding box center [151, 14] width 6 height 6
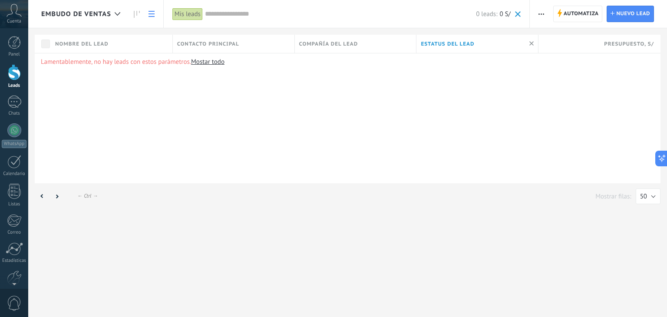
click at [187, 14] on div "Mis leads" at bounding box center [187, 14] width 30 height 13
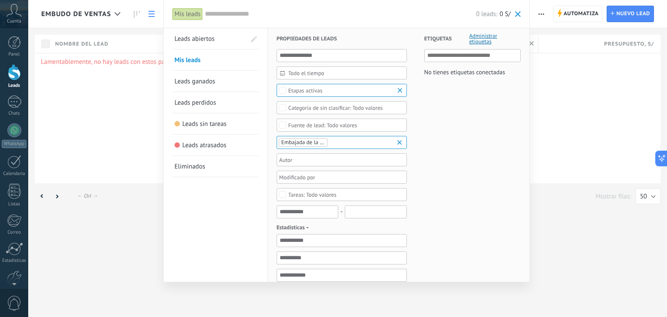
click at [141, 92] on div at bounding box center [333, 158] width 667 height 317
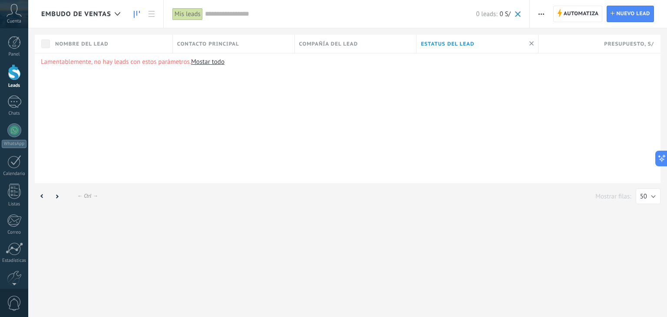
click at [136, 12] on icon at bounding box center [137, 14] width 6 height 7
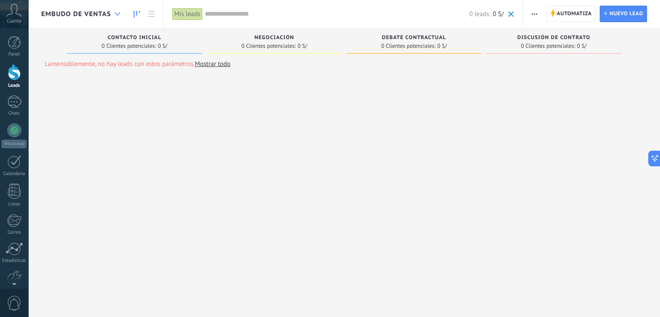
click at [117, 13] on icon at bounding box center [118, 13] width 6 height 3
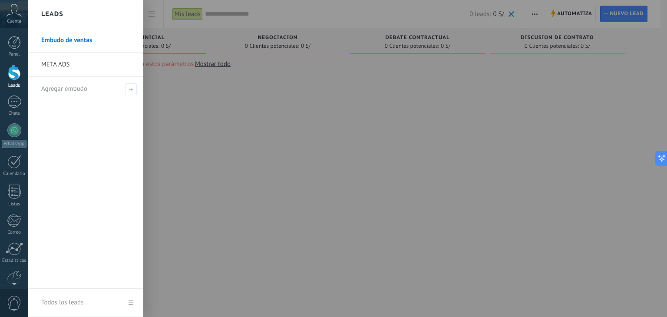
click at [64, 61] on link "META ADS" at bounding box center [87, 65] width 93 height 24
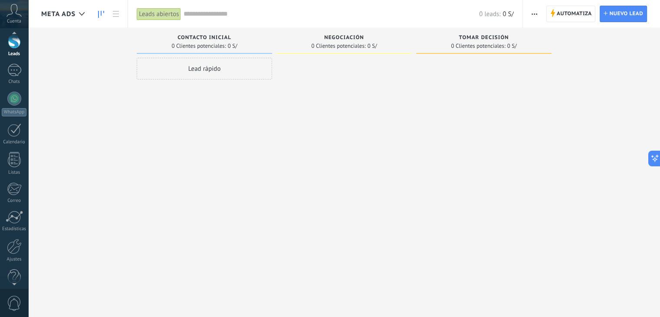
scroll to position [43, 0]
click at [17, 242] on link "Ajustes" at bounding box center [14, 238] width 28 height 23
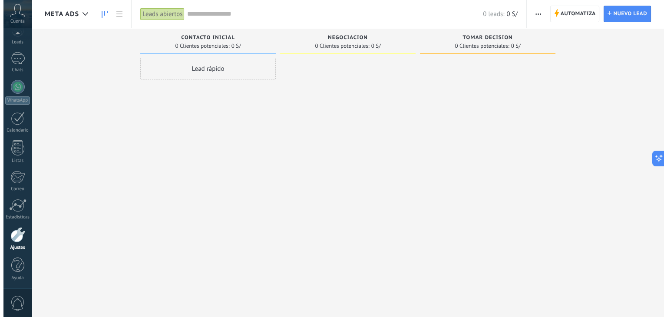
scroll to position [44, 0]
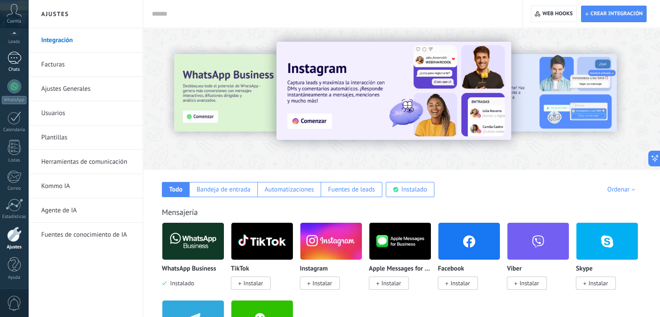
click at [14, 57] on div at bounding box center [14, 58] width 14 height 13
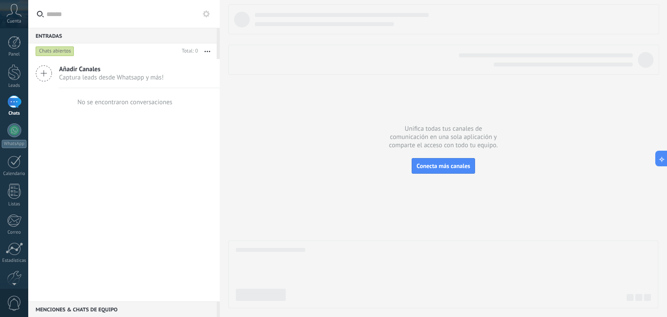
click at [14, 16] on icon at bounding box center [14, 10] width 15 height 13
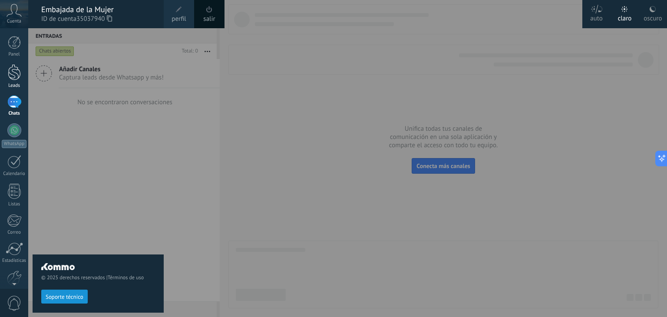
click at [16, 70] on div at bounding box center [14, 72] width 13 height 16
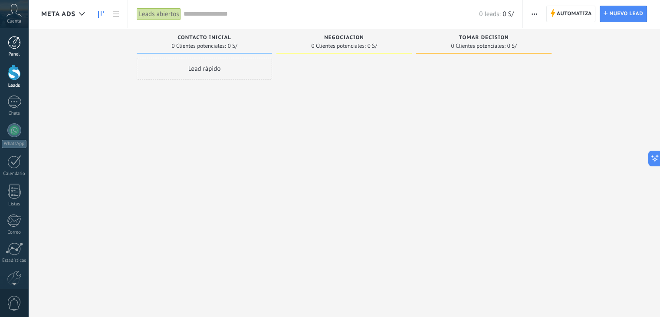
click at [12, 40] on div at bounding box center [14, 42] width 13 height 13
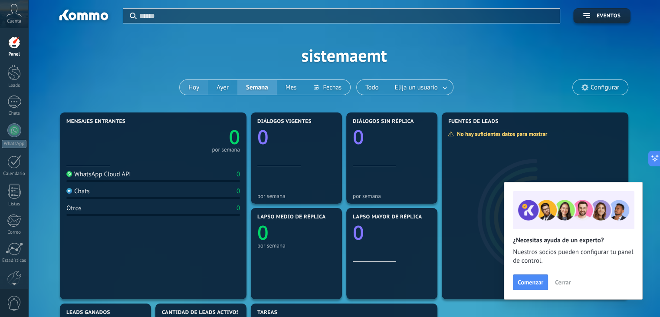
click at [197, 87] on button "Hoy" at bounding box center [194, 87] width 28 height 15
click at [599, 8] on button "Eventos" at bounding box center [601, 15] width 57 height 15
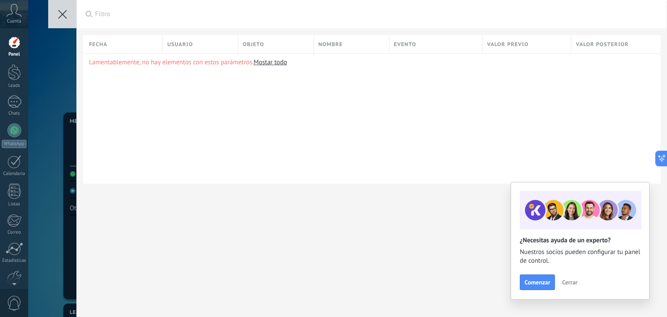
click at [66, 19] on button at bounding box center [62, 14] width 28 height 28
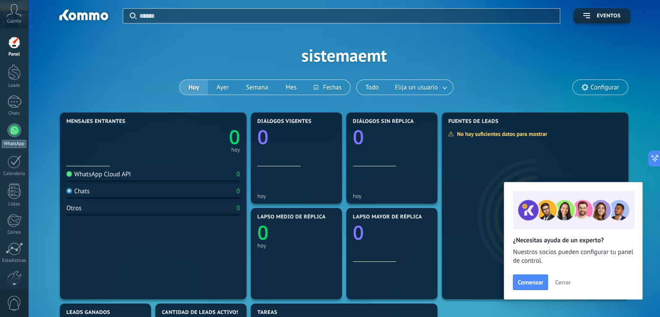
click at [14, 129] on div at bounding box center [14, 130] width 14 height 14
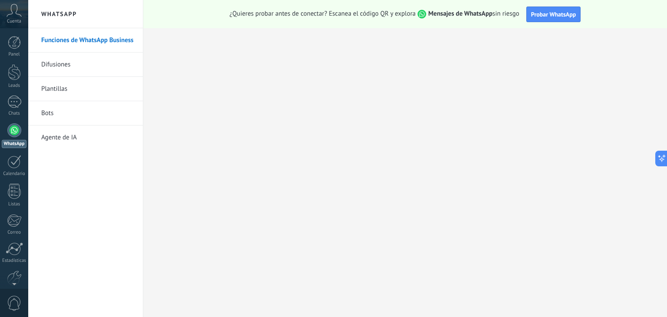
click at [52, 115] on link "Bots" at bounding box center [87, 113] width 93 height 24
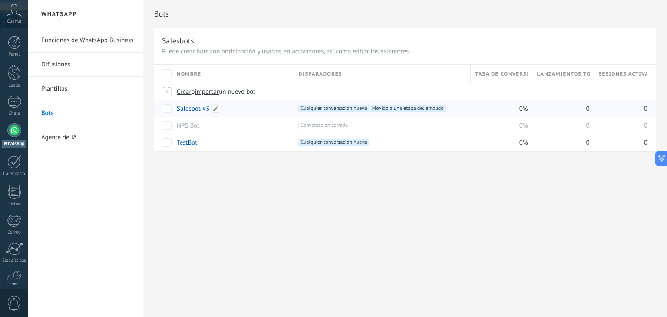
click at [196, 110] on link "Salesbot #3" at bounding box center [193, 109] width 33 height 8
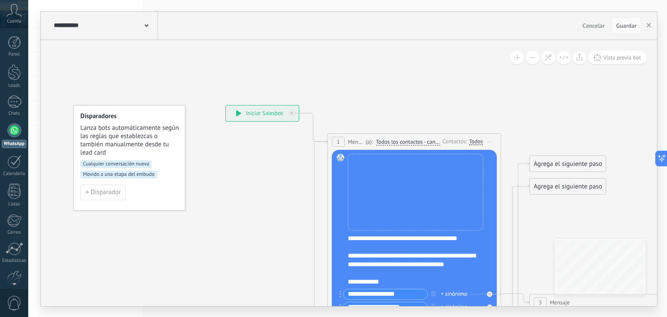
click at [240, 110] on icon at bounding box center [238, 113] width 5 height 6
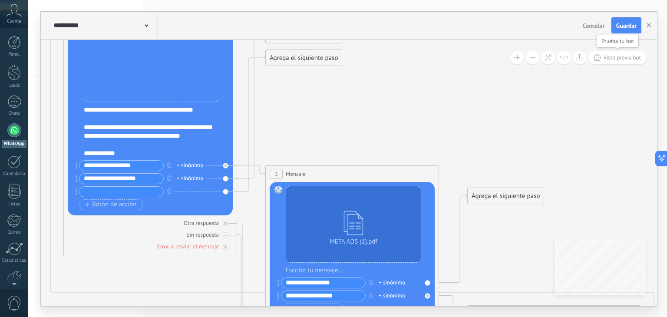
click at [623, 56] on span "Vista previa bot" at bounding box center [622, 57] width 38 height 7
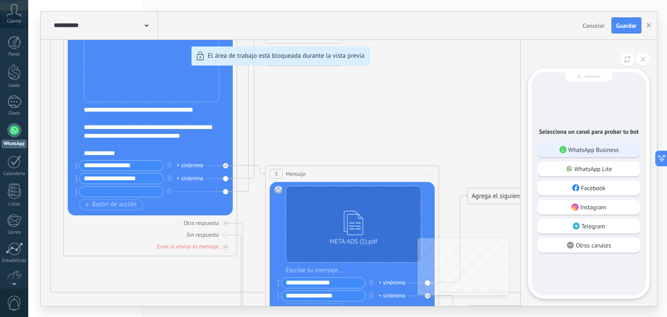
click at [609, 153] on div "WhatsApp Business" at bounding box center [588, 149] width 102 height 15
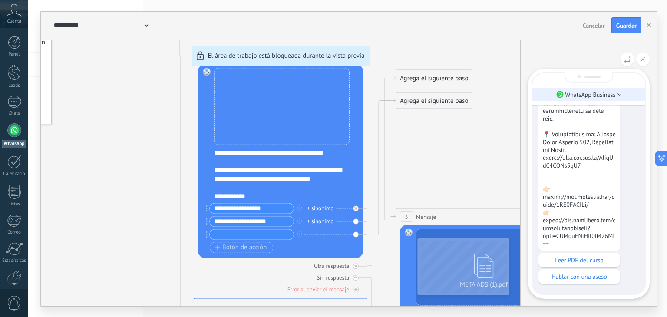
click at [620, 94] on use at bounding box center [619, 95] width 3 height 2
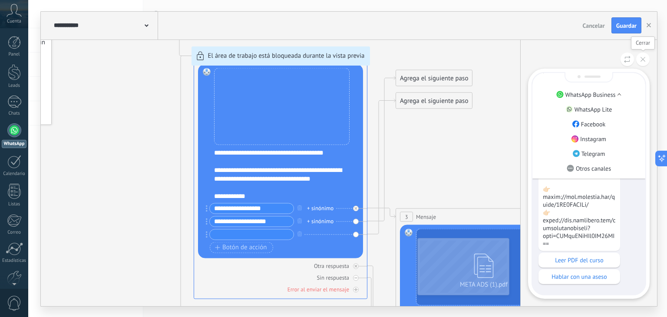
click at [643, 58] on icon at bounding box center [642, 59] width 5 height 5
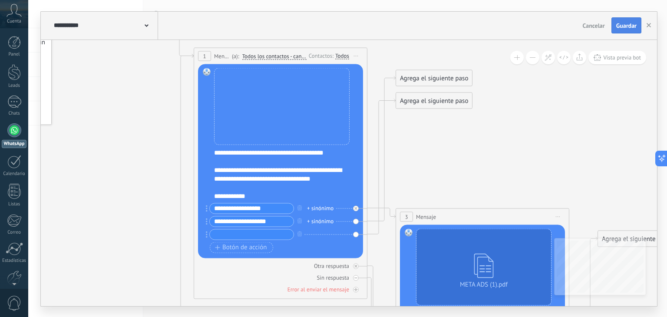
click at [634, 23] on span "Guardar" at bounding box center [626, 26] width 20 height 6
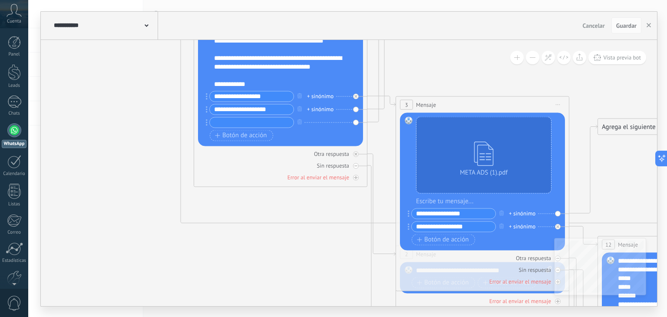
click at [12, 17] on div "Cuenta" at bounding box center [14, 14] width 28 height 28
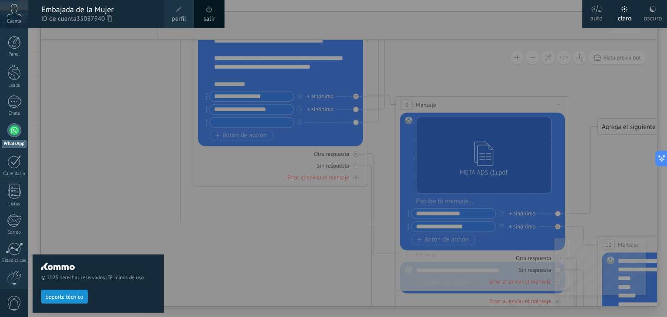
click at [181, 16] on span "perfil" at bounding box center [178, 19] width 14 height 10
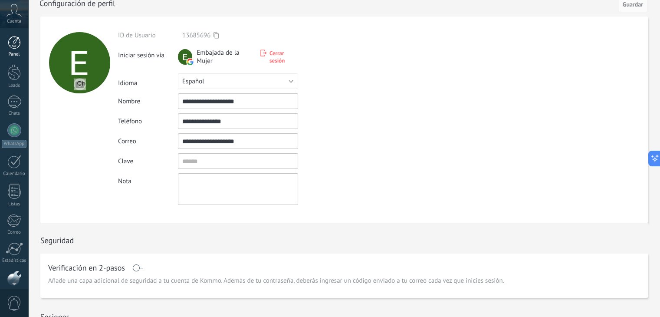
click at [14, 42] on div at bounding box center [14, 42] width 13 height 13
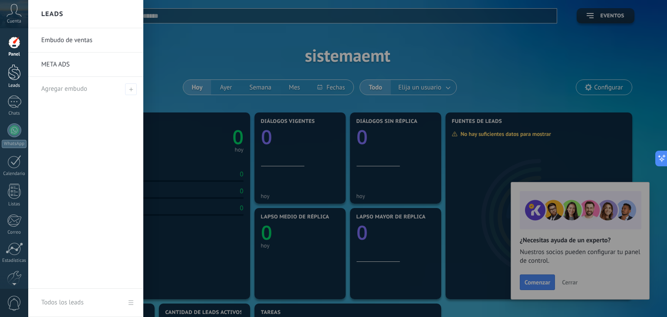
click at [16, 73] on div at bounding box center [14, 72] width 13 height 16
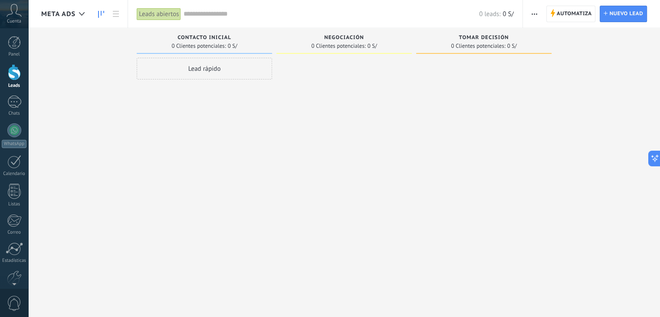
click at [190, 67] on div "Lead rápido" at bounding box center [204, 69] width 135 height 22
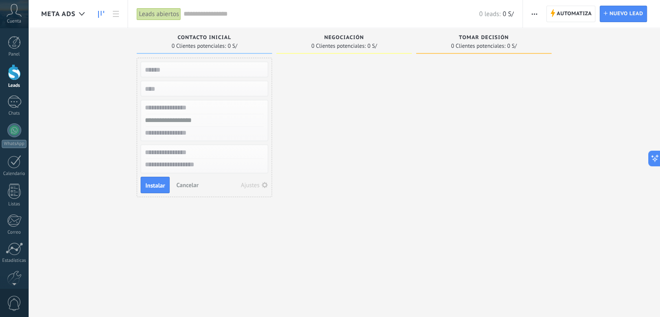
click at [189, 185] on span "Cancelar" at bounding box center [187, 185] width 22 height 8
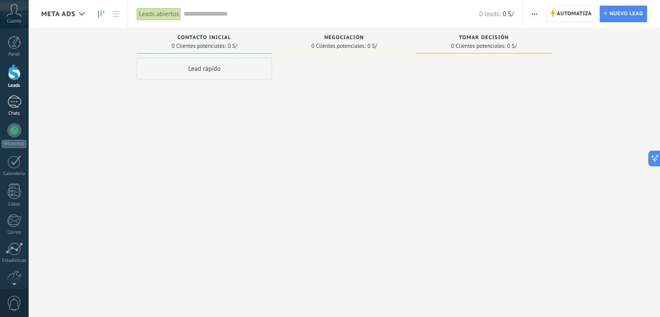
click at [14, 104] on div at bounding box center [14, 102] width 14 height 13
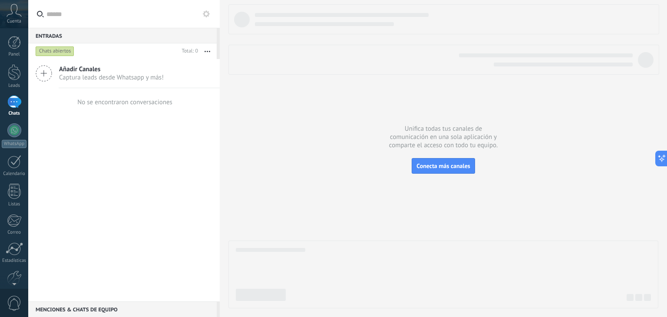
click at [14, 100] on div at bounding box center [14, 102] width 14 height 13
click at [16, 129] on div at bounding box center [14, 130] width 14 height 14
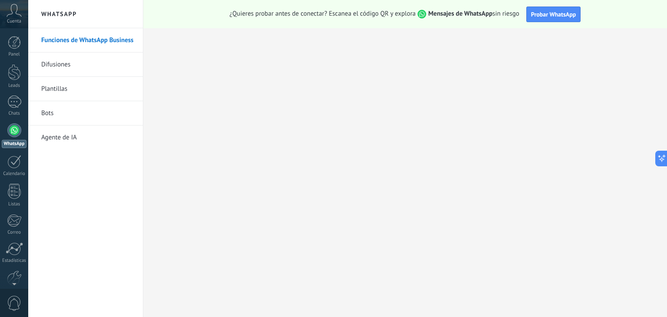
click at [56, 65] on link "Difusiones" at bounding box center [87, 65] width 93 height 24
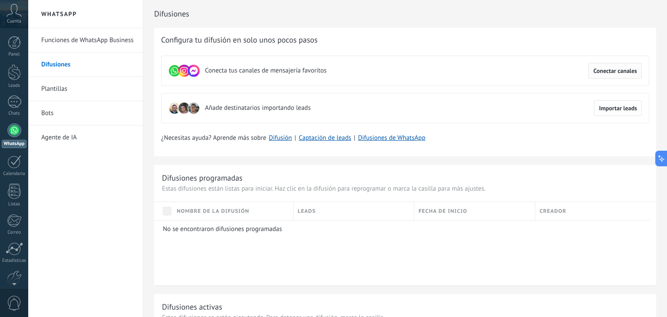
click at [599, 70] on span "Conectar canales" at bounding box center [615, 71] width 44 height 6
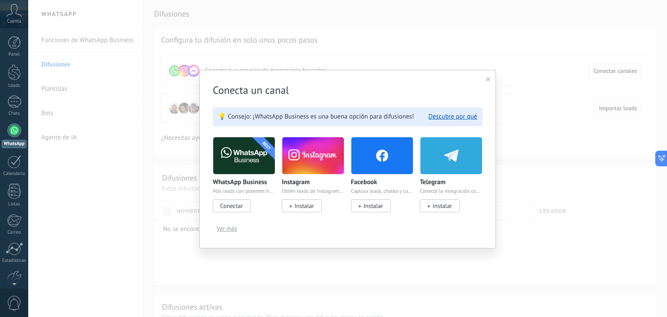
click at [309, 205] on span "Instalar" at bounding box center [304, 206] width 20 height 8
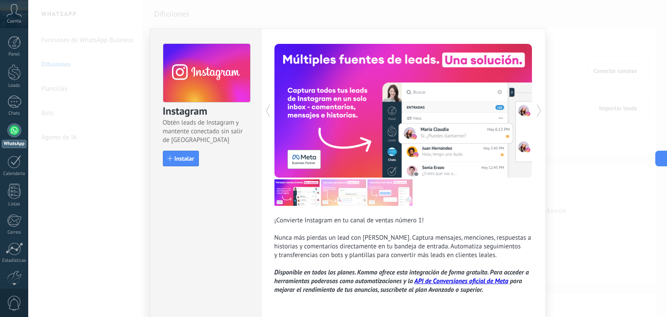
click at [577, 27] on div "Instagram Obtén leads de Instagram y mantente conectado sin salir de Kommo Inst…" at bounding box center [347, 158] width 639 height 317
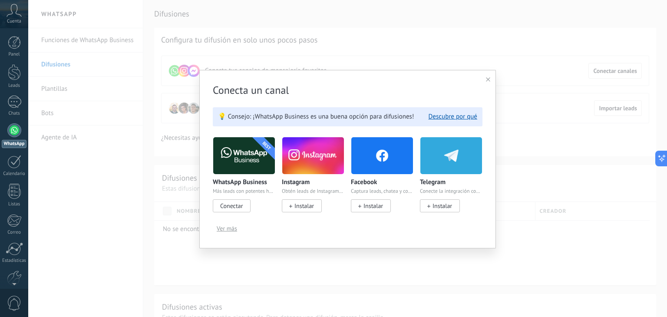
click at [487, 80] on icon at bounding box center [488, 79] width 4 height 4
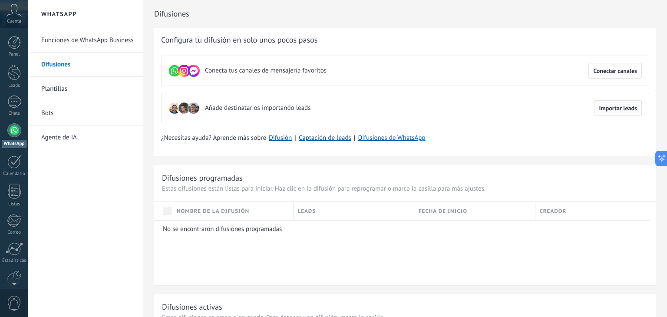
click at [609, 110] on span "Importar leads" at bounding box center [618, 108] width 38 height 6
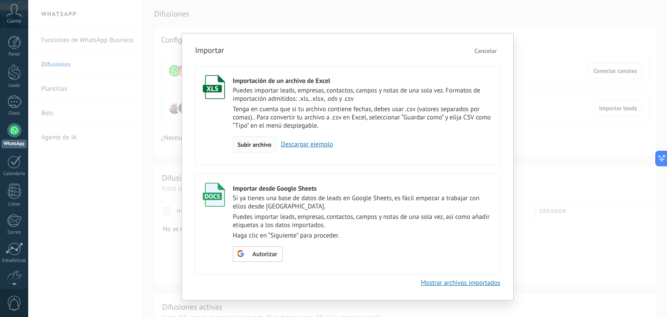
click at [260, 142] on span "Subir archivo" at bounding box center [254, 145] width 34 height 6
click at [0, 0] on input "Importación de un archivo de Excel Puedes importar leads, empresas, contactos, …" at bounding box center [0, 0] width 0 height 0
click at [255, 142] on span "Subir archivo" at bounding box center [254, 145] width 34 height 6
click at [0, 0] on input "Importación de un archivo de Excel Puedes importar leads, empresas, contactos, …" at bounding box center [0, 0] width 0 height 0
click at [488, 53] on span "Cancelar" at bounding box center [486, 51] width 22 height 8
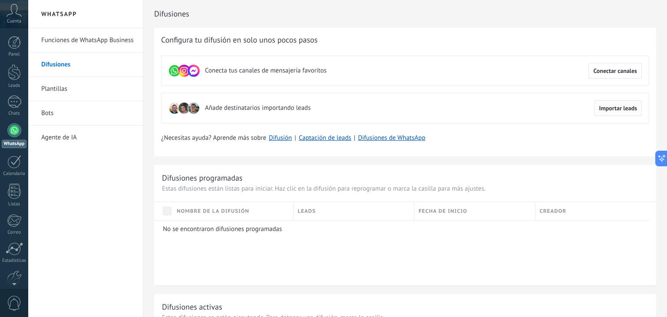
click at [607, 113] on button "Importar leads" at bounding box center [618, 108] width 48 height 16
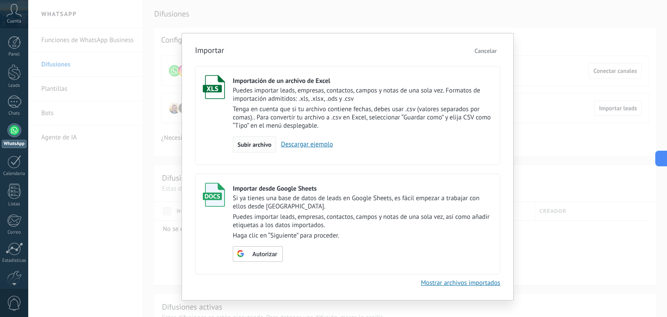
click at [255, 138] on div "Subir archivo" at bounding box center [254, 144] width 43 height 16
click at [0, 0] on input "Importación de un archivo de Excel Puedes importar leads, empresas, contactos, …" at bounding box center [0, 0] width 0 height 0
click at [261, 148] on div "Subir archivo" at bounding box center [254, 144] width 43 height 16
click at [0, 0] on input "Importación de un archivo de Excel Puedes importar leads, empresas, contactos, …" at bounding box center [0, 0] width 0 height 0
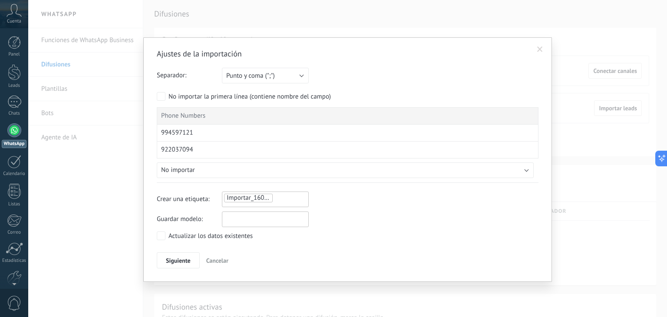
click at [260, 219] on input "text" at bounding box center [265, 219] width 87 height 16
type input "**********"
click at [181, 257] on span "Siguiente" at bounding box center [178, 260] width 25 height 6
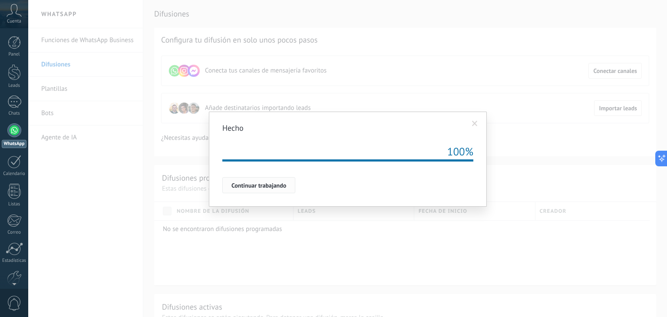
click at [264, 182] on span "Continuar trabajando" at bounding box center [258, 185] width 55 height 6
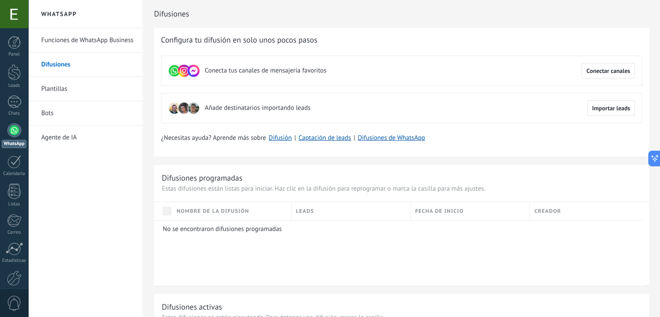
click at [407, 269] on div "No se encontraron difusiones programadas" at bounding box center [398, 252] width 489 height 65
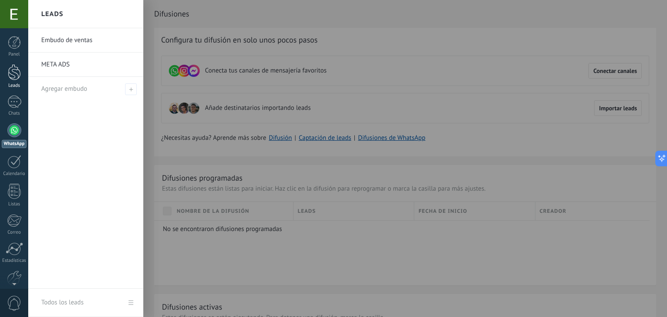
click at [12, 71] on div at bounding box center [14, 72] width 13 height 16
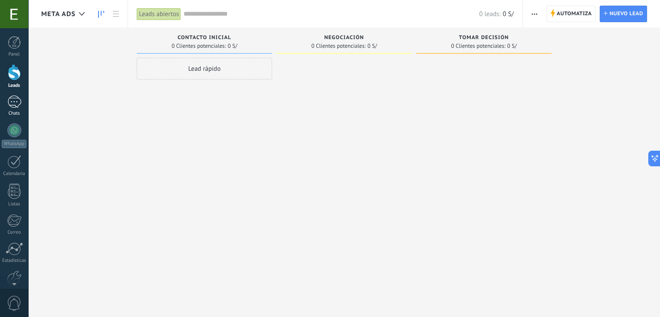
click at [12, 103] on div at bounding box center [14, 102] width 14 height 13
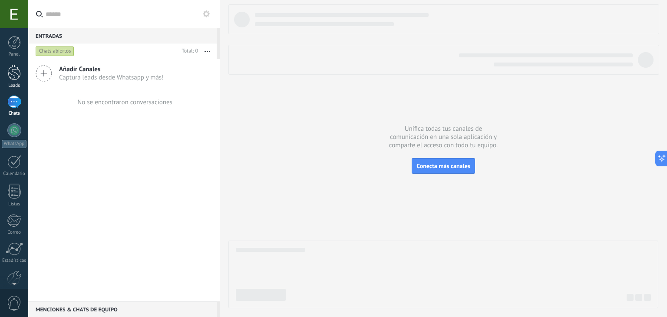
click at [13, 73] on div at bounding box center [14, 72] width 13 height 16
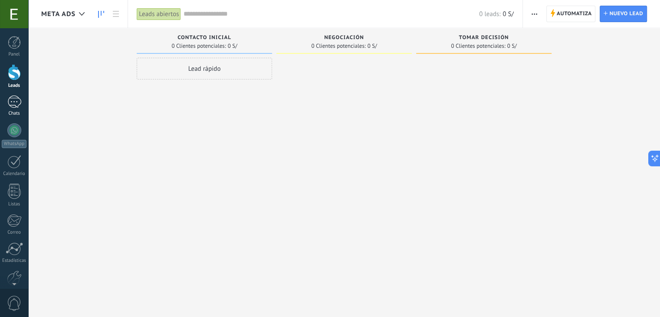
click at [10, 110] on link "Chats" at bounding box center [14, 106] width 28 height 21
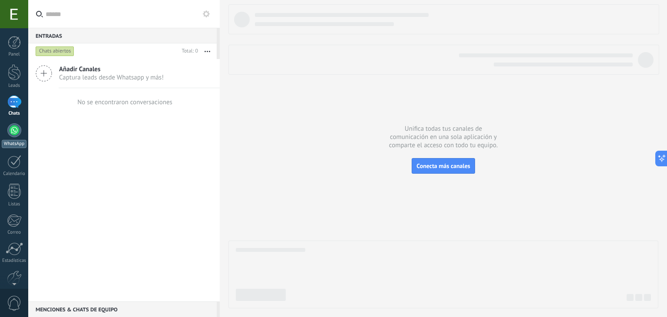
click at [16, 128] on div at bounding box center [14, 130] width 14 height 14
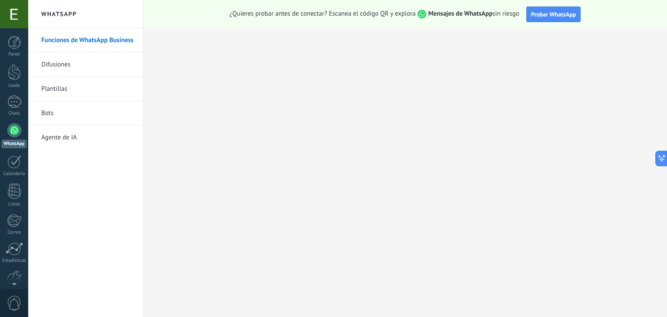
click at [58, 65] on link "Difusiones" at bounding box center [87, 65] width 93 height 24
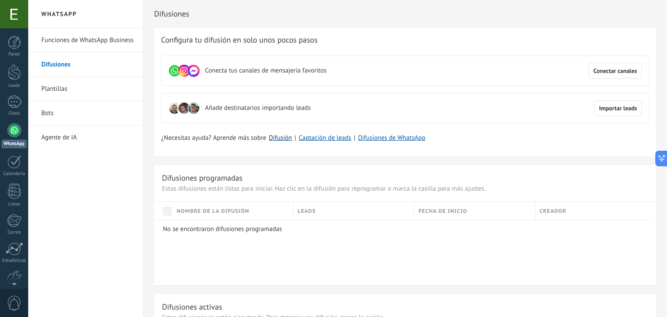
click at [286, 138] on link "Difusión" at bounding box center [280, 138] width 23 height 8
click at [90, 118] on link "Bots" at bounding box center [87, 113] width 93 height 24
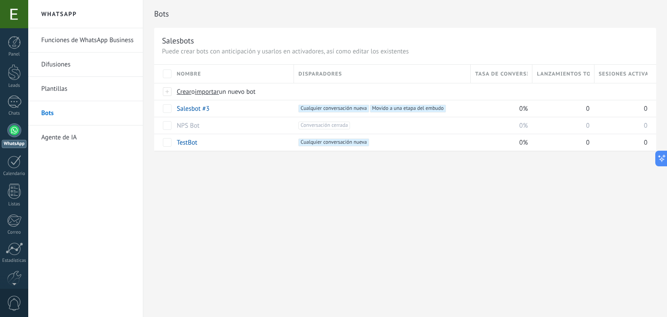
click at [58, 141] on link "Agente de IA" at bounding box center [87, 137] width 93 height 24
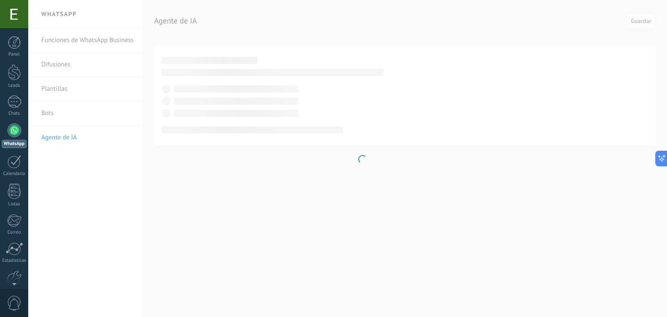
click at [56, 62] on body ".abccls-1,.abccls-2{fill-rule:evenodd}.abccls-2{fill:#fff} .abfcls-1{fill:none}…" at bounding box center [333, 158] width 667 height 317
click at [63, 42] on body ".abccls-1,.abccls-2{fill-rule:evenodd}.abccls-2{fill:#fff} .abfcls-1{fill:none}…" at bounding box center [333, 158] width 667 height 317
click at [93, 190] on body ".abccls-1,.abccls-2{fill-rule:evenodd}.abccls-2{fill:#fff} .abfcls-1{fill:none}…" at bounding box center [333, 158] width 667 height 317
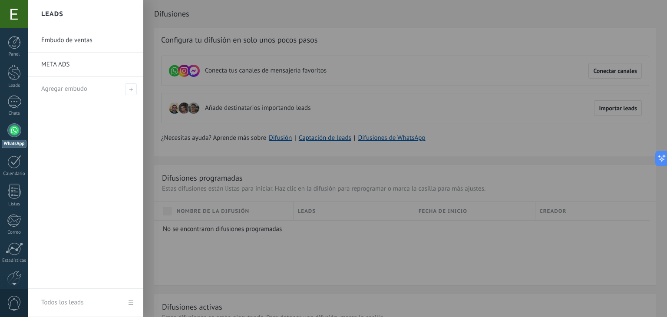
click at [64, 65] on link "META ADS" at bounding box center [87, 65] width 93 height 24
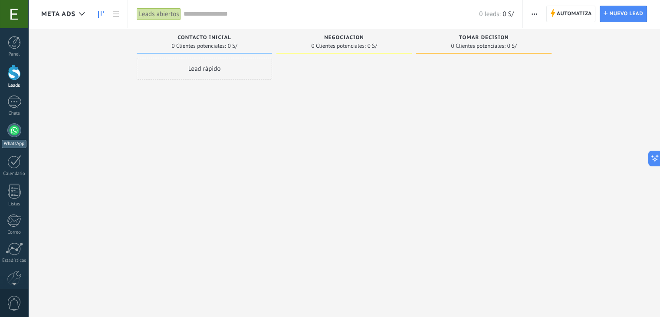
click at [13, 134] on div at bounding box center [14, 130] width 14 height 14
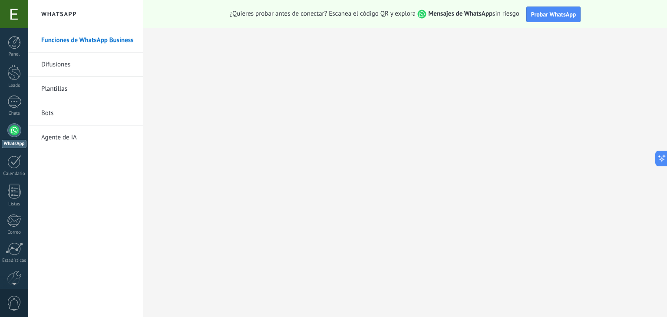
click at [60, 68] on link "Difusiones" at bounding box center [87, 65] width 93 height 24
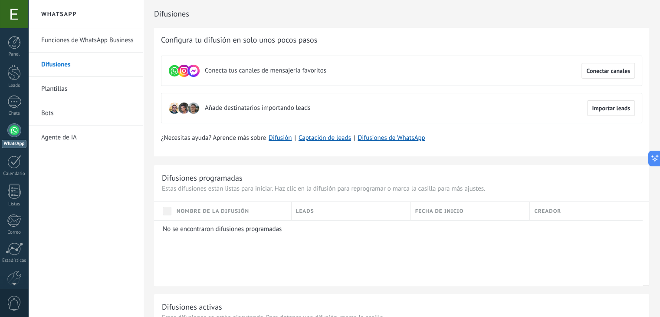
click at [48, 115] on link "Bots" at bounding box center [87, 113] width 93 height 24
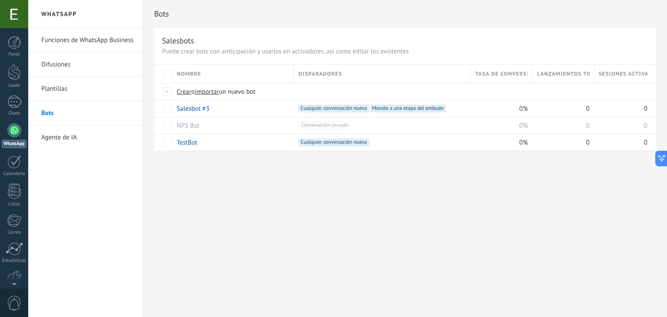
click at [53, 139] on link "Agente de IA" at bounding box center [87, 137] width 93 height 24
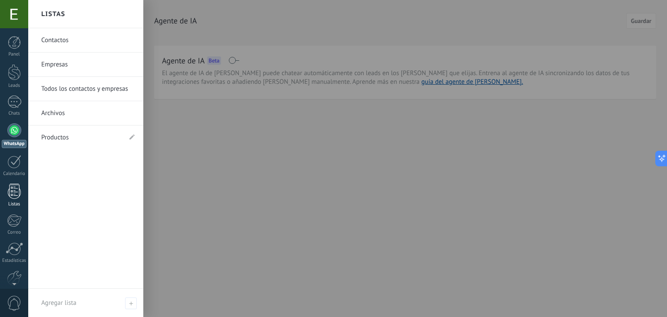
click at [14, 188] on div at bounding box center [14, 191] width 13 height 15
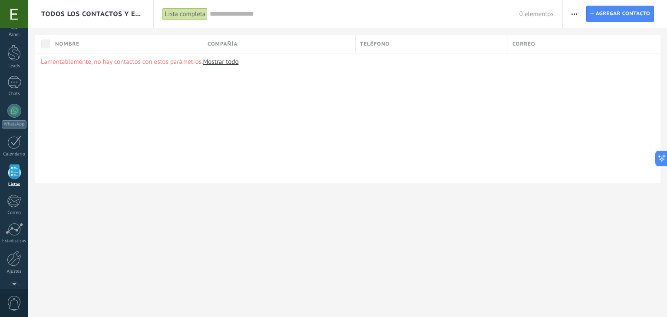
scroll to position [22, 0]
click at [595, 10] on link "Contacto Agregar contacto" at bounding box center [620, 14] width 68 height 16
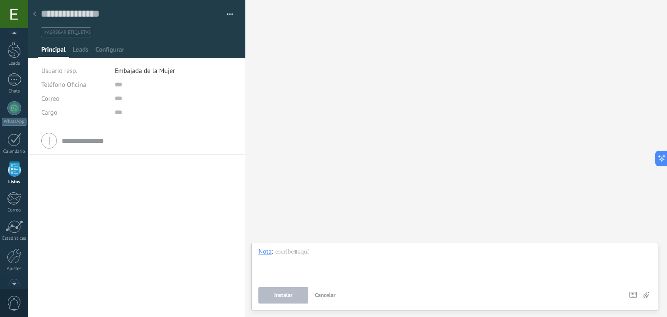
click at [35, 15] on use at bounding box center [34, 13] width 3 height 5
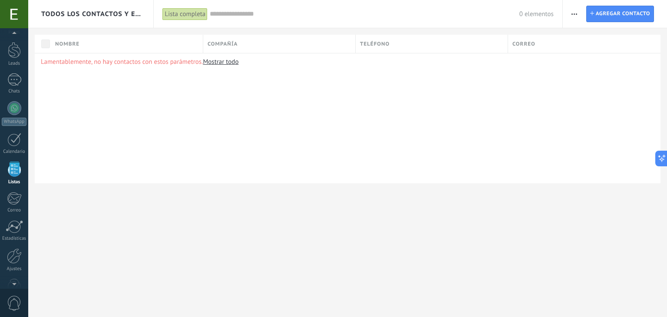
click at [191, 16] on div "Lista completa" at bounding box center [184, 14] width 45 height 13
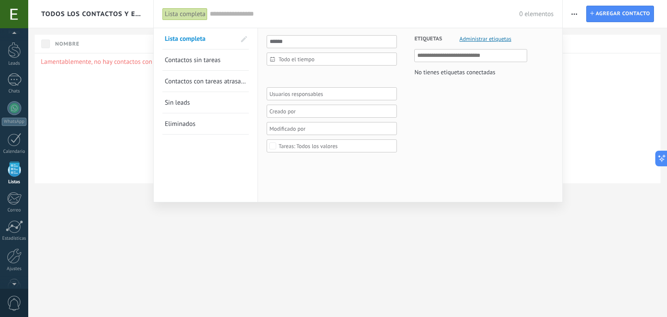
click at [191, 16] on div "Lista completa" at bounding box center [184, 14] width 45 height 13
click at [131, 77] on div at bounding box center [333, 158] width 667 height 317
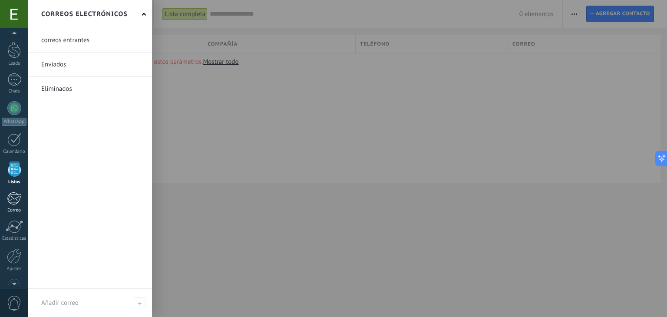
click at [18, 200] on div at bounding box center [14, 198] width 14 height 13
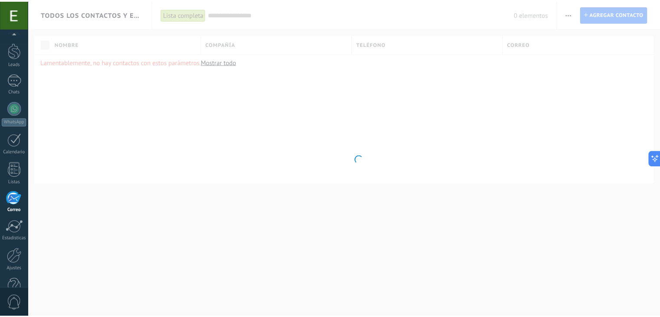
scroll to position [44, 0]
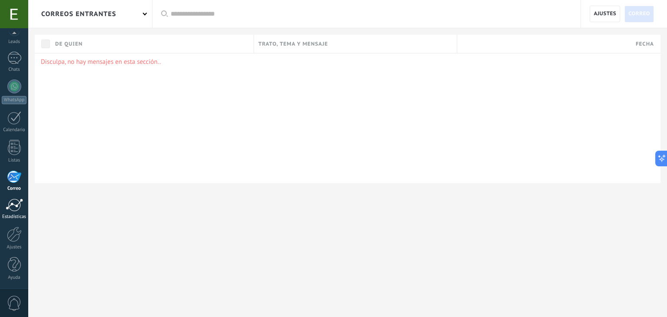
click at [12, 211] on div at bounding box center [14, 204] width 17 height 13
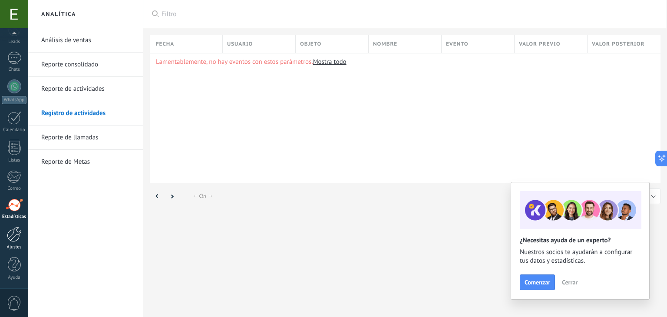
click at [15, 238] on div at bounding box center [14, 234] width 15 height 15
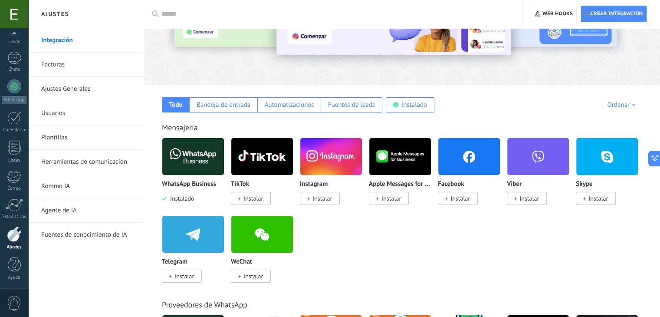
scroll to position [85, 0]
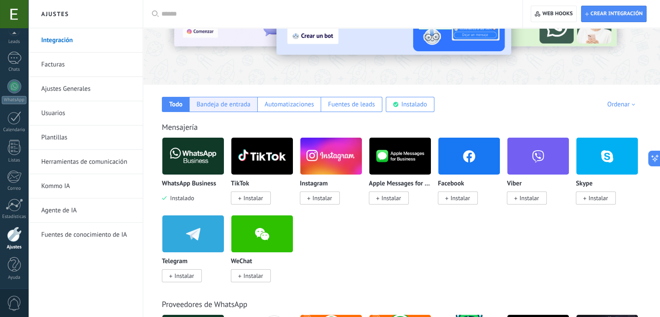
click at [214, 108] on div "Bandeja de entrada" at bounding box center [224, 104] width 54 height 8
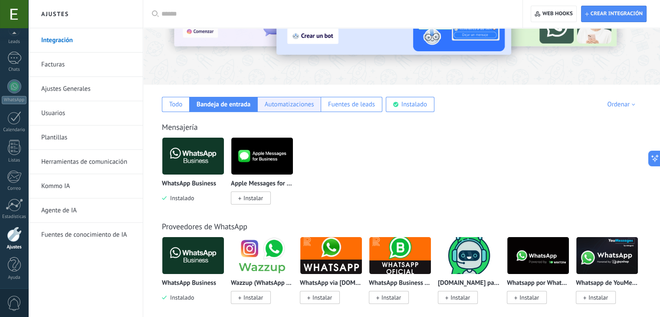
click at [281, 109] on div "Automatizaciones" at bounding box center [288, 104] width 63 height 15
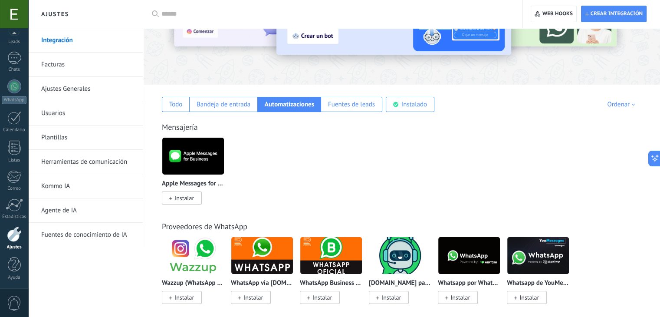
scroll to position [115, 0]
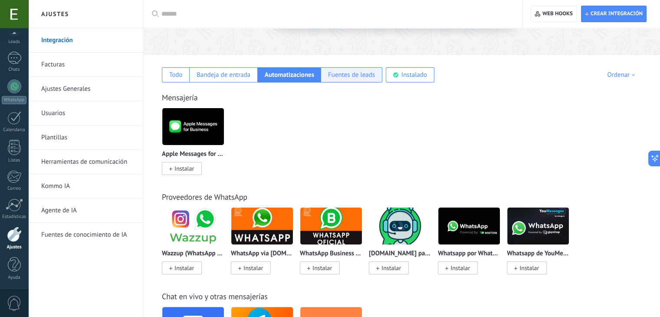
click at [341, 78] on div "Fuentes de leads" at bounding box center [351, 75] width 47 height 8
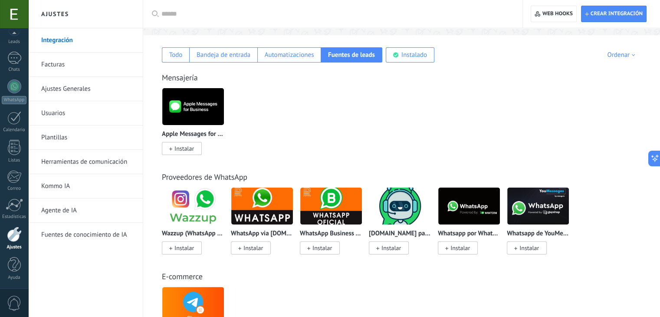
scroll to position [134, 0]
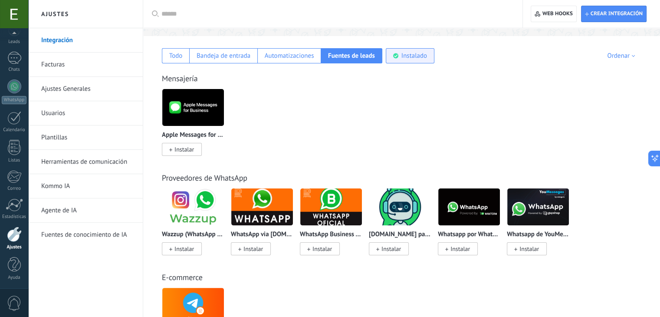
click at [406, 59] on div "Instalado" at bounding box center [410, 55] width 49 height 15
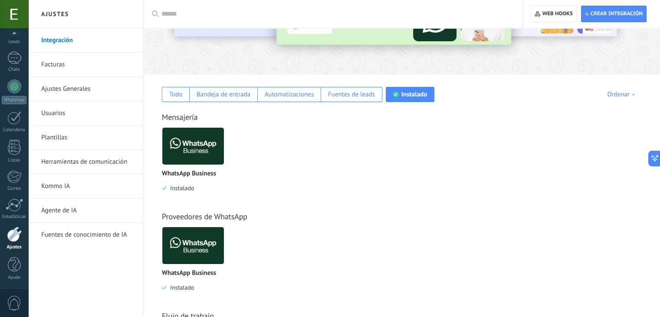
scroll to position [0, 0]
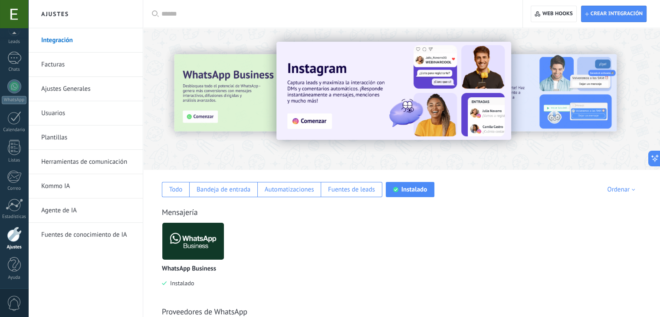
click at [61, 136] on link "Plantillas" at bounding box center [87, 137] width 93 height 24
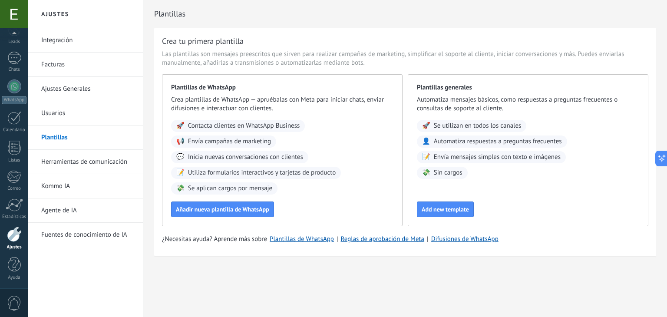
click at [112, 159] on link "Herramientas de comunicación" at bounding box center [87, 162] width 93 height 24
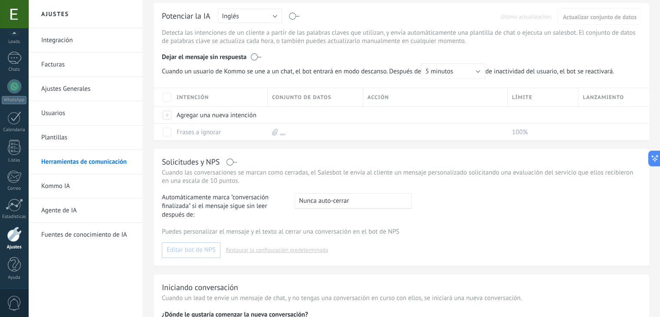
scroll to position [355, 0]
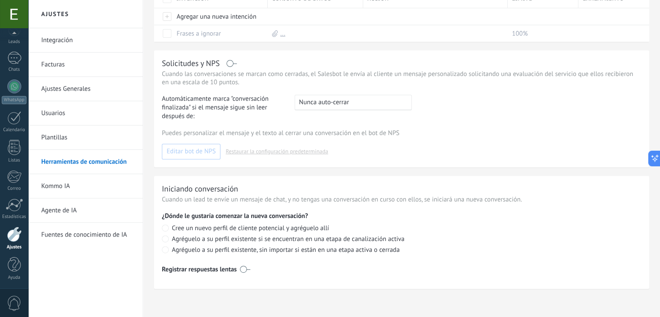
click at [69, 191] on link "Kommo IA" at bounding box center [87, 186] width 93 height 24
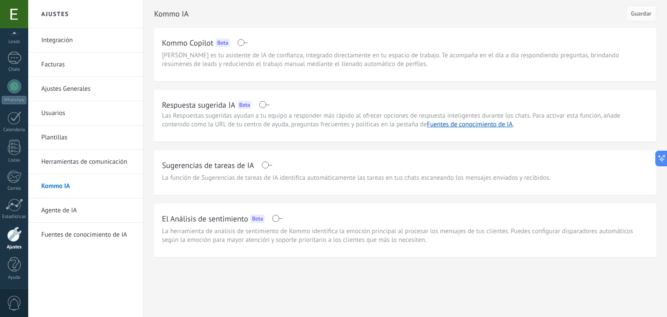
click at [59, 210] on link "Agente de IA" at bounding box center [87, 210] width 93 height 24
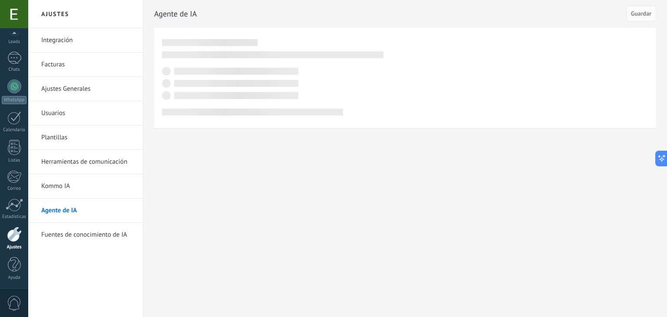
click at [76, 233] on link "Fuentes de conocimiento de IA" at bounding box center [87, 235] width 93 height 24
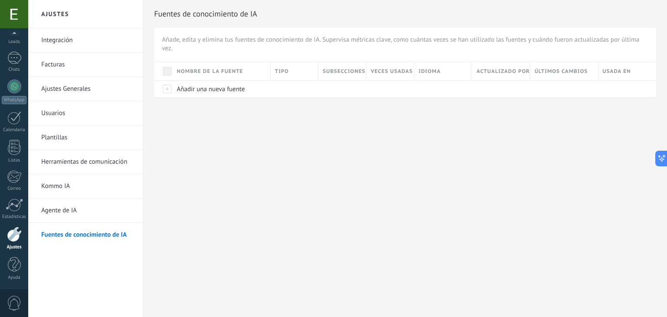
click at [86, 43] on link "Integración" at bounding box center [87, 40] width 93 height 24
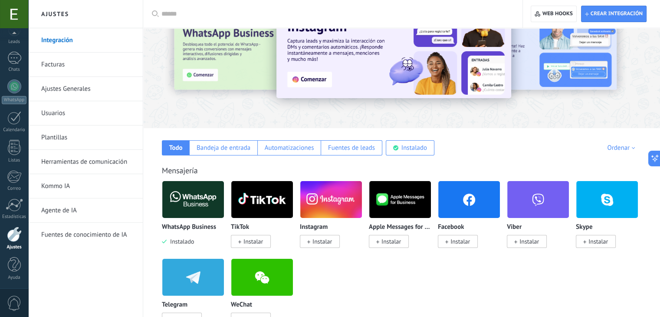
scroll to position [2, 0]
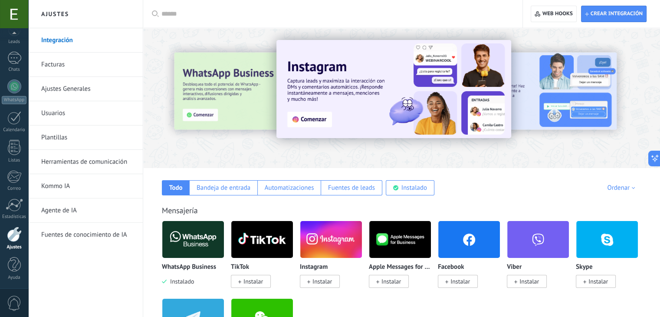
click at [80, 139] on link "Plantillas" at bounding box center [87, 137] width 93 height 24
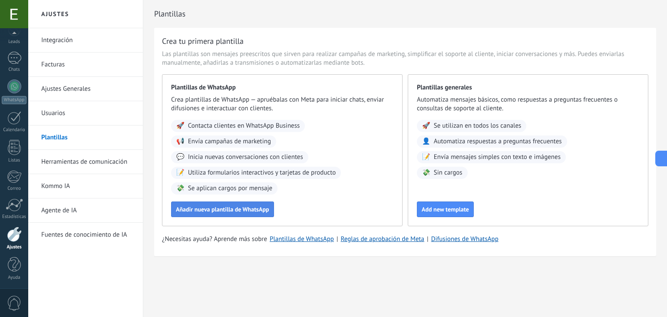
click at [213, 212] on span "Añadir nueva plantilla de WhatsApp" at bounding box center [222, 209] width 93 height 6
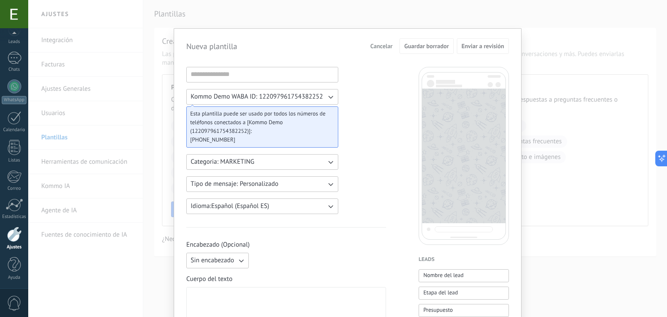
click at [377, 50] on button "Cancelar" at bounding box center [381, 46] width 30 height 13
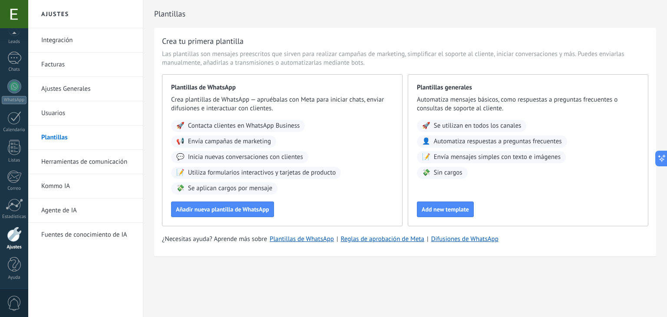
click at [63, 96] on link "Ajustes Generales" at bounding box center [87, 89] width 93 height 24
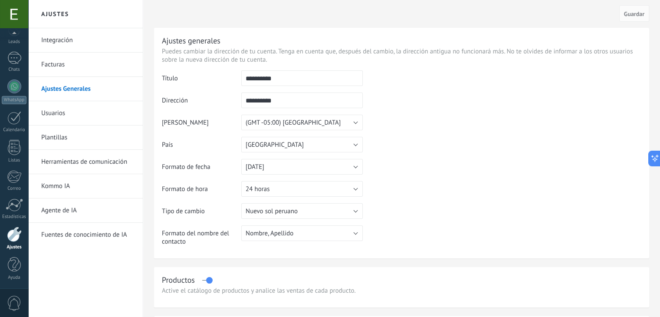
click at [47, 113] on link "Usuarios" at bounding box center [87, 113] width 93 height 24
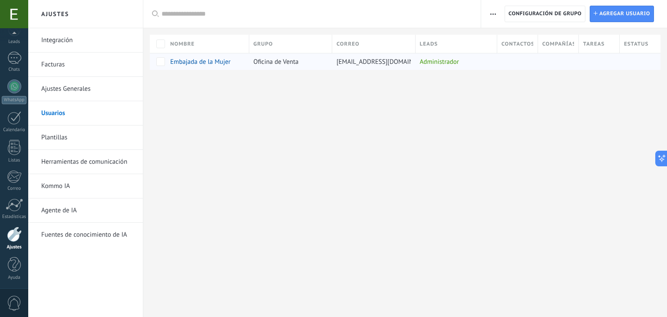
click at [193, 63] on span "Embajada de la Mujer" at bounding box center [200, 62] width 60 height 8
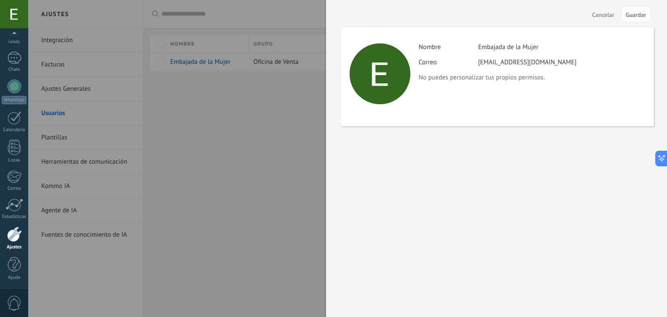
click at [599, 12] on span "Cancelar" at bounding box center [603, 15] width 22 height 6
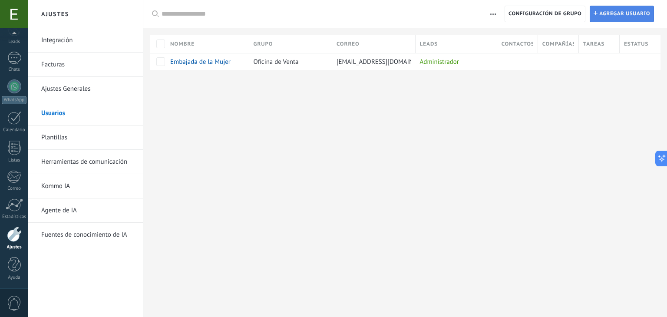
click at [607, 14] on span "Agregar usuario" at bounding box center [624, 14] width 51 height 16
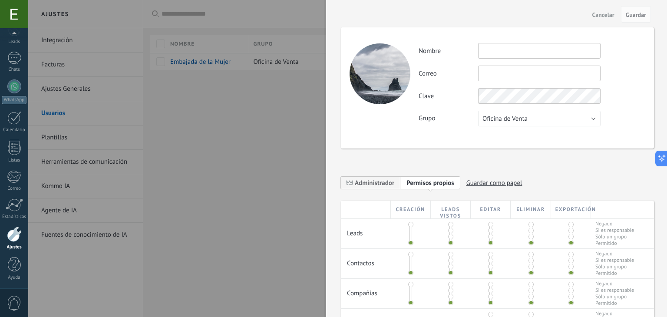
click at [270, 220] on div at bounding box center [333, 158] width 667 height 317
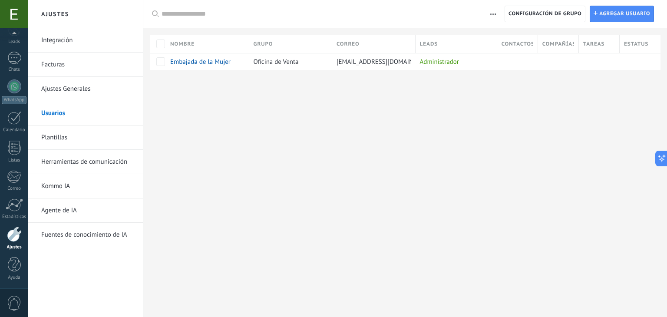
click at [55, 141] on link "Plantillas" at bounding box center [87, 137] width 93 height 24
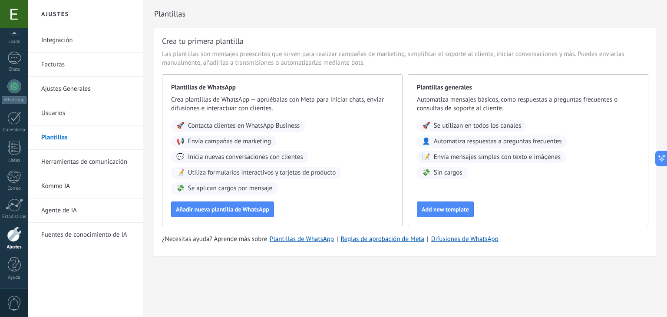
click at [69, 158] on link "Herramientas de comunicación" at bounding box center [87, 162] width 93 height 24
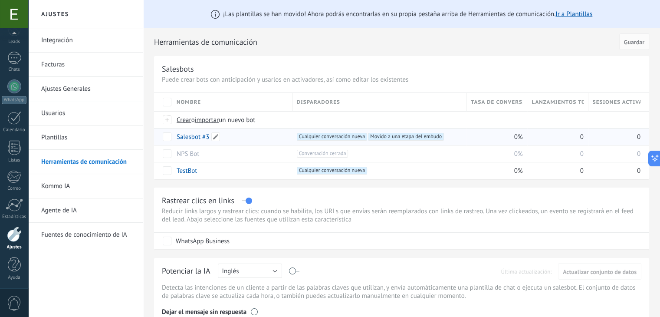
click at [190, 139] on link "Salesbot #3" at bounding box center [193, 137] width 33 height 8
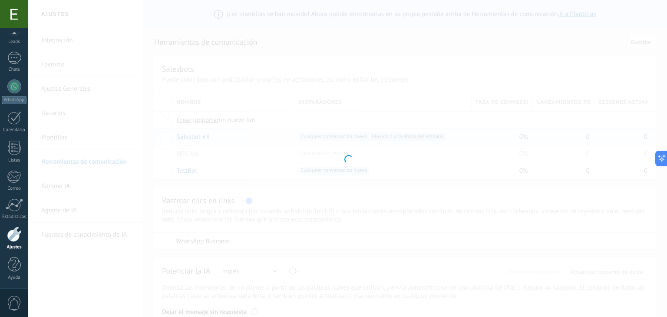
type input "**********"
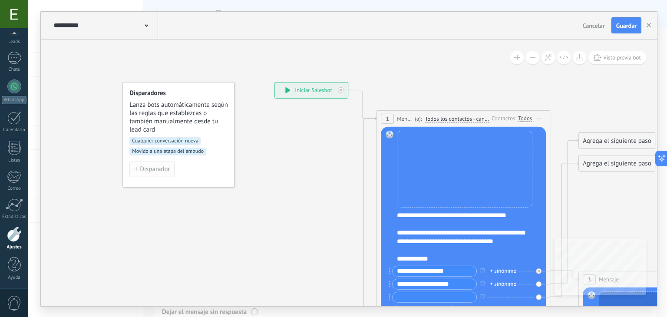
click at [154, 166] on span "Disparador" at bounding box center [155, 169] width 30 height 6
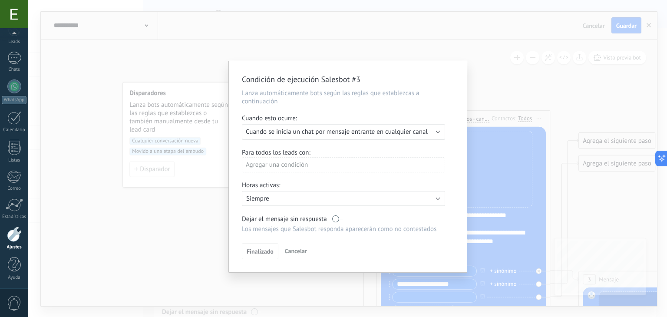
click at [151, 210] on div "Condición de ejecución Salesbot #3 Lanza automáticamente bots según las reglas …" at bounding box center [347, 158] width 639 height 317
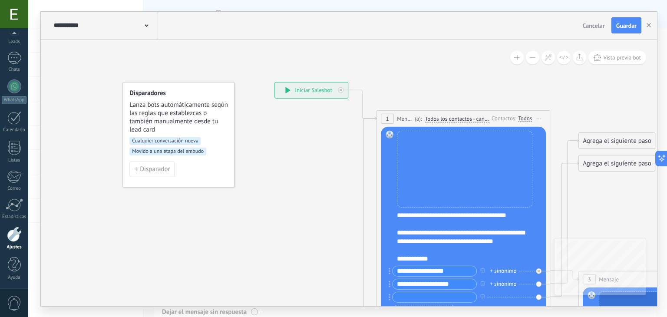
click at [166, 151] on span "Movido a una etapa del embudo" at bounding box center [167, 151] width 77 height 8
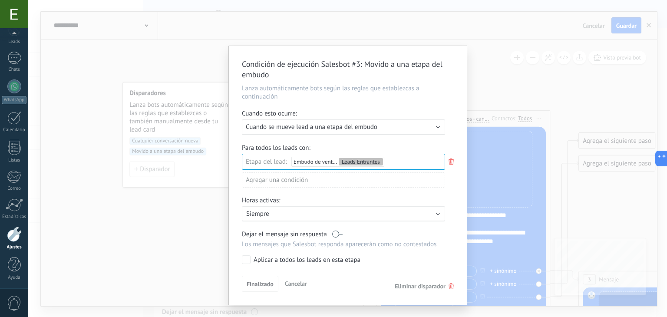
click at [438, 126] on b at bounding box center [438, 126] width 4 height 4
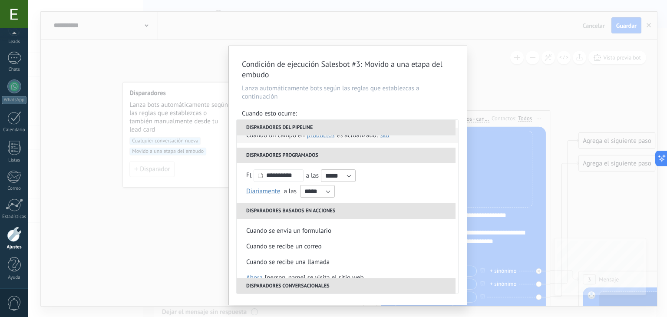
scroll to position [90, 0]
click at [353, 178] on input "*****" at bounding box center [338, 175] width 35 height 13
click at [339, 242] on span "08:00" at bounding box center [332, 243] width 16 height 8
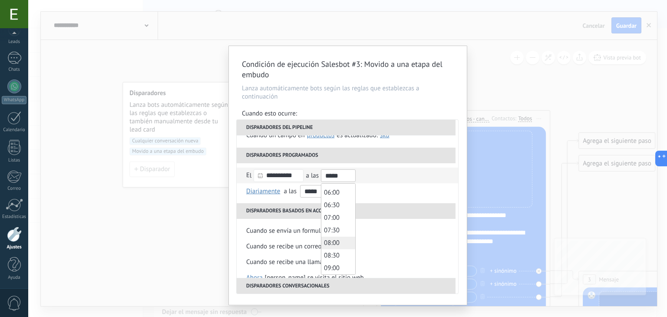
type input "*****"
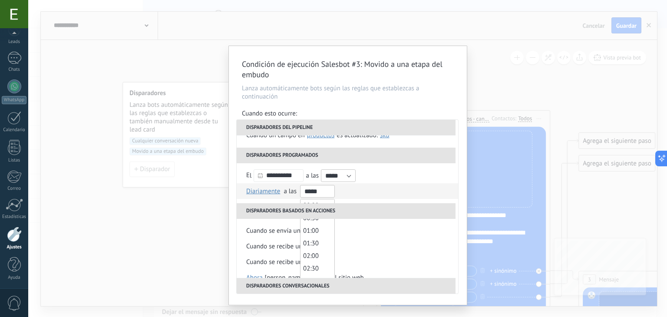
click at [328, 191] on input "*****" at bounding box center [317, 191] width 35 height 13
click at [318, 240] on li "15:00" at bounding box center [317, 239] width 34 height 13
type input "*****"
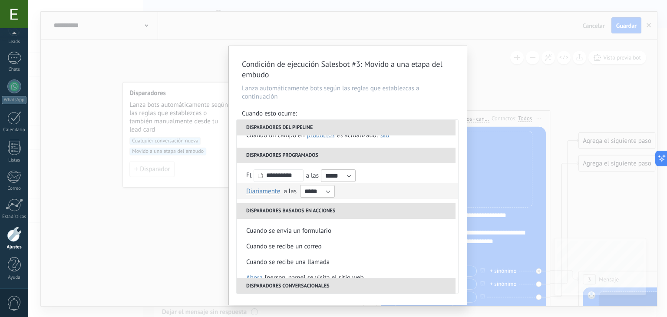
click at [440, 183] on li "Diariamente Semanal Mensual Anual Diariamente en enero en febrero en marzo en a…" at bounding box center [347, 191] width 221 height 16
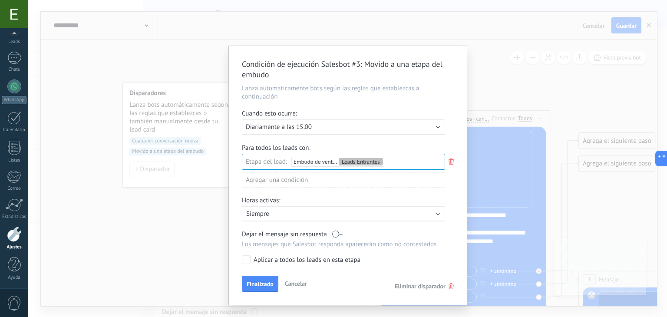
click at [435, 127] on div "Ejecutar: Diariamente a las 15:00" at bounding box center [343, 127] width 203 height 16
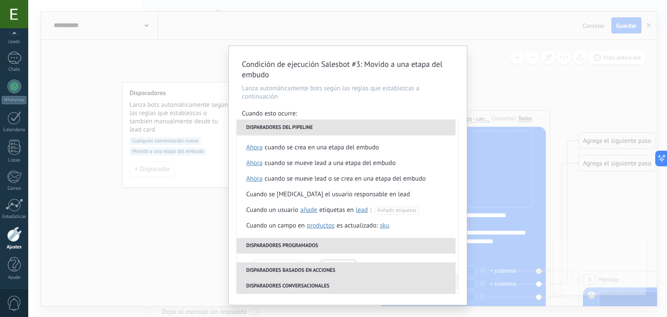
click at [211, 219] on div "**********" at bounding box center [347, 158] width 639 height 317
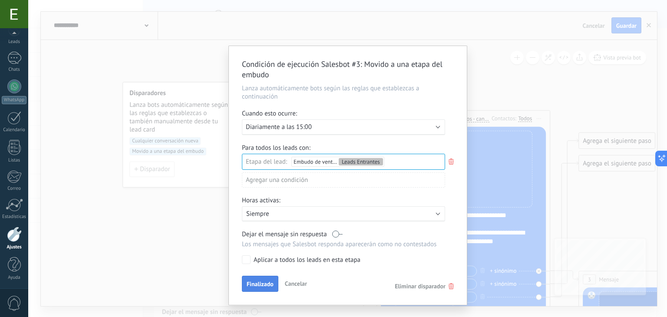
click at [259, 286] on span "Finalizado" at bounding box center [260, 284] width 27 height 6
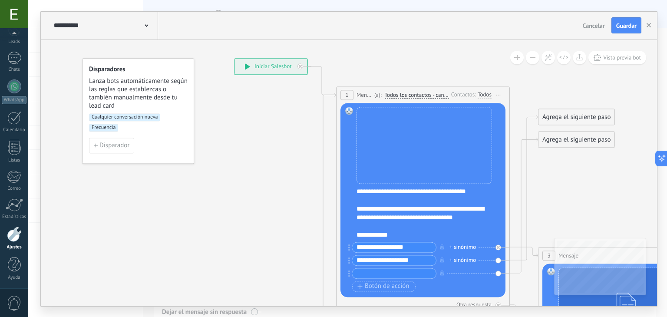
click at [148, 21] on span at bounding box center [147, 25] width 4 height 8
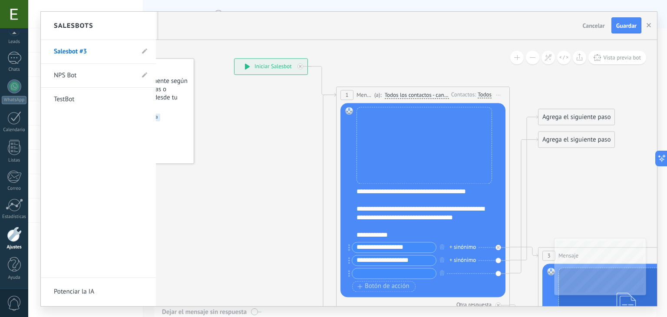
click at [111, 79] on link "NPS Bot" at bounding box center [94, 75] width 80 height 24
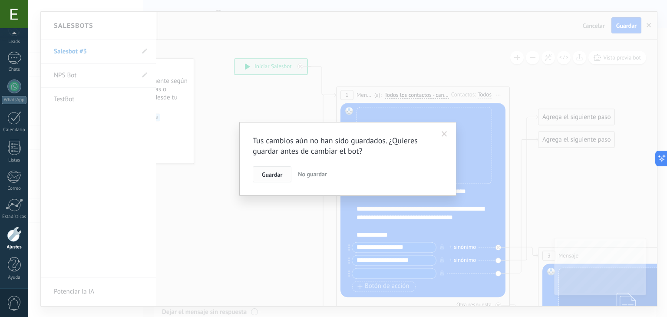
click at [286, 172] on button "Guardar" at bounding box center [272, 174] width 39 height 16
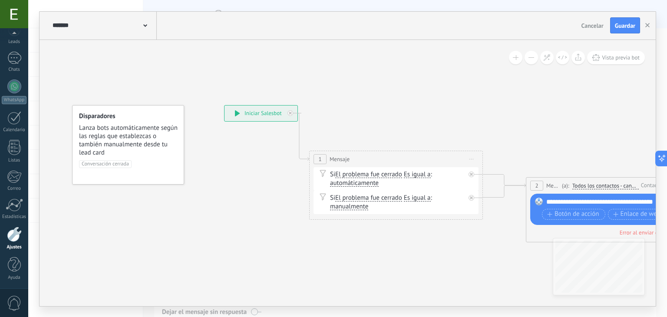
click at [119, 162] on span "Conversación cerrada" at bounding box center [105, 164] width 53 height 8
click at [269, 111] on div "**********" at bounding box center [260, 113] width 73 height 16
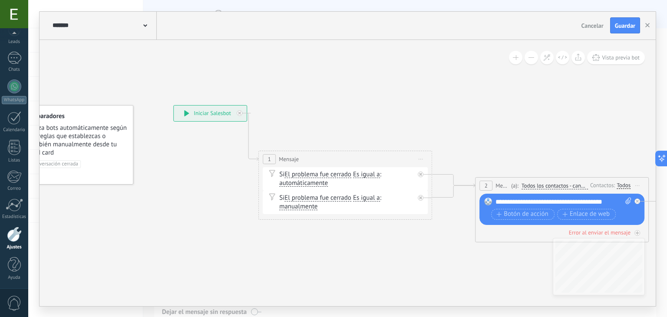
click at [143, 26] on icon at bounding box center [145, 25] width 4 height 3
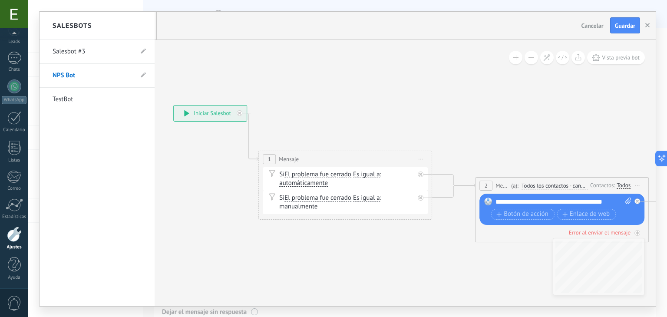
click at [77, 94] on link "TestBot" at bounding box center [93, 99] width 80 height 24
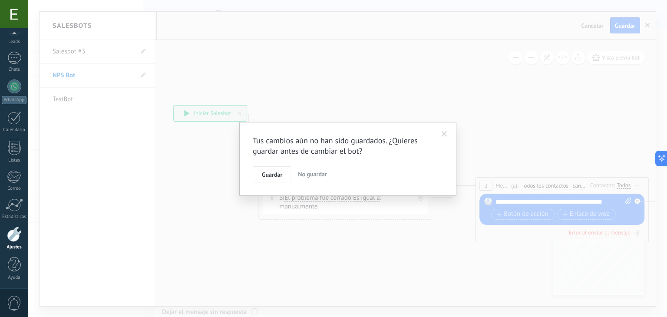
click at [308, 169] on button "No guardar" at bounding box center [312, 174] width 36 height 16
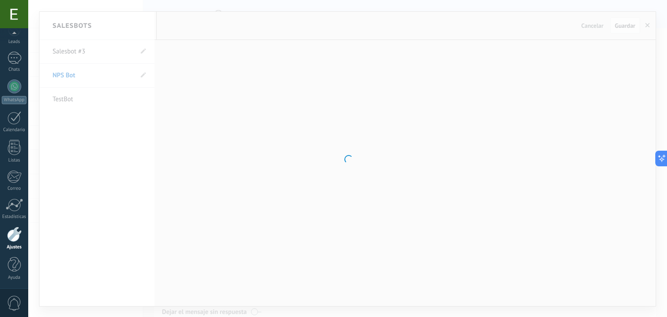
type input "*******"
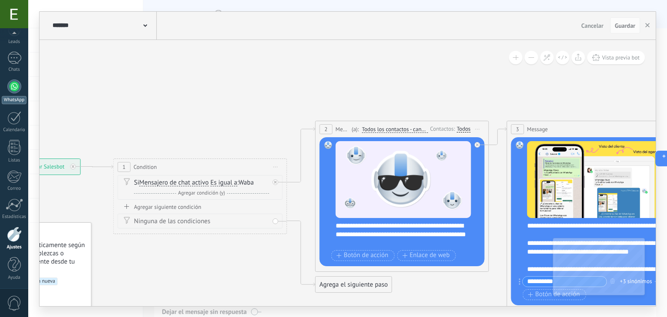
click at [12, 85] on div at bounding box center [14, 86] width 14 height 14
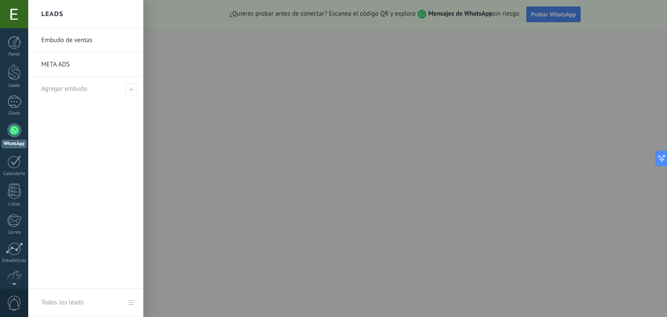
click at [75, 43] on link "Embudo de ventas" at bounding box center [87, 40] width 93 height 24
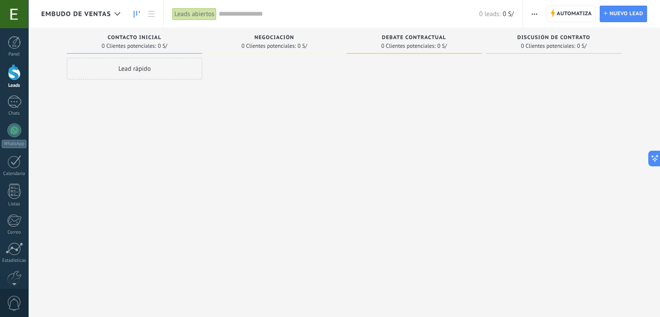
click at [125, 67] on div "Lead rápido" at bounding box center [134, 69] width 135 height 22
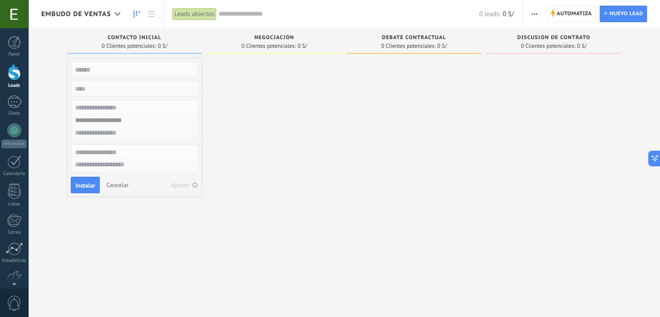
click at [253, 110] on div at bounding box center [274, 160] width 135 height 204
click at [562, 16] on span "Automatiza" at bounding box center [574, 14] width 35 height 16
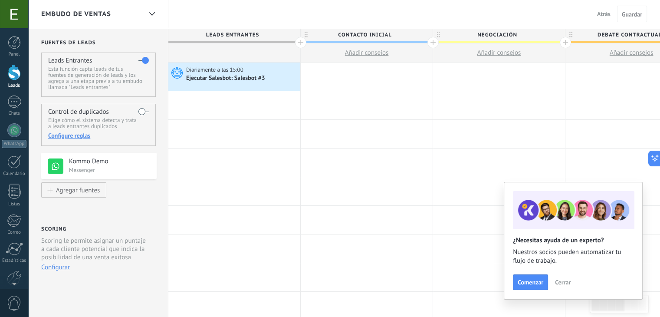
click at [561, 282] on span "Cerrar" at bounding box center [563, 282] width 16 height 6
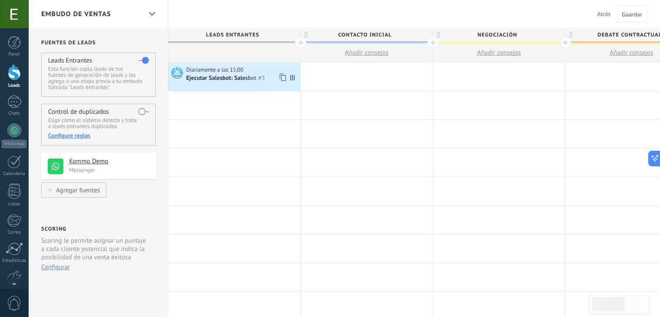
click at [246, 74] on div "Ejecutar Salesbot: Salesbot #3" at bounding box center [242, 78] width 112 height 9
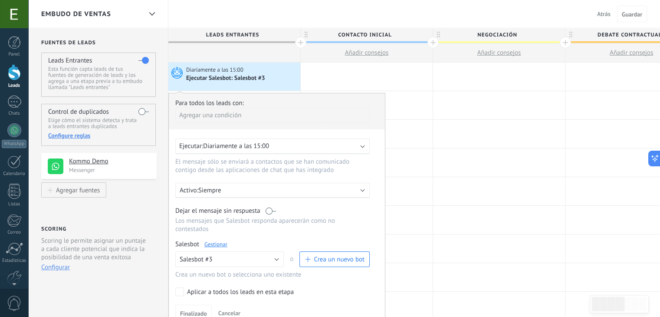
click at [361, 146] on div "Ejecutar: Diariamente a las 15:00" at bounding box center [272, 146] width 194 height 16
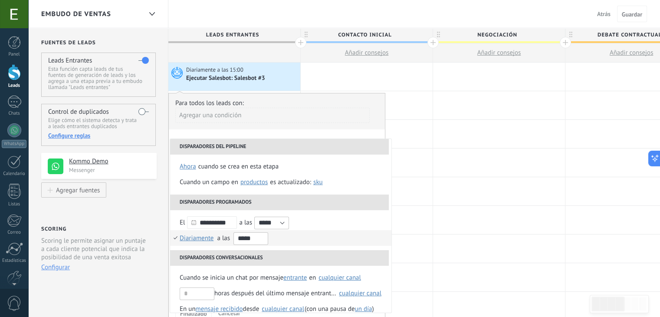
scroll to position [327, 0]
click at [261, 239] on input "*****" at bounding box center [251, 238] width 35 height 13
click at [250, 196] on span "20:00" at bounding box center [245, 197] width 16 height 8
type input "*****"
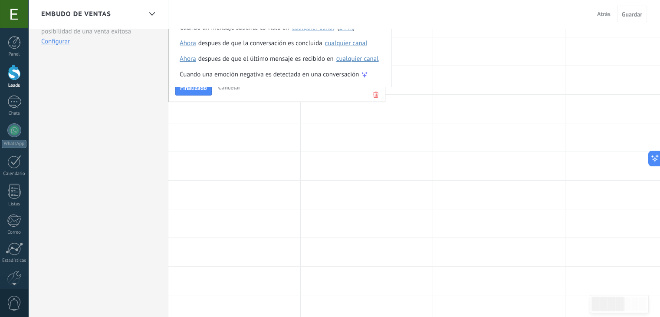
scroll to position [0, 0]
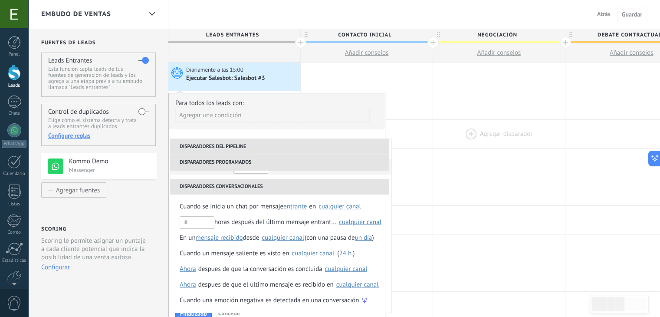
click at [441, 141] on div at bounding box center [499, 134] width 132 height 28
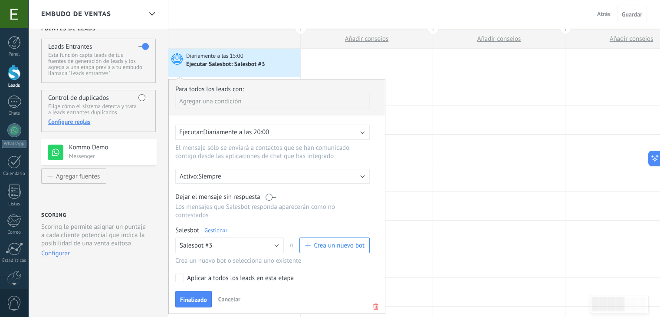
scroll to position [19, 0]
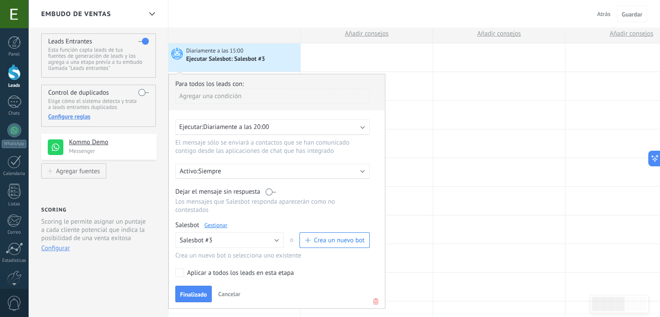
click at [270, 191] on label at bounding box center [271, 192] width 10 height 8
click at [271, 191] on label at bounding box center [271, 192] width 10 height 8
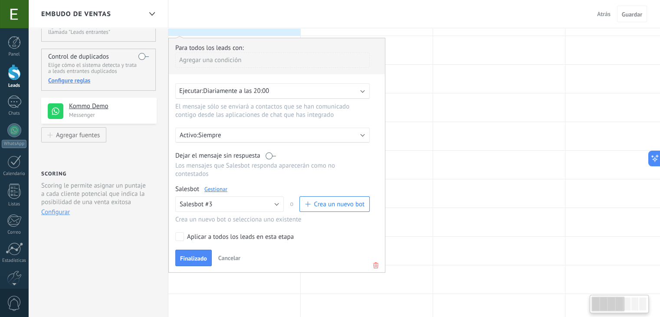
scroll to position [60, 0]
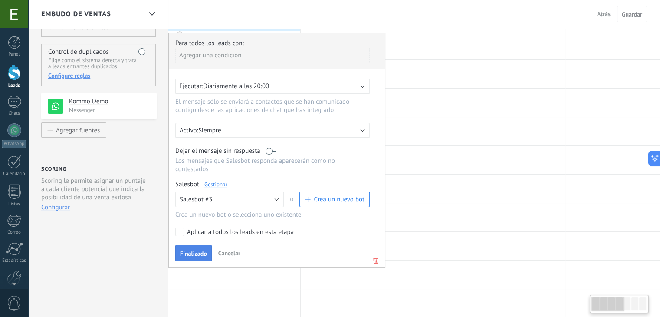
click at [189, 245] on button "Finalizado" at bounding box center [193, 253] width 36 height 16
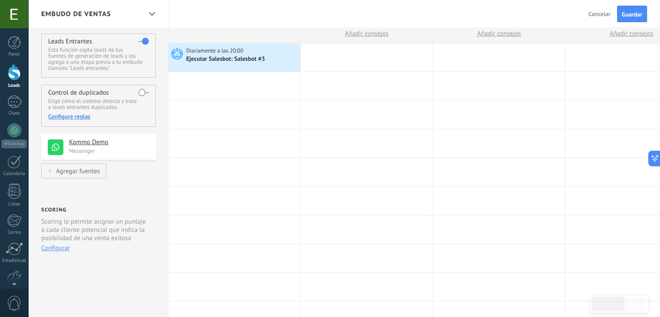
scroll to position [0, 0]
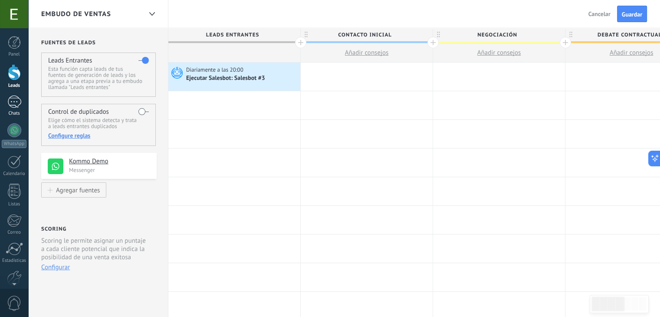
click at [10, 105] on div at bounding box center [14, 102] width 14 height 13
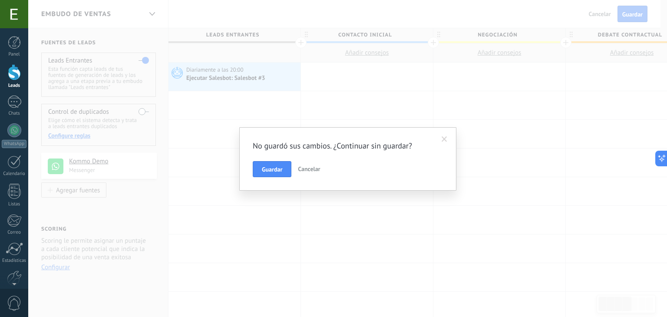
click at [442, 136] on span at bounding box center [445, 139] width 6 height 6
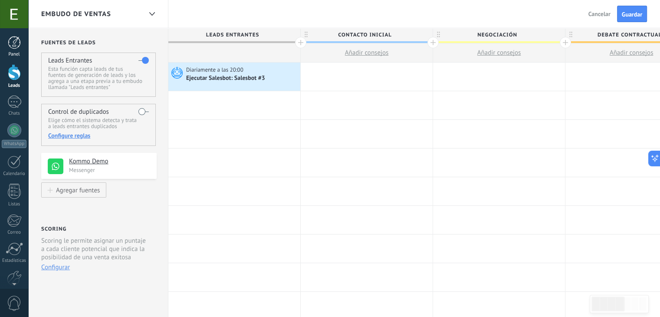
click at [15, 40] on div at bounding box center [14, 42] width 13 height 13
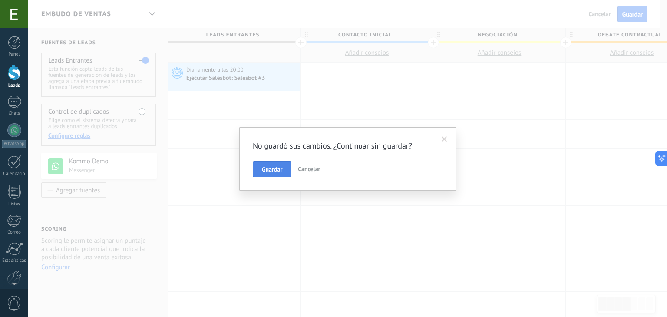
click at [274, 170] on span "Guardar" at bounding box center [272, 169] width 20 height 6
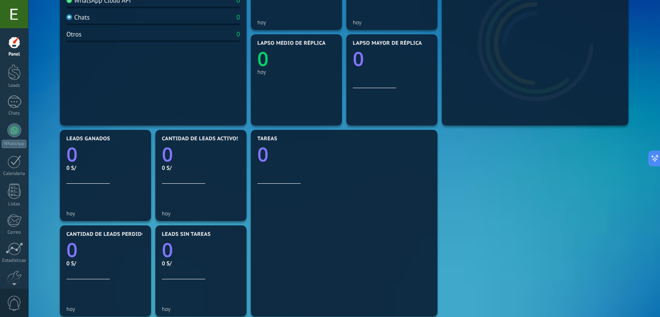
scroll to position [174, 0]
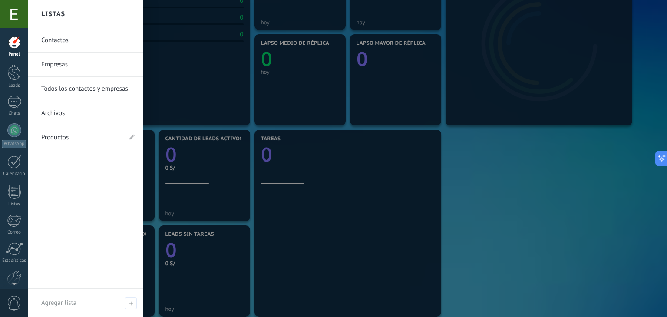
click at [69, 37] on link "Contactos" at bounding box center [87, 40] width 93 height 24
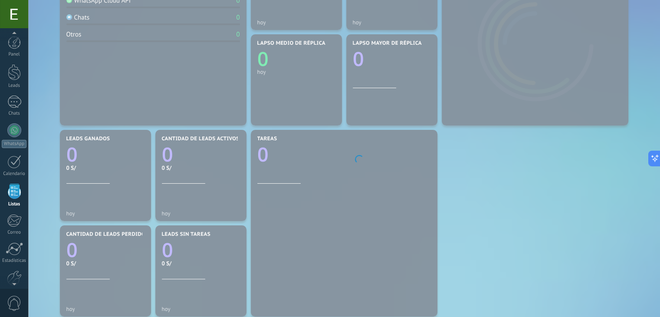
scroll to position [22, 0]
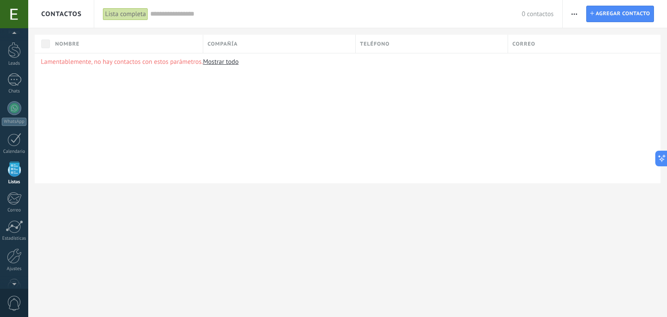
click at [229, 61] on link "Mostrar todo" at bounding box center [221, 62] width 36 height 8
click at [229, 63] on link "Mostrar todo" at bounding box center [221, 62] width 36 height 8
click at [9, 77] on div at bounding box center [14, 79] width 14 height 13
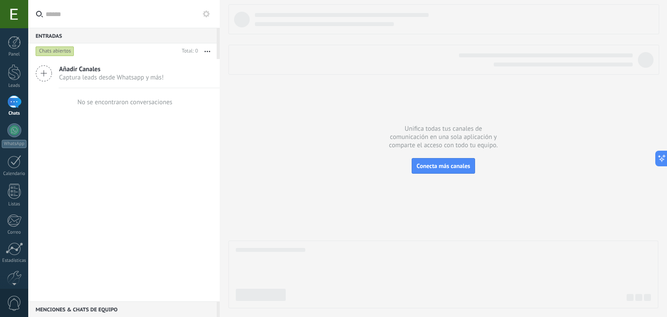
click at [75, 84] on div "Añadir Canales Captura leads desde Whatsapp y más!" at bounding box center [123, 73] width 191 height 29
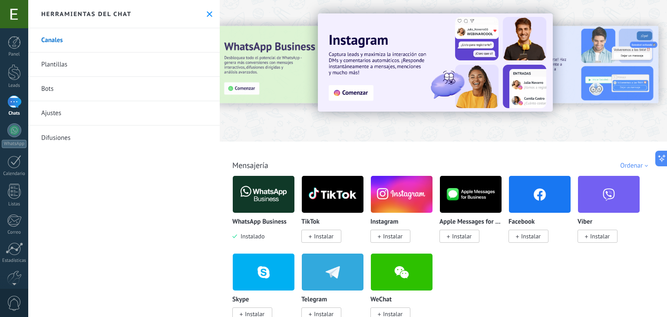
click at [255, 184] on img at bounding box center [264, 194] width 62 height 42
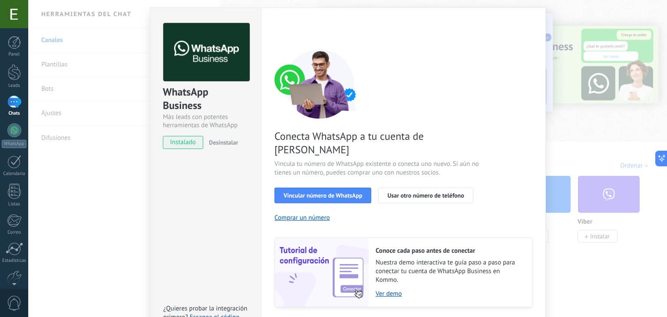
scroll to position [21, 0]
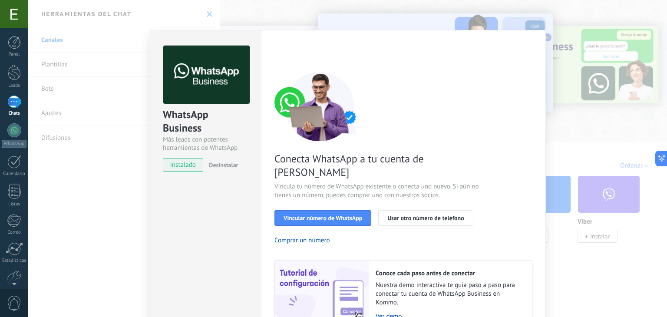
click at [559, 40] on div "WhatsApp Business Más leads con potentes herramientas de WhatsApp instalado Des…" at bounding box center [347, 158] width 639 height 317
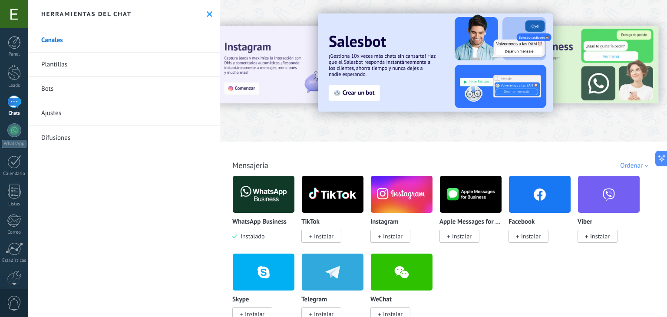
click at [131, 69] on link "Plantillas" at bounding box center [123, 65] width 191 height 24
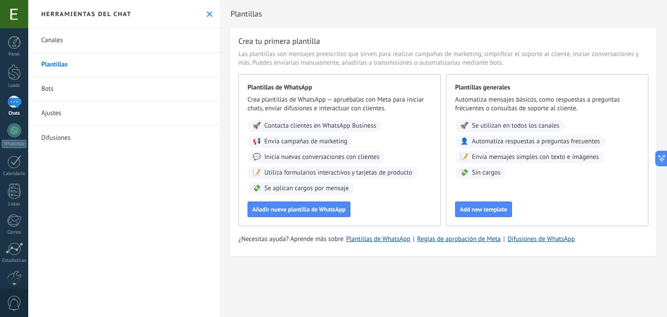
click at [67, 141] on link "Difusiones" at bounding box center [123, 137] width 191 height 24
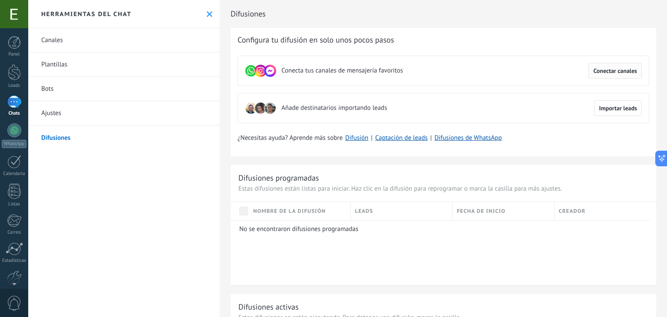
click at [610, 70] on span "Conectar canales" at bounding box center [615, 71] width 44 height 6
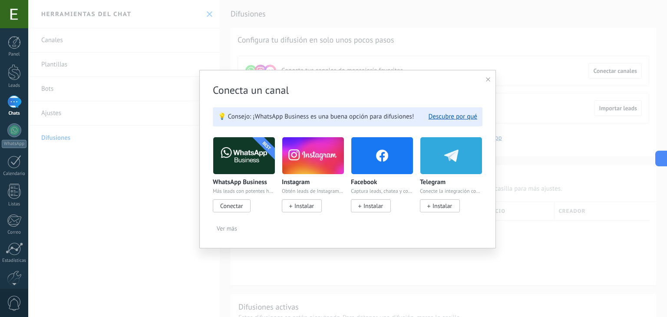
click at [227, 205] on span "Conectar" at bounding box center [231, 206] width 23 height 8
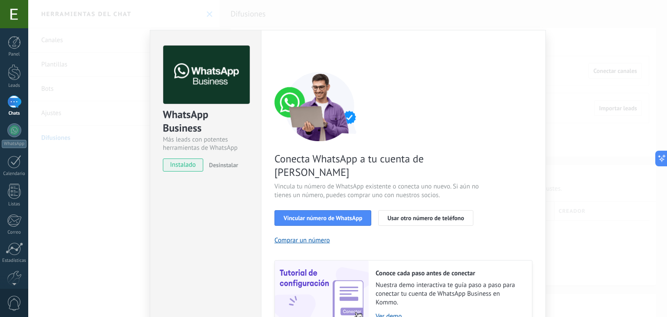
click at [568, 41] on div "WhatsApp Business Más leads con potentes herramientas de WhatsApp instalado Des…" at bounding box center [347, 158] width 639 height 317
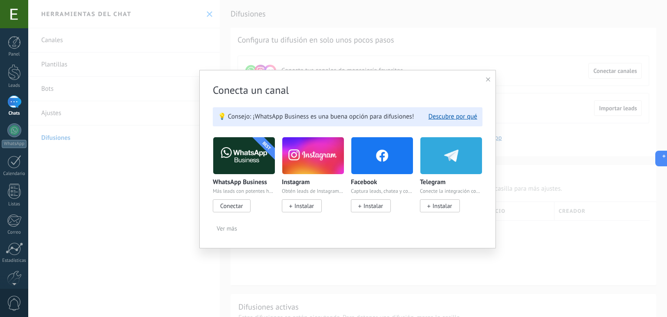
click at [487, 83] on div "Conecta un canal 💡 Consejo: ¡WhatsApp Business es una buena opción para difusio…" at bounding box center [347, 159] width 297 height 178
click at [486, 77] on icon at bounding box center [488, 79] width 4 height 4
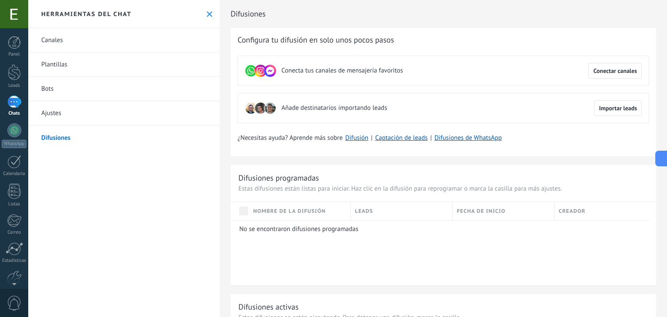
click at [14, 101] on div at bounding box center [14, 102] width 14 height 13
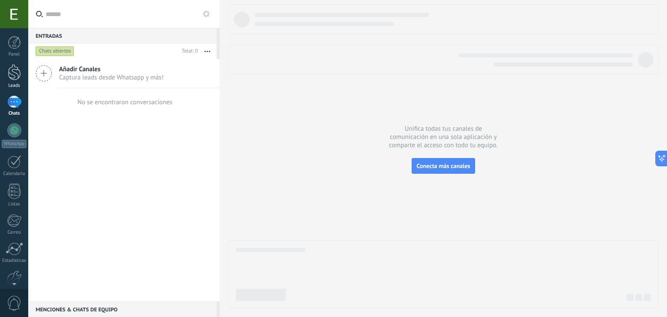
click at [9, 82] on link "Leads" at bounding box center [14, 76] width 28 height 24
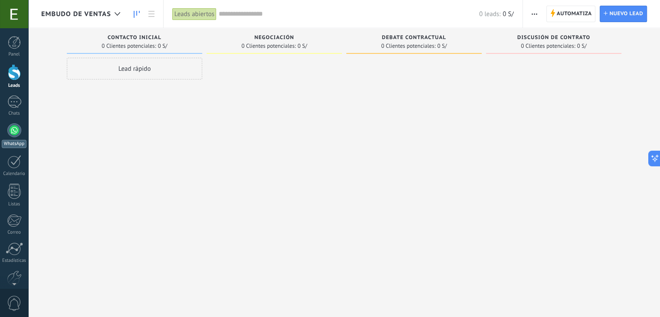
click at [13, 129] on div at bounding box center [14, 130] width 14 height 14
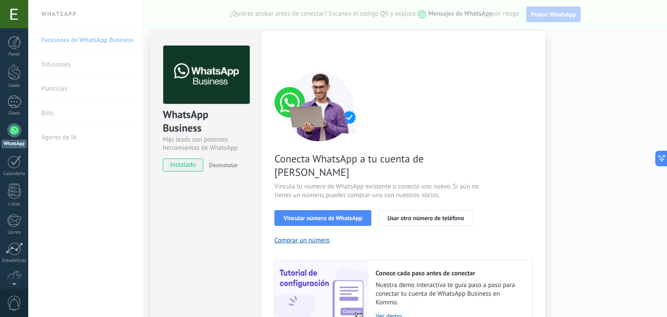
click at [127, 171] on div "WhatsApp Business Más leads con potentes herramientas de WhatsApp instalado Des…" at bounding box center [347, 158] width 639 height 317
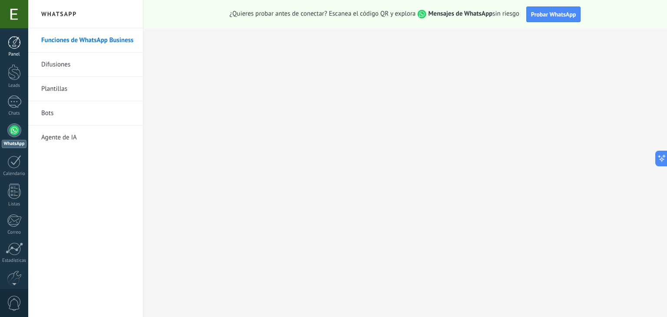
drag, startPoint x: 13, startPoint y: 35, endPoint x: 14, endPoint y: 42, distance: 7.0
click at [14, 42] on div "Panel Leads Chats WhatsApp Clientes" at bounding box center [28, 158] width 56 height 260
click at [14, 42] on div at bounding box center [14, 42] width 13 height 13
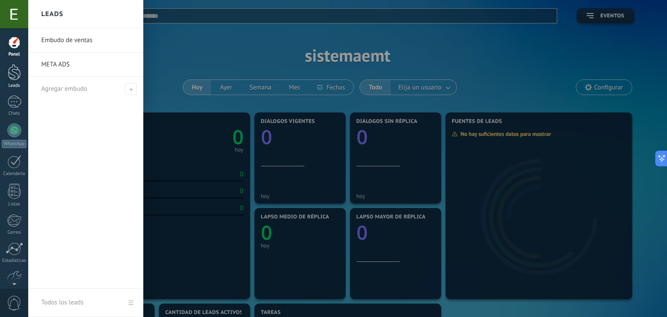
click at [17, 73] on div at bounding box center [14, 72] width 13 height 16
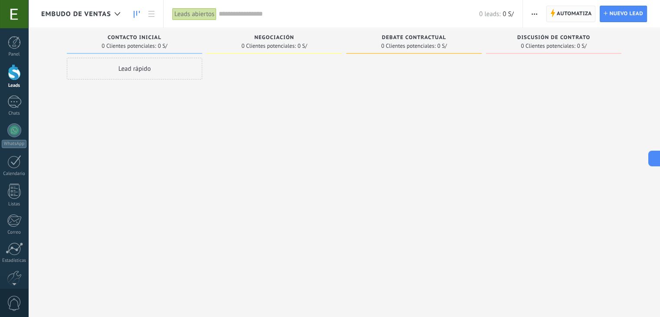
click at [565, 11] on span "Automatiza" at bounding box center [574, 14] width 35 height 16
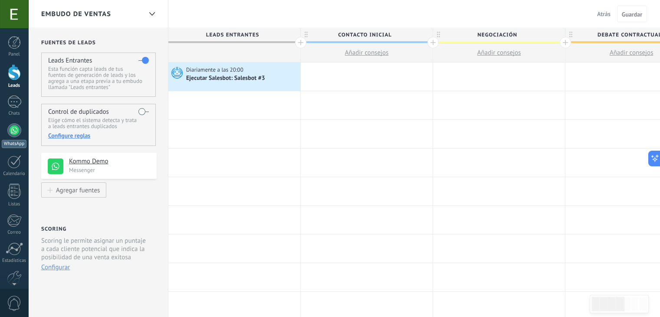
click at [16, 132] on div at bounding box center [14, 130] width 14 height 14
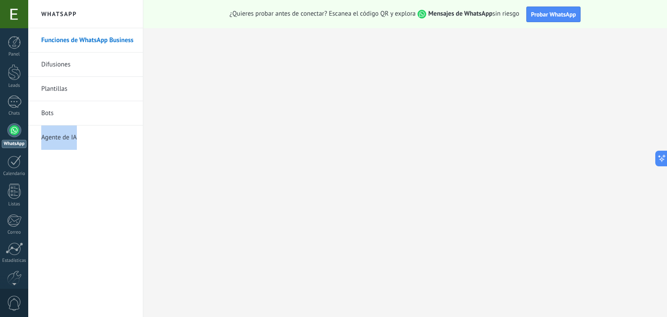
drag, startPoint x: 99, startPoint y: 196, endPoint x: 115, endPoint y: 122, distance: 76.0
click at [115, 122] on div "Funciones de WhatsApp Business Difusiones Plantillas Bots Agente de IA" at bounding box center [85, 172] width 115 height 289
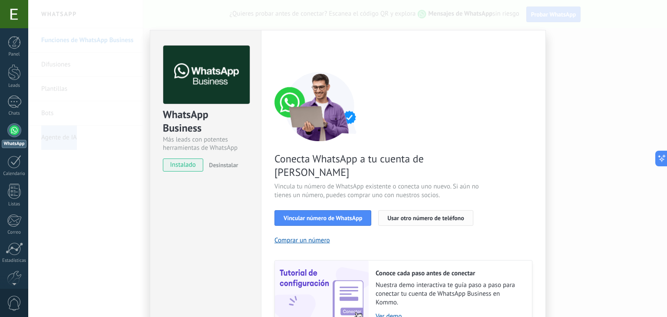
click at [427, 215] on span "Usar otro número de teléfono" at bounding box center [425, 218] width 76 height 6
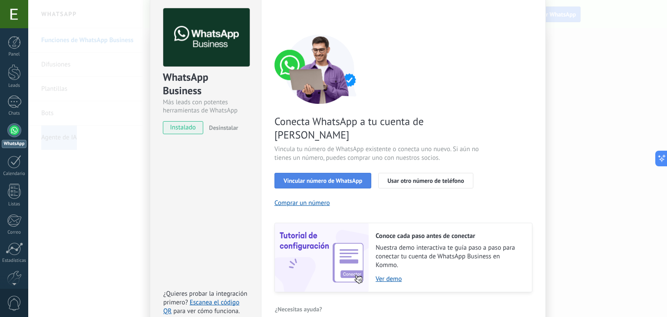
click at [342, 178] on span "Vincular número de WhatsApp" at bounding box center [322, 181] width 79 height 6
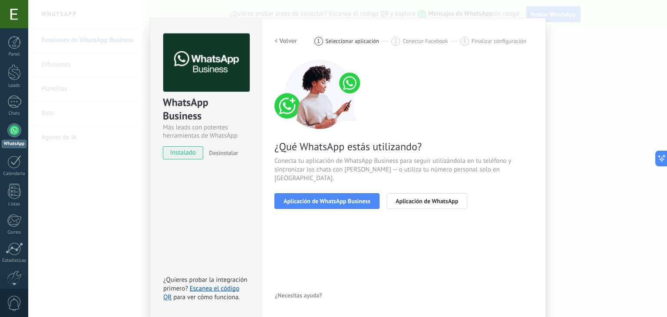
click at [592, 19] on div "WhatsApp Business Más leads con potentes herramientas de WhatsApp instalado Des…" at bounding box center [347, 158] width 639 height 317
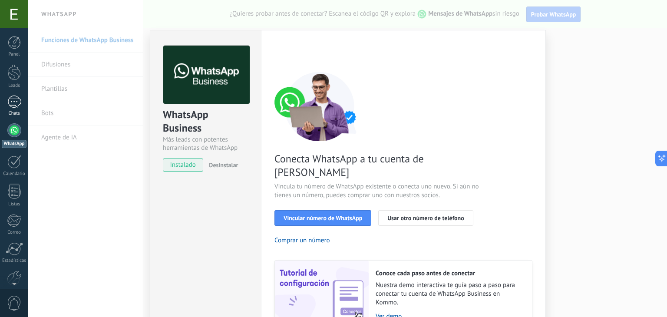
click at [13, 107] on div at bounding box center [14, 102] width 14 height 13
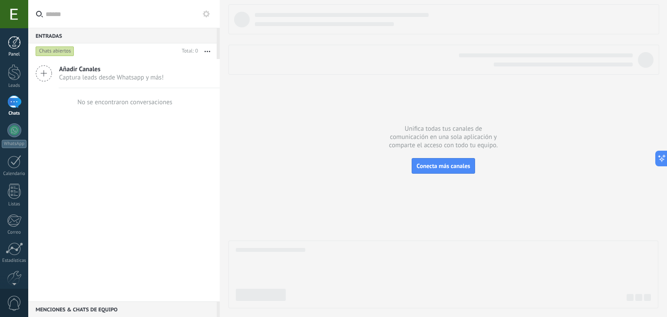
click at [17, 46] on div at bounding box center [14, 42] width 13 height 13
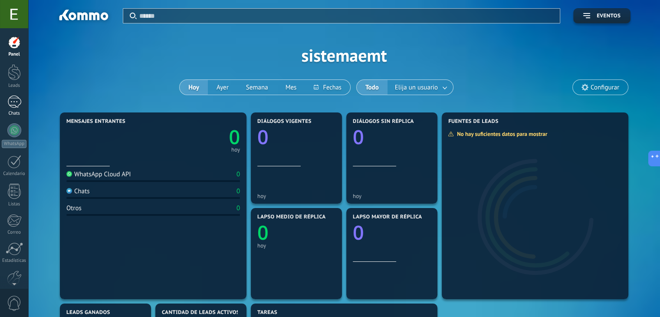
click at [10, 109] on link "Chats" at bounding box center [14, 106] width 28 height 21
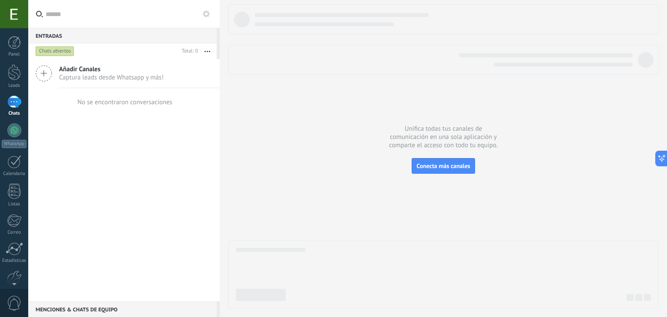
click at [13, 111] on div "Chats" at bounding box center [14, 114] width 25 height 6
click at [14, 133] on div at bounding box center [14, 130] width 14 height 14
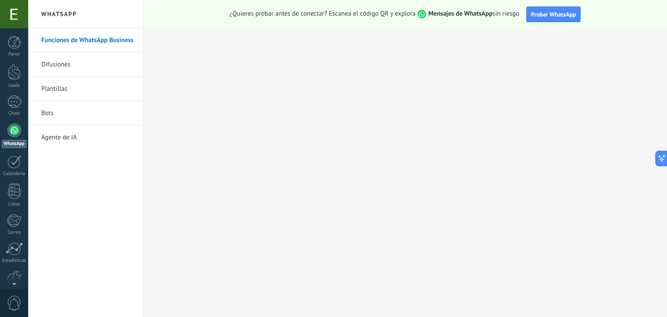
click at [58, 63] on link "Difusiones" at bounding box center [87, 65] width 93 height 24
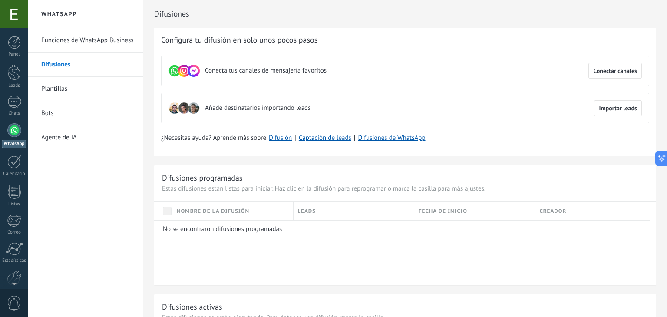
click at [49, 116] on link "Bots" at bounding box center [87, 113] width 93 height 24
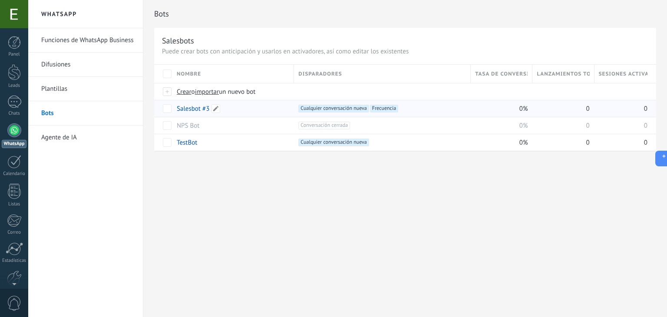
click at [191, 108] on link "Salesbot #3" at bounding box center [193, 109] width 33 height 8
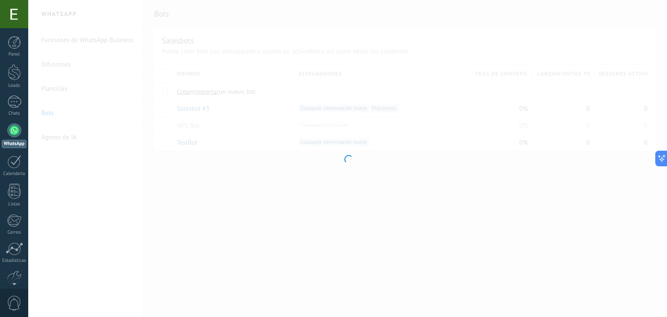
type input "**********"
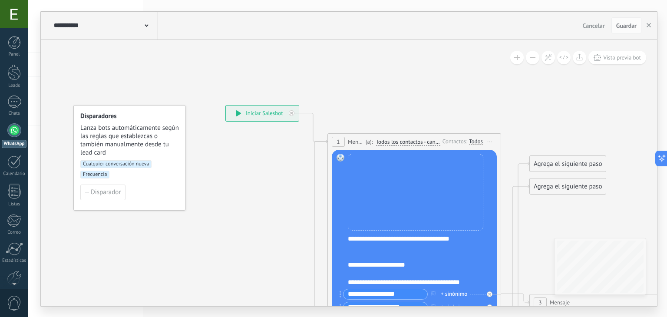
scroll to position [200, 0]
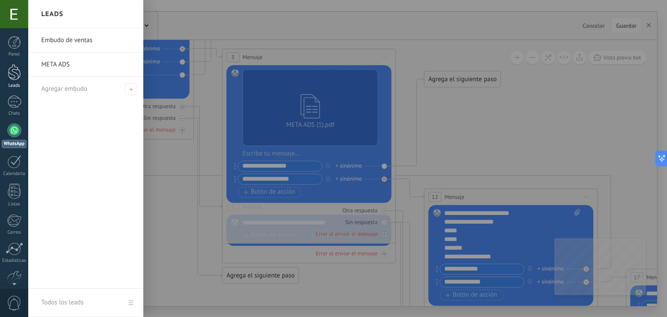
click at [12, 75] on div at bounding box center [14, 72] width 13 height 16
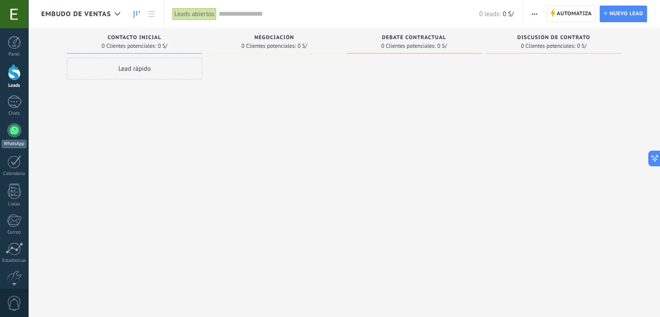
click at [14, 141] on div "WhatsApp" at bounding box center [14, 144] width 25 height 8
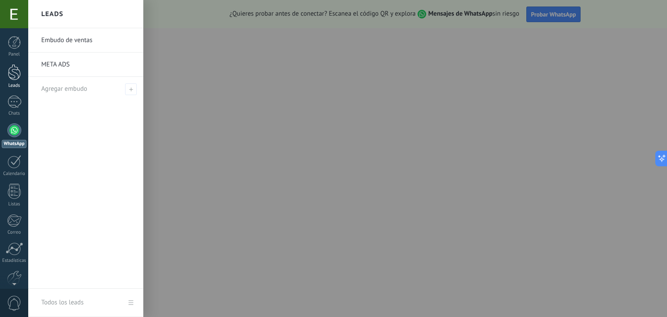
click at [17, 73] on div at bounding box center [14, 72] width 13 height 16
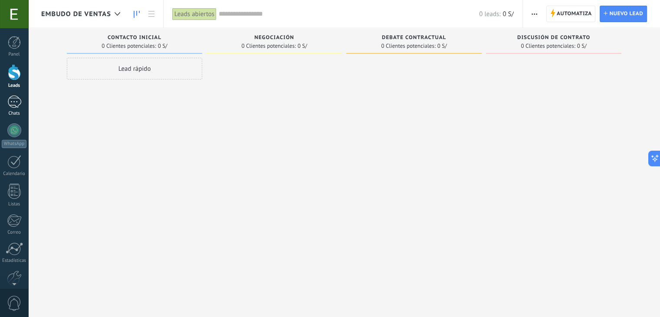
click at [15, 103] on div at bounding box center [14, 102] width 14 height 13
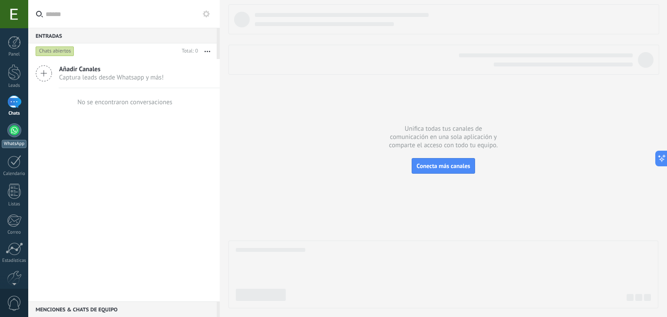
click at [13, 136] on div at bounding box center [14, 130] width 14 height 14
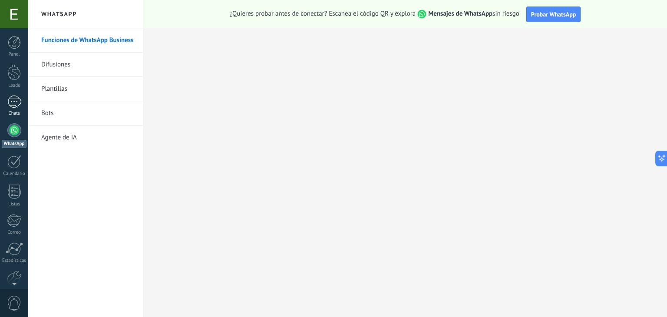
click at [18, 103] on div at bounding box center [14, 102] width 14 height 13
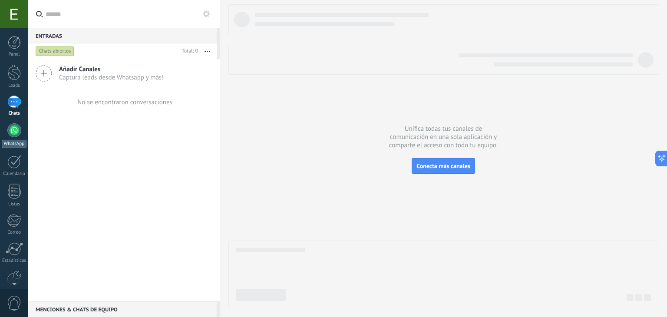
click at [15, 131] on div at bounding box center [14, 130] width 14 height 14
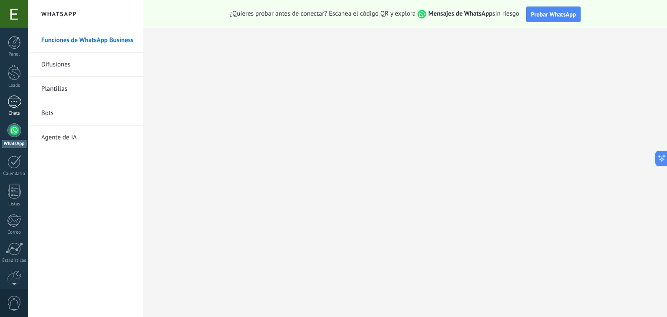
click at [18, 101] on div at bounding box center [14, 102] width 14 height 13
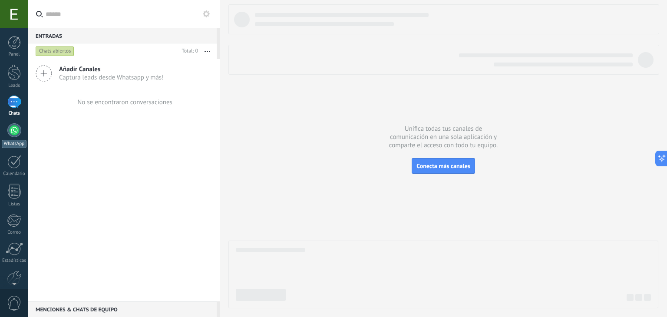
click at [18, 129] on div at bounding box center [14, 130] width 14 height 14
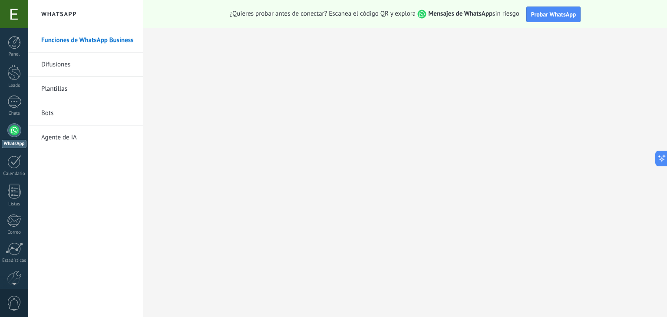
click at [45, 113] on link "Bots" at bounding box center [87, 113] width 93 height 24
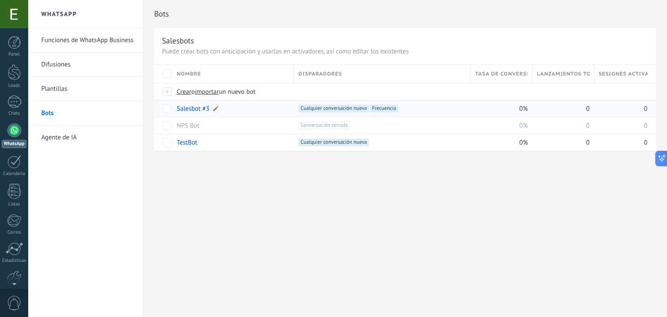
click at [193, 108] on link "Salesbot #3" at bounding box center [193, 109] width 33 height 8
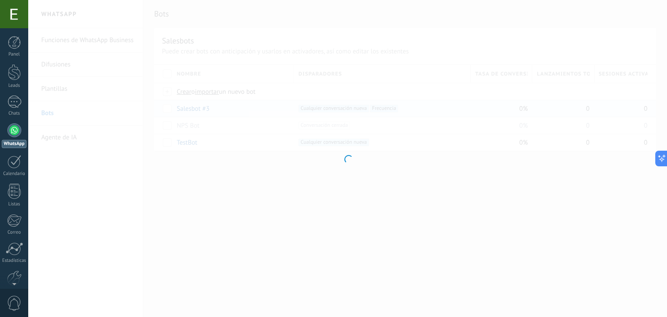
type input "**********"
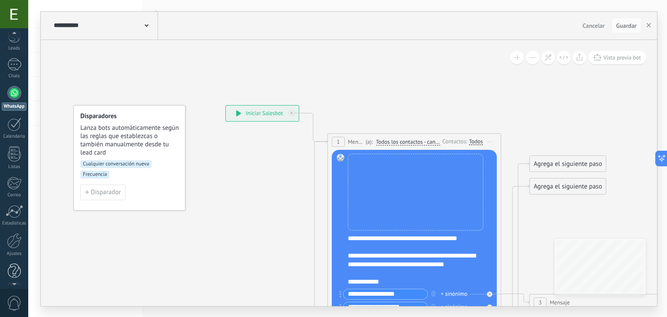
scroll to position [40, 0]
click at [17, 232] on div at bounding box center [14, 238] width 15 height 15
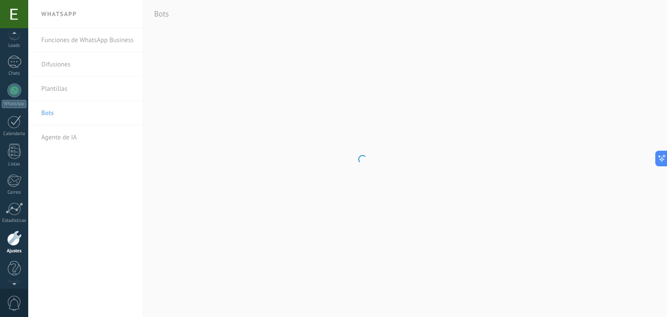
scroll to position [44, 0]
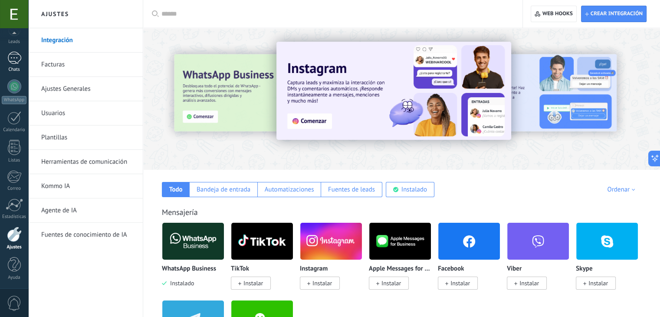
click at [14, 62] on div at bounding box center [14, 58] width 14 height 13
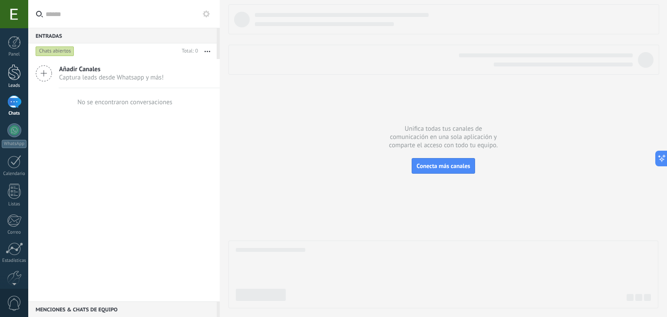
click at [13, 71] on div at bounding box center [14, 72] width 13 height 16
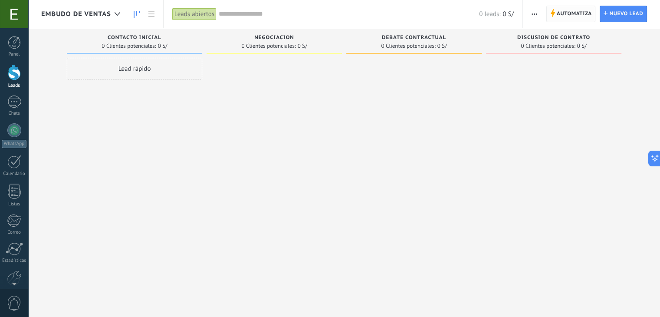
click at [572, 16] on span "Automatiza" at bounding box center [574, 14] width 35 height 16
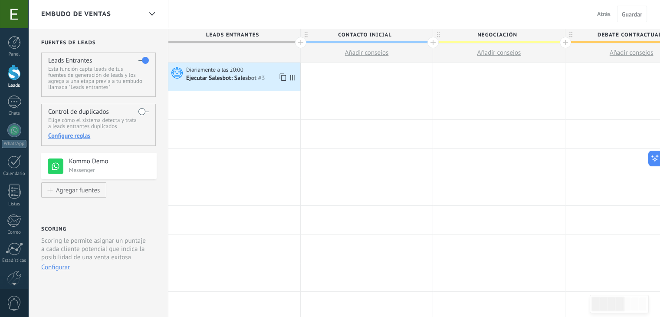
click at [250, 75] on div "Ejecutar Salesbot: Salesbot #3" at bounding box center [226, 79] width 80 height 8
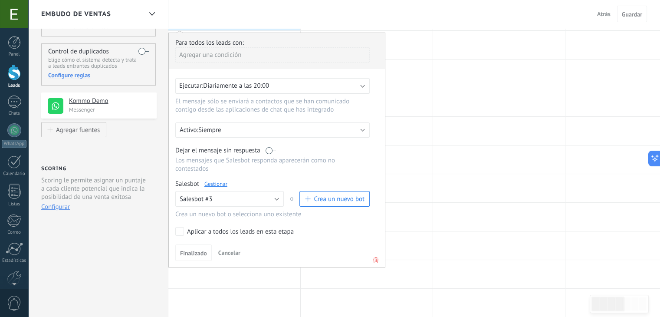
scroll to position [61, 0]
click at [189, 250] on span "Finalizado" at bounding box center [193, 253] width 27 height 6
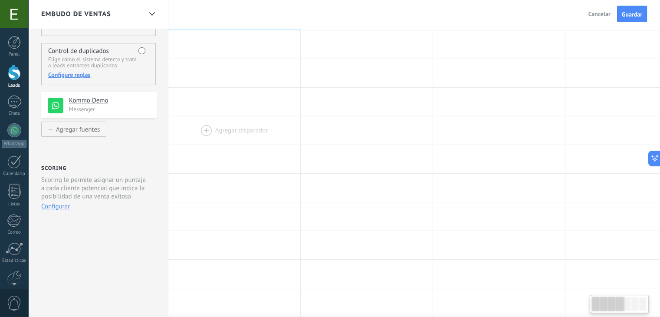
scroll to position [0, 0]
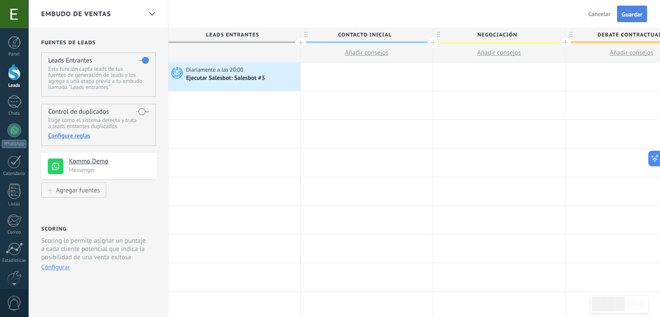
click at [639, 14] on span "Guardar" at bounding box center [632, 14] width 20 height 6
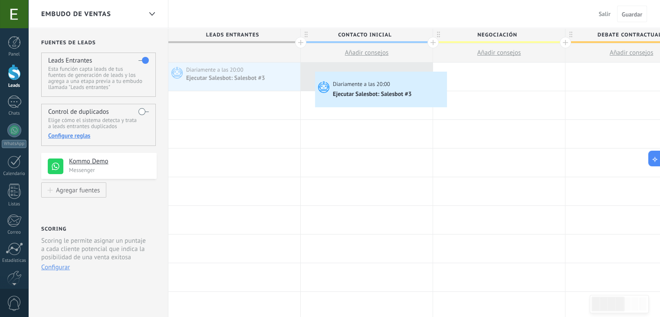
drag, startPoint x: 240, startPoint y: 73, endPoint x: 314, endPoint y: 70, distance: 74.7
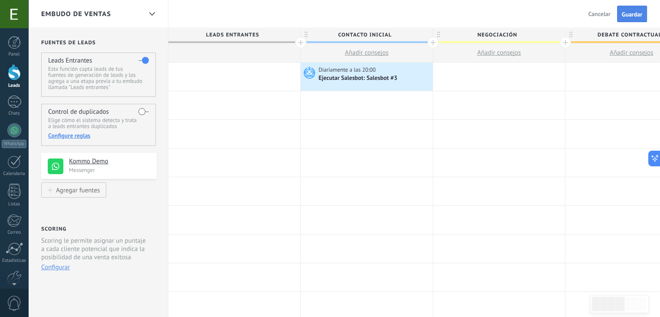
click at [629, 15] on span "Guardar" at bounding box center [632, 14] width 20 height 6
click at [628, 13] on span "Guardar" at bounding box center [632, 14] width 20 height 6
click at [630, 13] on span "Guardar" at bounding box center [632, 14] width 20 height 6
click at [627, 21] on button "Guardar" at bounding box center [632, 14] width 30 height 16
click at [370, 82] on div "Ejecutar Salesbot: Salesbot #3" at bounding box center [359, 79] width 80 height 8
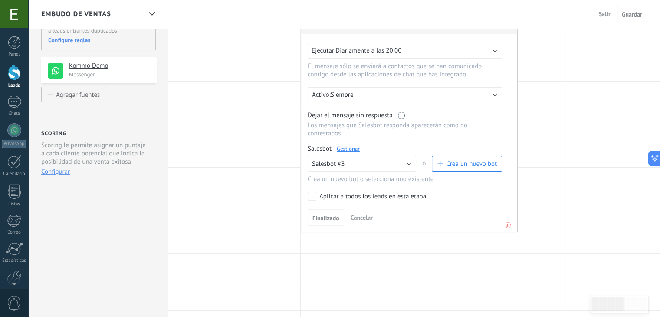
scroll to position [96, 0]
click at [330, 214] on span "Finalizado" at bounding box center [326, 217] width 27 height 6
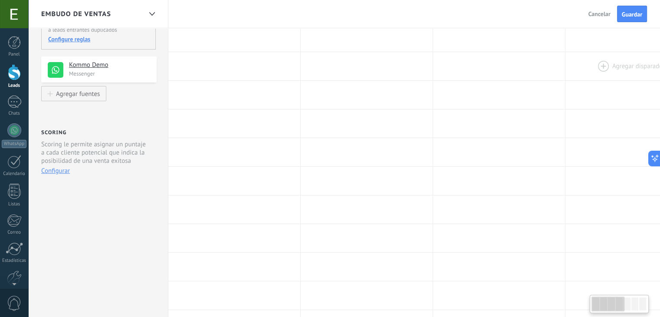
scroll to position [0, 0]
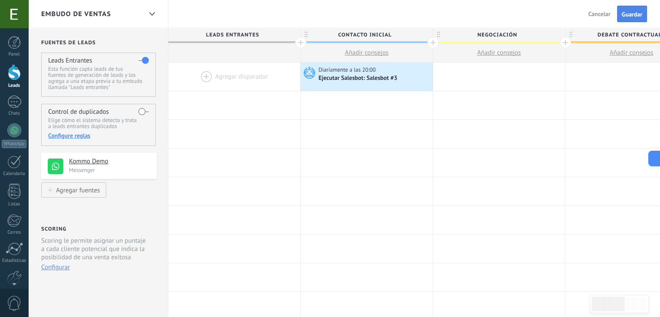
click at [636, 7] on button "Guardar" at bounding box center [632, 14] width 30 height 16
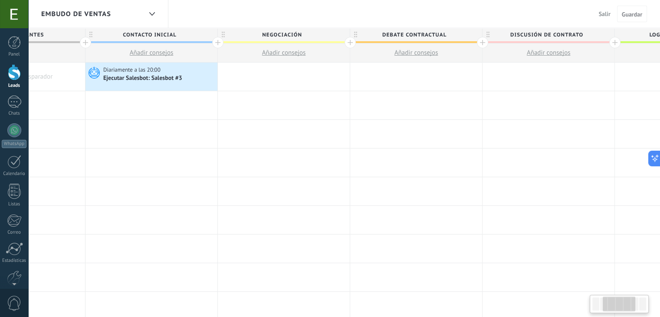
scroll to position [0, 215]
click at [218, 43] on div at bounding box center [218, 42] width 11 height 11
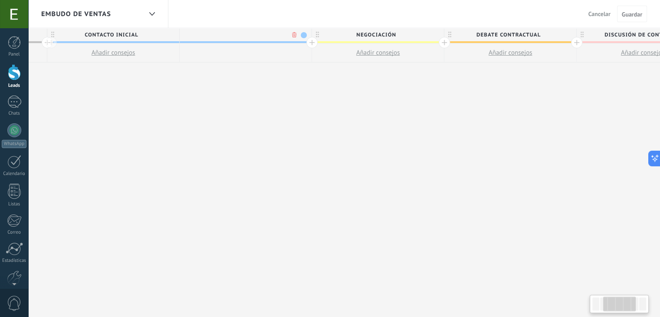
scroll to position [0, 279]
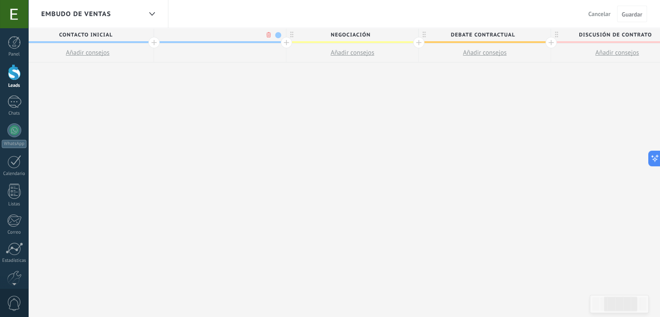
click at [285, 42] on div at bounding box center [286, 42] width 11 height 11
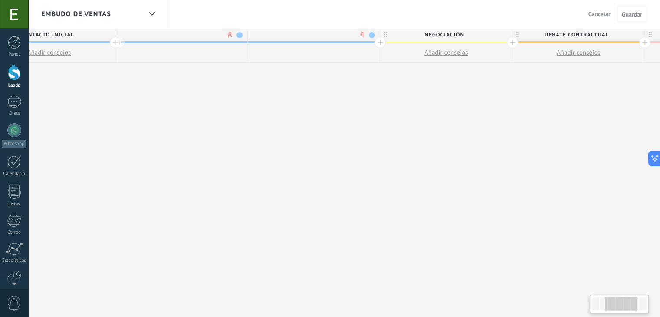
scroll to position [0, 343]
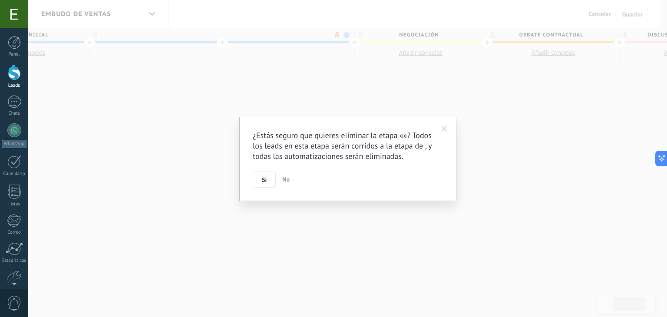
click at [339, 33] on body ".abccls-1,.abccls-2{fill-rule:evenodd}.abccls-2{fill:#fff} .abfcls-1{fill:none}…" at bounding box center [333, 158] width 667 height 317
click at [264, 177] on span "Si" at bounding box center [264, 180] width 5 height 6
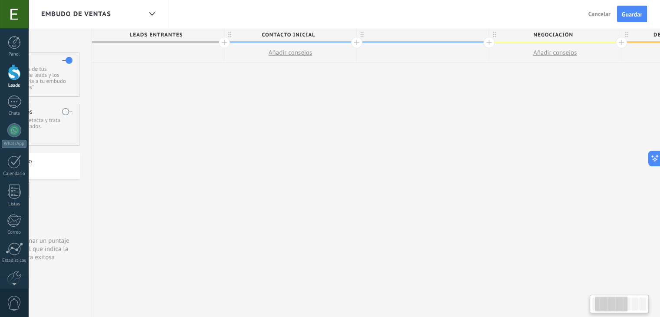
scroll to position [0, 76]
click at [476, 37] on div at bounding box center [423, 34] width 132 height 13
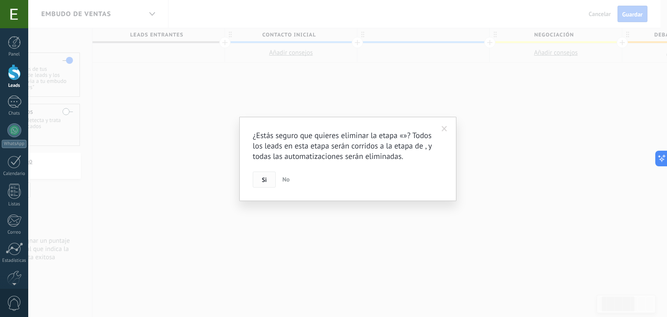
click at [260, 177] on button "Si" at bounding box center [264, 179] width 23 height 16
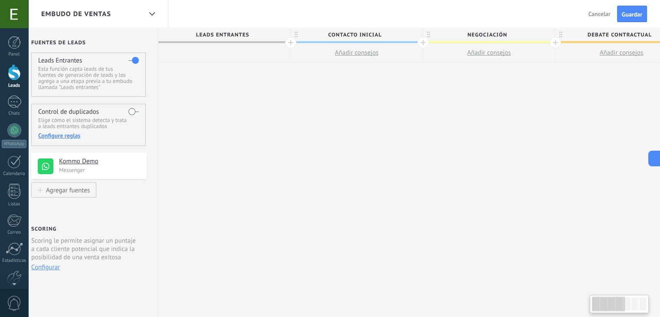
scroll to position [0, 10]
click at [236, 47] on div at bounding box center [224, 52] width 132 height 19
click at [292, 42] on div at bounding box center [290, 42] width 11 height 11
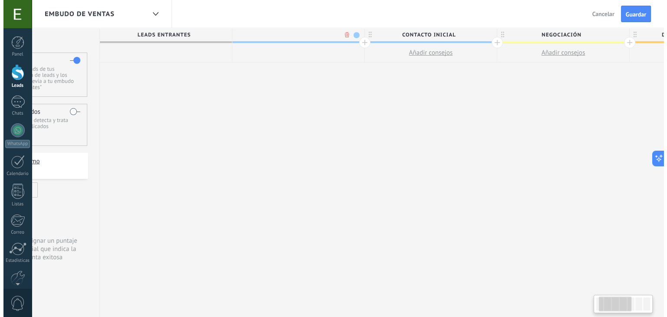
scroll to position [0, 75]
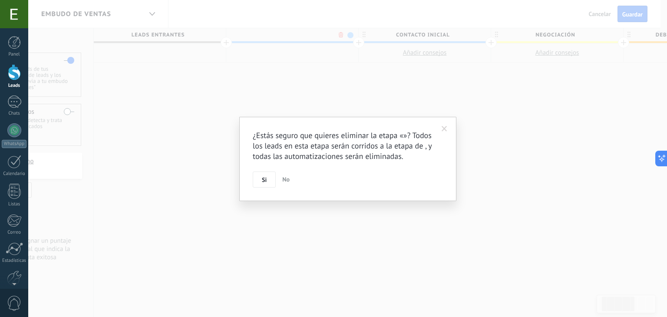
click at [338, 35] on body ".abccls-1,.abccls-2{fill-rule:evenodd}.abccls-2{fill:#fff} .abfcls-1{fill:none}…" at bounding box center [333, 158] width 667 height 317
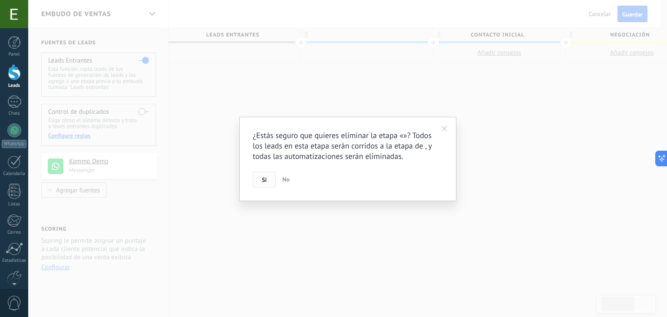
scroll to position [0, 75]
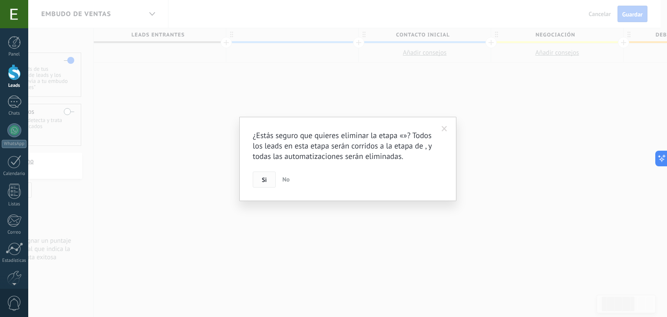
click at [259, 182] on button "Si" at bounding box center [264, 179] width 23 height 16
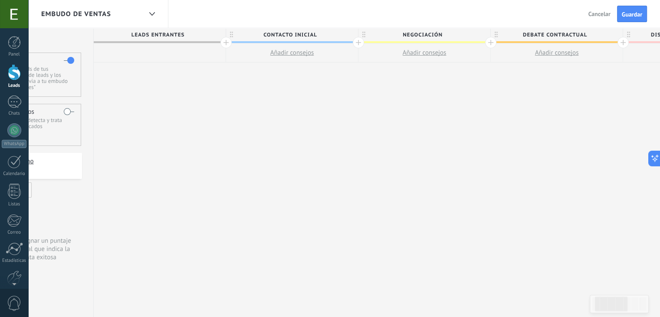
click at [298, 53] on span "Añadir consejos" at bounding box center [292, 53] width 44 height 8
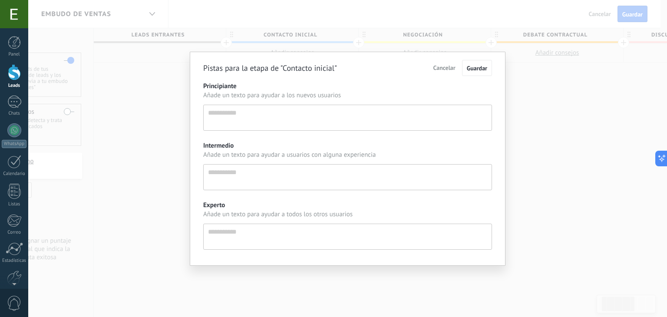
scroll to position [8, 0]
click at [290, 112] on textarea "Principiante" at bounding box center [347, 118] width 289 height 26
type textarea "*"
type textarea "**"
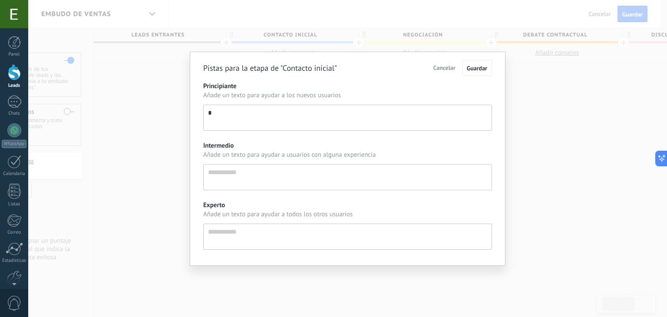
type textarea "**"
type textarea "***"
type textarea "**"
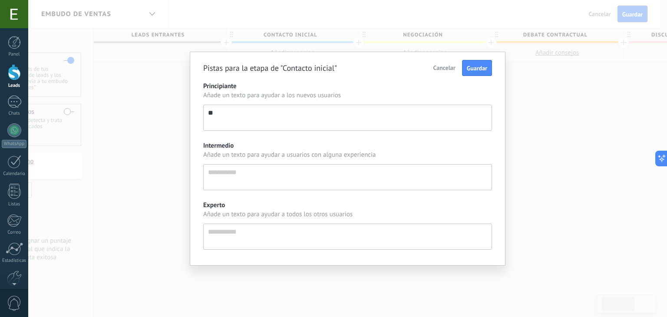
type textarea "*"
type textarea "**********"
click at [435, 68] on span "Cancelar" at bounding box center [444, 68] width 22 height 8
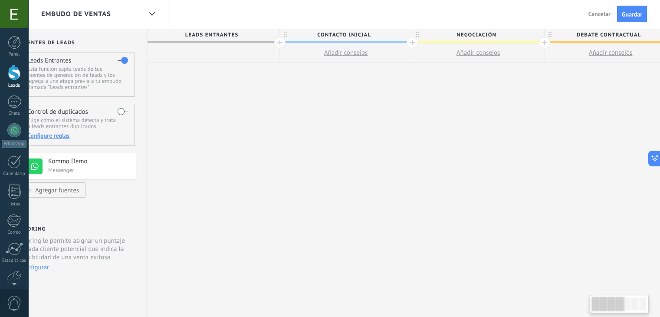
scroll to position [0, 0]
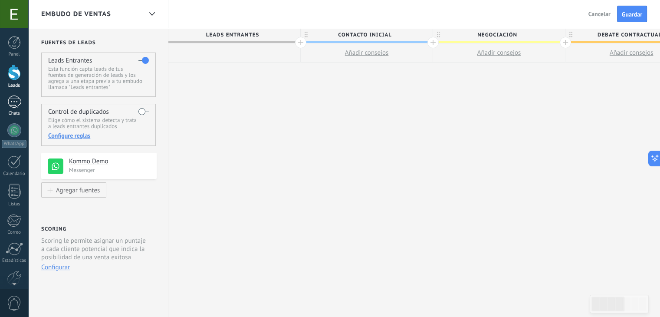
click at [12, 105] on div at bounding box center [14, 102] width 14 height 13
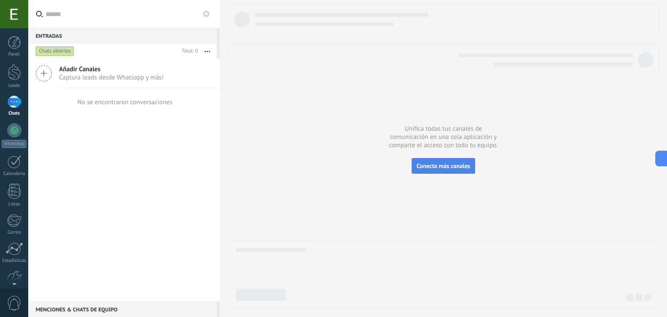
click at [427, 168] on span "Conecta más canales" at bounding box center [442, 166] width 53 height 8
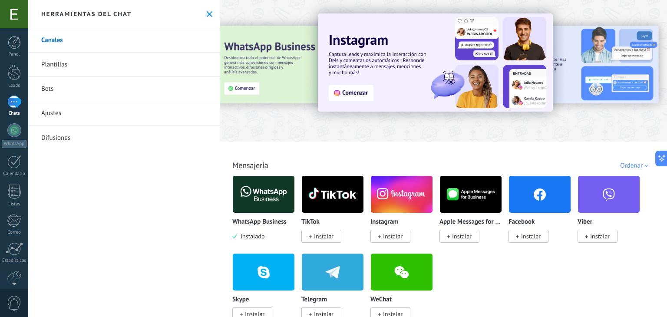
click at [273, 126] on div at bounding box center [443, 68] width 447 height 125
click at [132, 61] on link "Plantillas" at bounding box center [123, 65] width 191 height 24
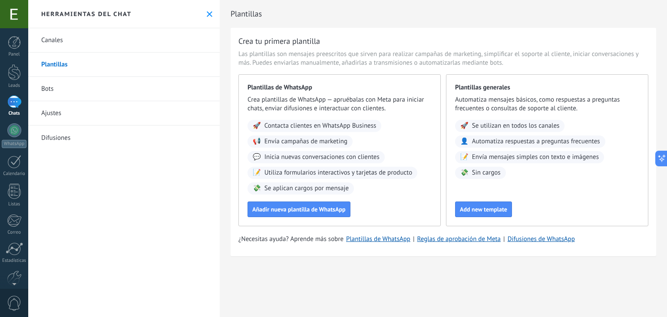
click at [96, 89] on link "Bots" at bounding box center [123, 89] width 191 height 24
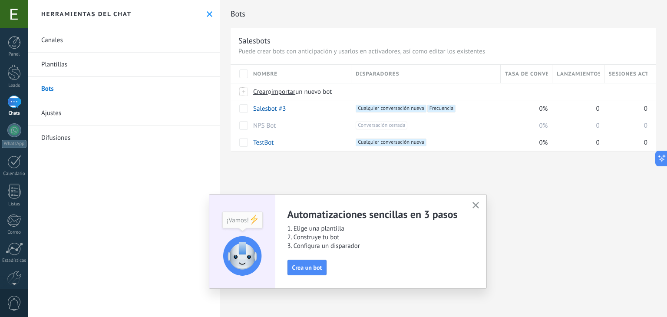
click at [475, 205] on use "button" at bounding box center [475, 205] width 7 height 7
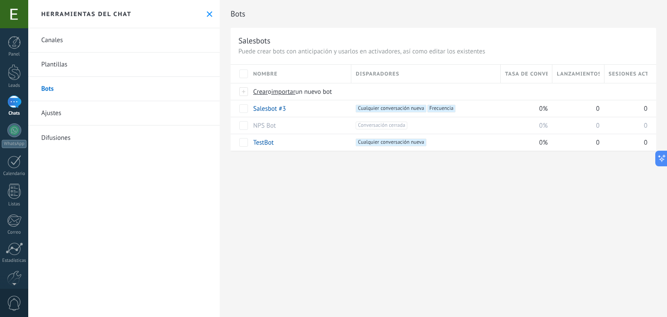
click at [59, 63] on link "Plantillas" at bounding box center [123, 65] width 191 height 24
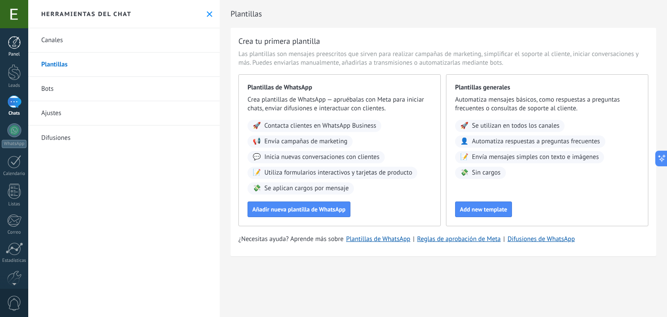
click at [12, 48] on div at bounding box center [14, 42] width 13 height 13
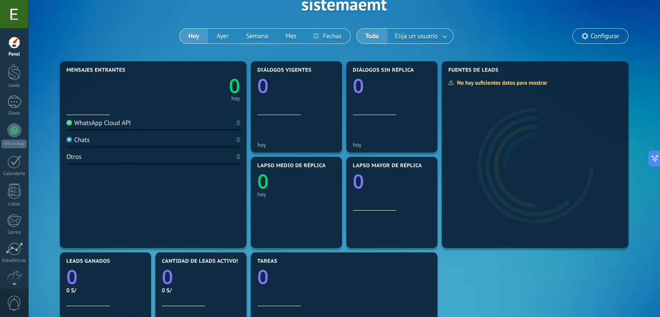
scroll to position [28, 0]
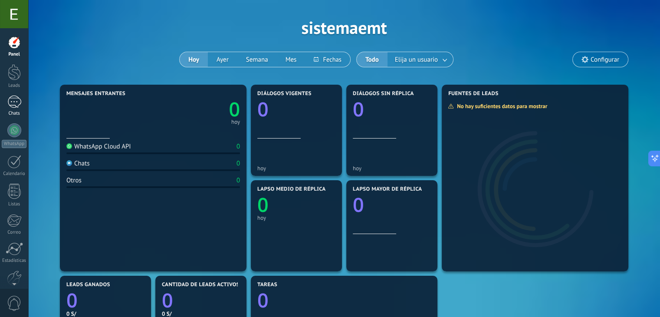
click at [14, 103] on div at bounding box center [14, 102] width 14 height 13
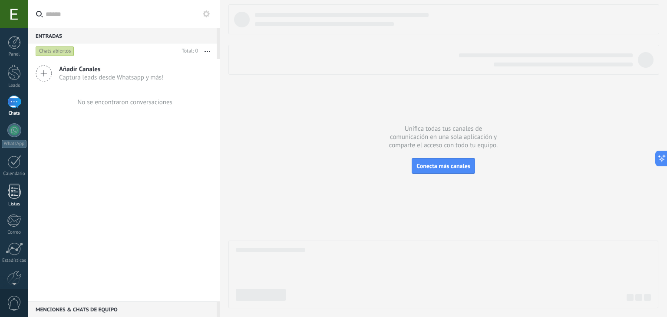
click at [19, 192] on div at bounding box center [14, 191] width 13 height 15
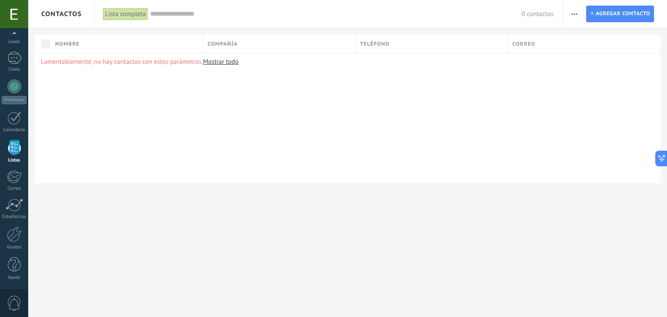
scroll to position [22, 0]
click at [15, 305] on span "0" at bounding box center [14, 303] width 15 height 15
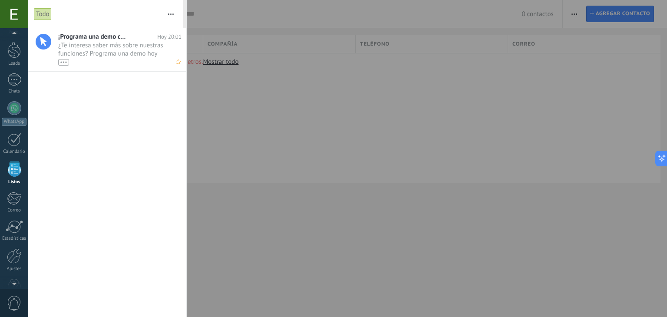
click at [104, 46] on span "¿Te interesa saber más sobre nuestras funciones? Programa una demo [DATE] mismo…" at bounding box center [111, 53] width 107 height 24
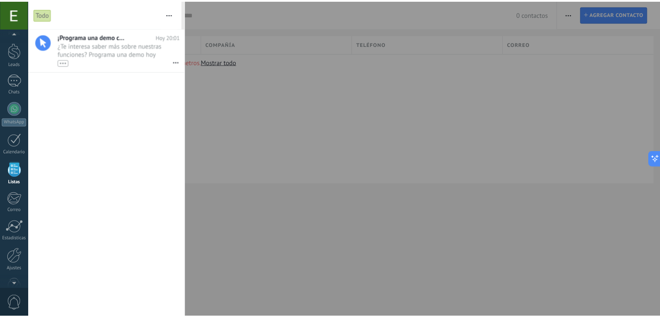
scroll to position [0, 0]
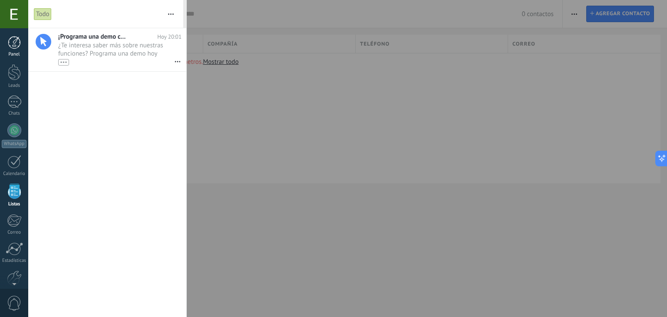
click at [14, 42] on div at bounding box center [14, 42] width 13 height 13
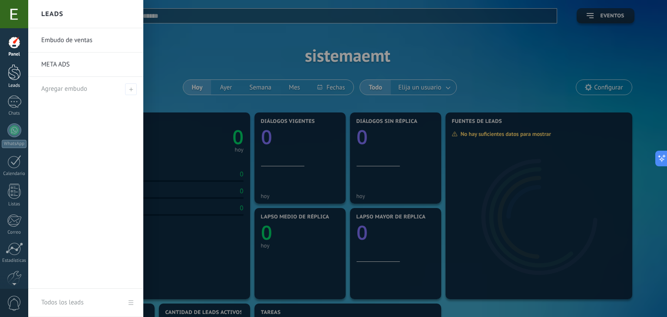
click at [14, 75] on div at bounding box center [14, 72] width 13 height 16
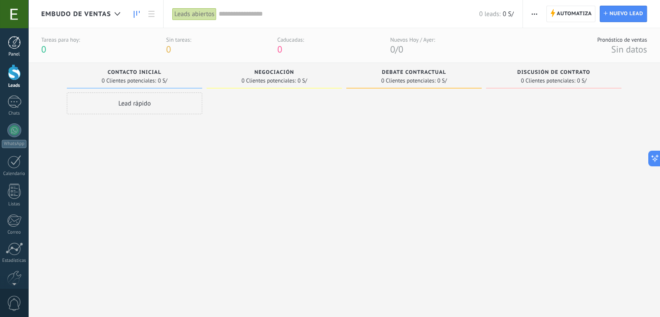
click at [19, 46] on div at bounding box center [14, 42] width 13 height 13
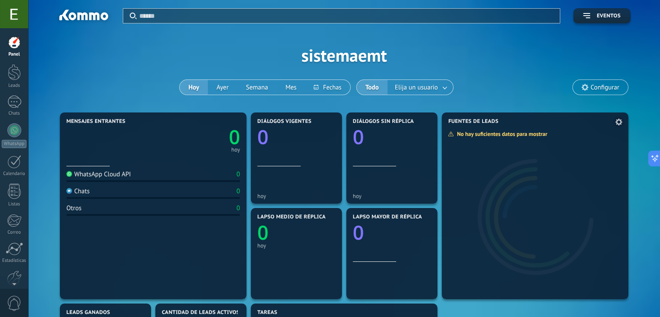
click at [507, 198] on div at bounding box center [535, 212] width 187 height 174
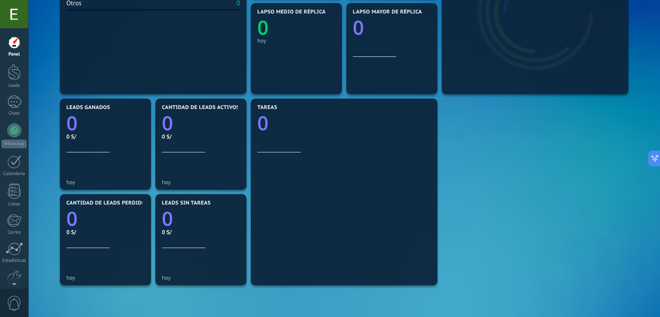
scroll to position [206, 0]
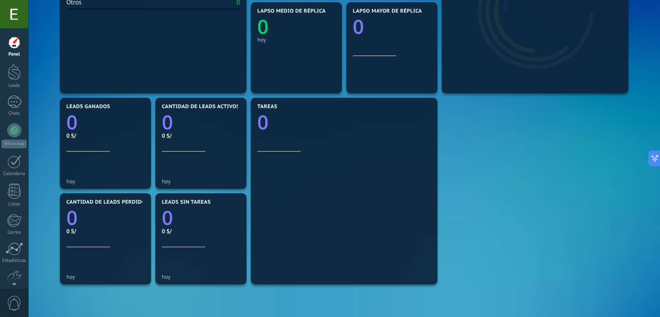
click at [9, 7] on div at bounding box center [14, 14] width 28 height 28
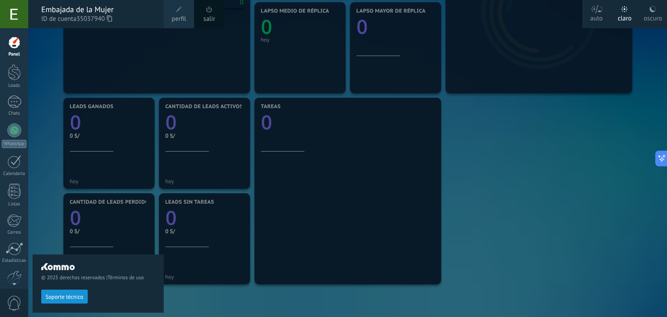
click at [10, 46] on div at bounding box center [14, 42] width 13 height 13
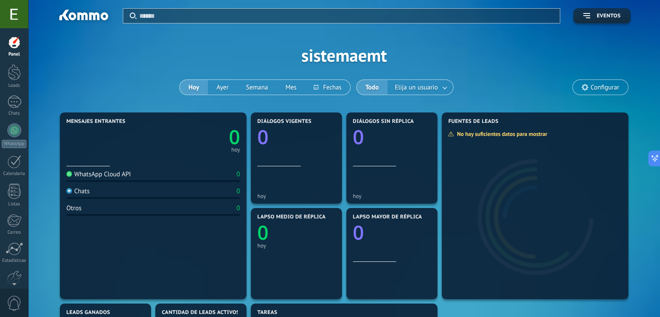
click at [591, 90] on span "Configurar" at bounding box center [605, 87] width 29 height 7
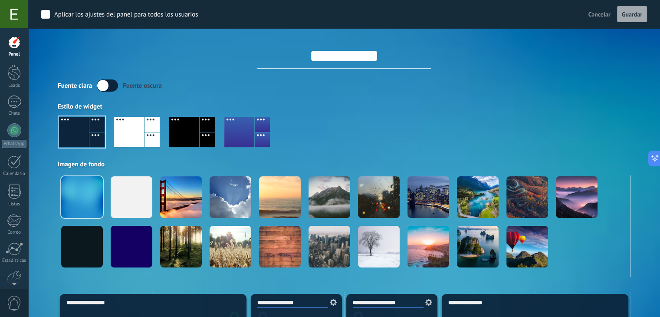
click at [605, 11] on span "Cancelar" at bounding box center [600, 14] width 22 height 8
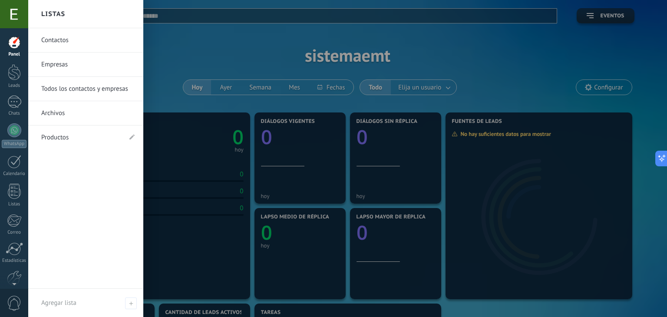
click at [69, 40] on link "Contactos" at bounding box center [87, 40] width 93 height 24
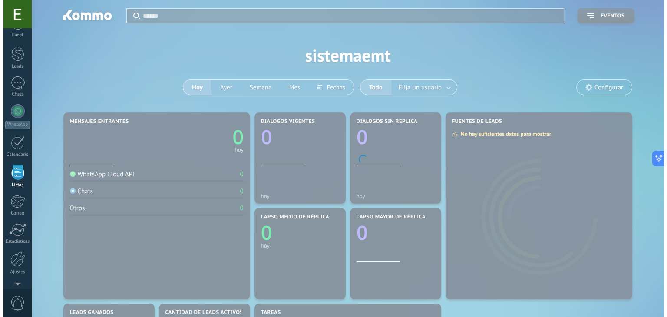
scroll to position [22, 0]
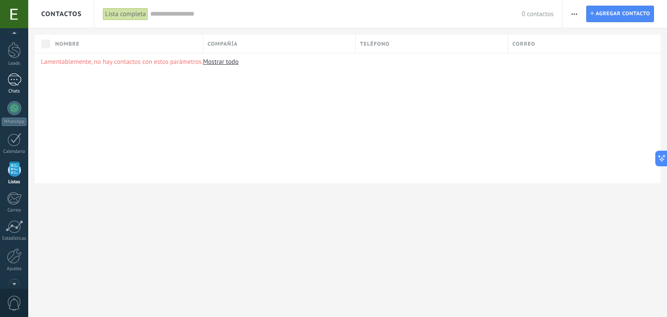
click at [13, 83] on div at bounding box center [14, 79] width 14 height 13
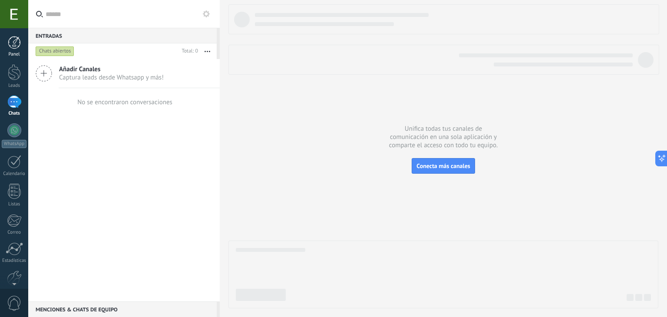
click at [16, 36] on div at bounding box center [14, 42] width 13 height 13
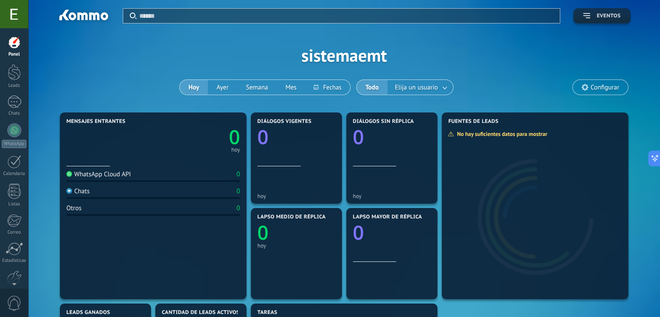
click at [594, 13] on span "Eventos" at bounding box center [601, 16] width 37 height 6
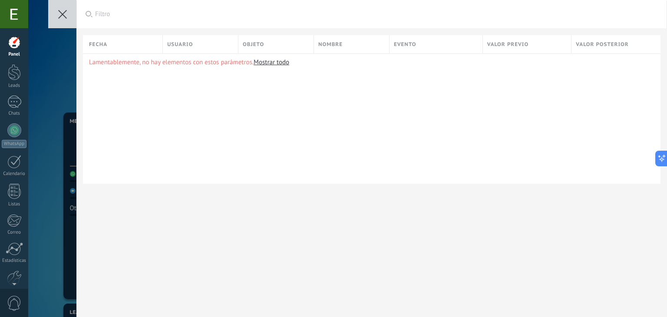
click at [62, 18] on icon at bounding box center [62, 14] width 9 height 9
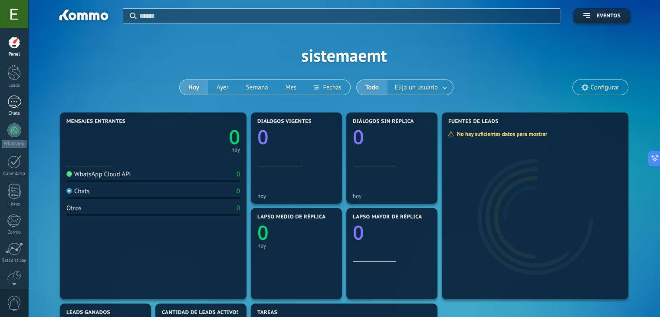
click at [10, 109] on link "Chats" at bounding box center [14, 106] width 28 height 21
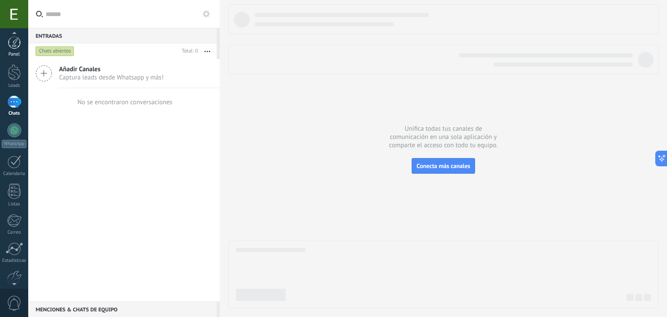
click at [15, 40] on div "© 2025 derechos reservados | Términos de uso Soporte técnico auto claro oscuro …" at bounding box center [14, 158] width 28 height 317
click at [16, 71] on div at bounding box center [14, 72] width 13 height 16
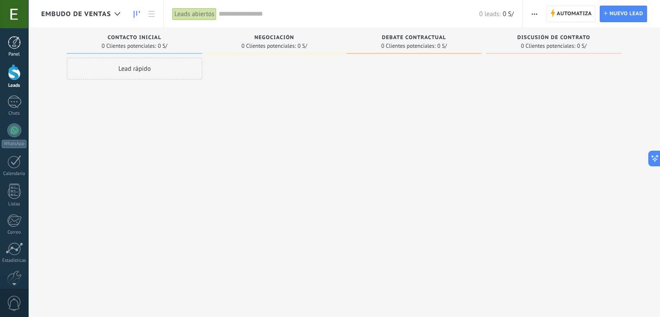
click at [15, 46] on div at bounding box center [14, 42] width 13 height 13
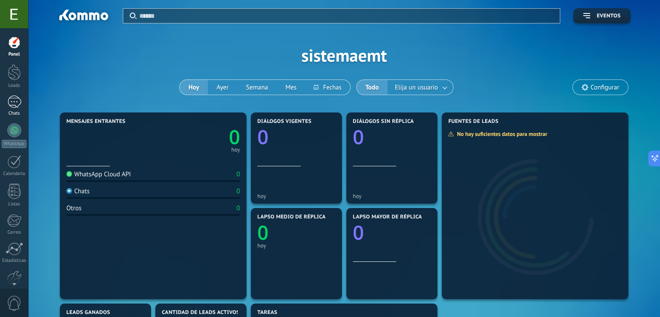
click at [10, 102] on div at bounding box center [14, 102] width 14 height 13
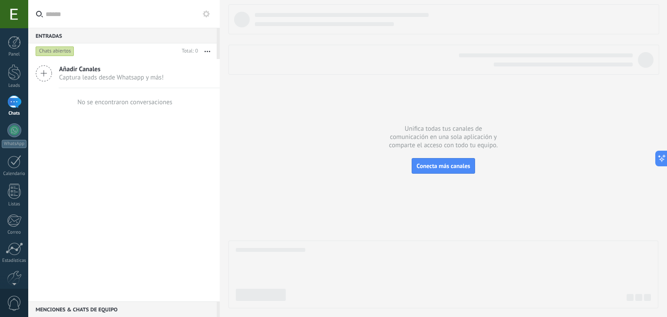
click at [47, 70] on icon at bounding box center [44, 73] width 16 height 16
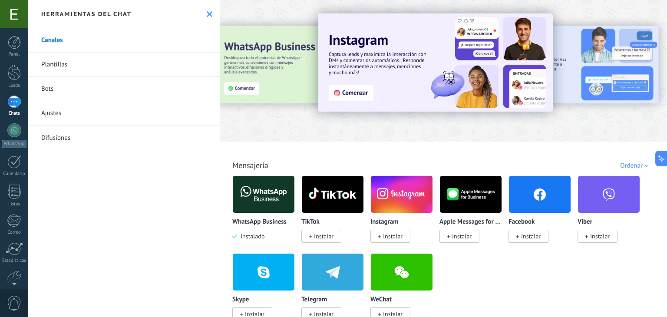
click at [265, 234] on div "WhatsApp Business Instalado" at bounding box center [263, 229] width 63 height 22
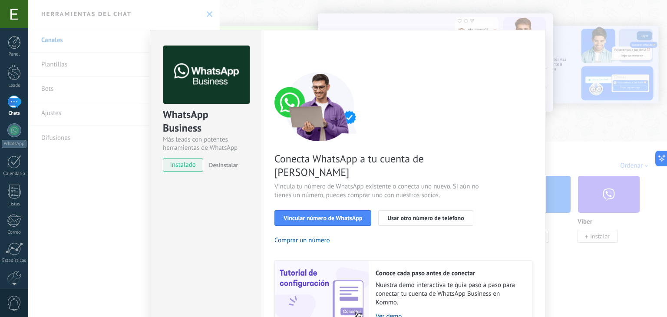
click at [183, 165] on span "instalado" at bounding box center [183, 164] width 40 height 13
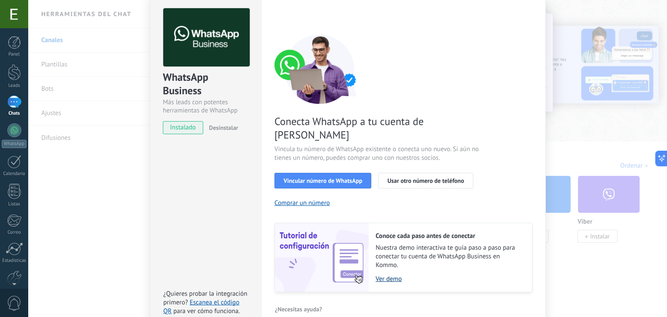
click at [387, 275] on link "Ver demo" at bounding box center [450, 279] width 148 height 8
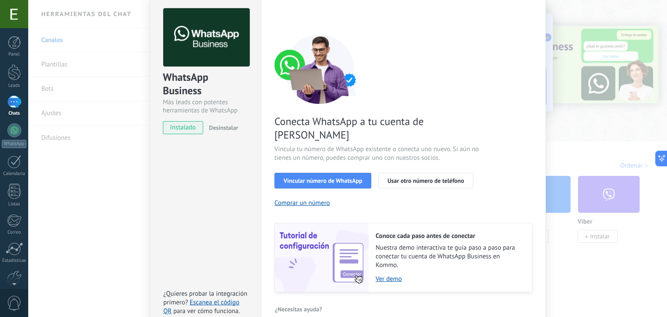
scroll to position [0, 0]
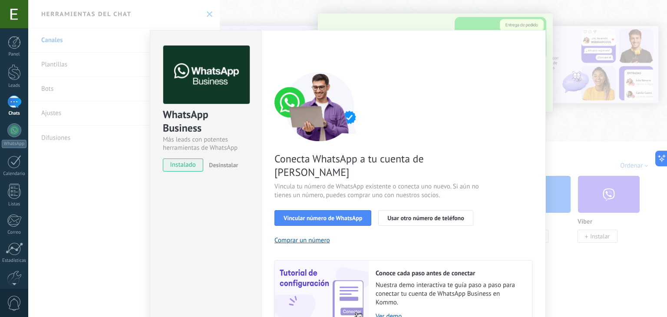
click at [545, 13] on div "WhatsApp Business Más leads con potentes herramientas de WhatsApp instalado Des…" at bounding box center [347, 158] width 639 height 317
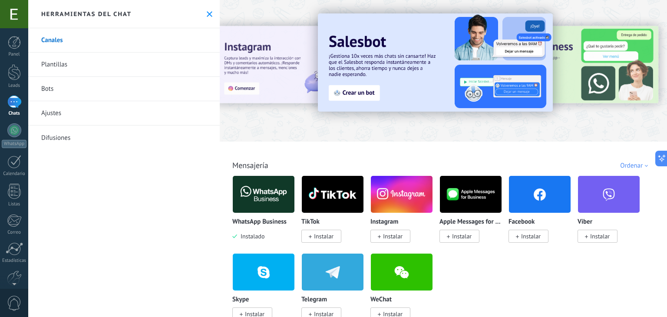
click at [524, 238] on span "Instalar" at bounding box center [531, 236] width 20 height 8
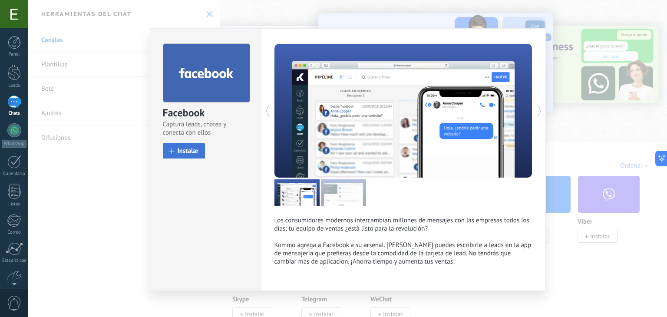
click at [188, 151] on span "Instalar" at bounding box center [188, 151] width 21 height 7
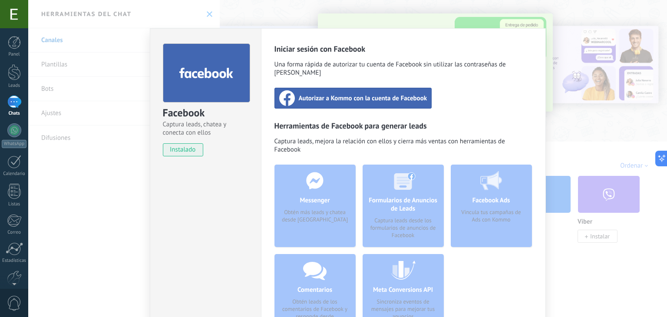
click at [570, 52] on div "Facebook Captura leads, chatea y conecta con ellos instalado Desinstalar Inicia…" at bounding box center [347, 158] width 639 height 317
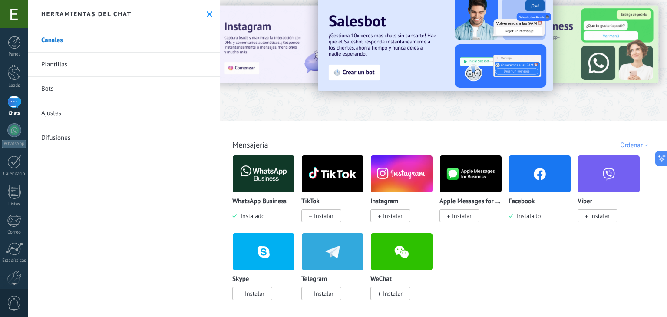
scroll to position [23, 0]
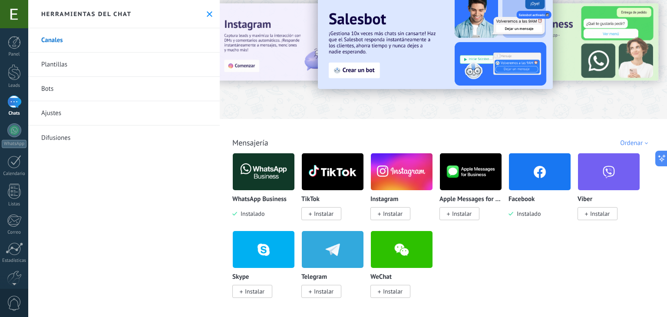
click at [528, 215] on span "Instalado" at bounding box center [526, 214] width 27 height 8
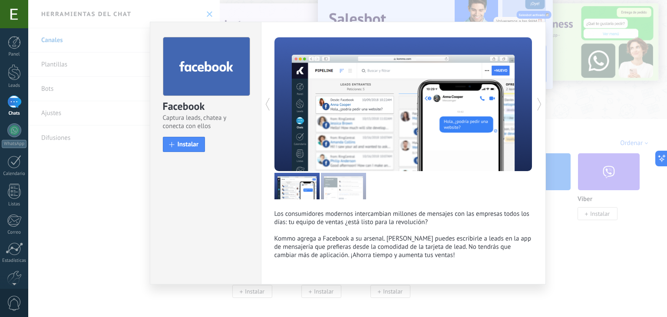
scroll to position [0, 0]
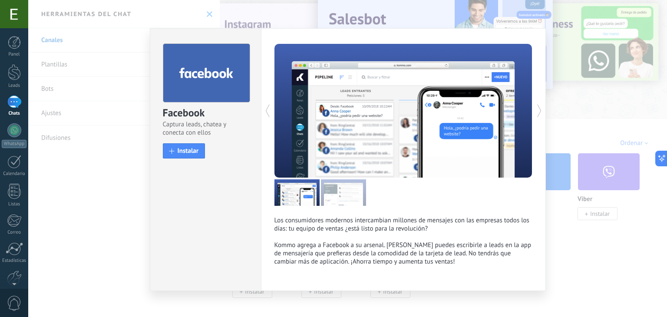
click at [561, 61] on div "Facebook Captura leads, chatea y conecta con ellos install Instalar Los consumi…" at bounding box center [347, 158] width 639 height 317
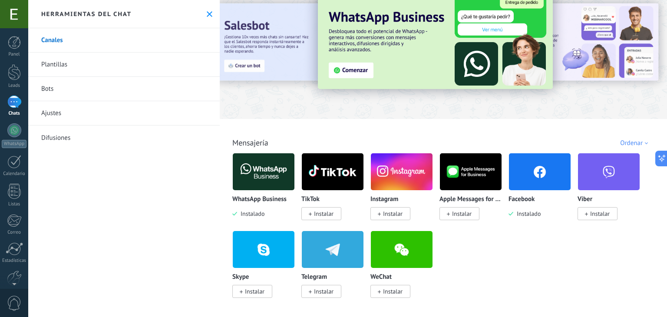
click at [45, 90] on link "Bots" at bounding box center [123, 89] width 191 height 24
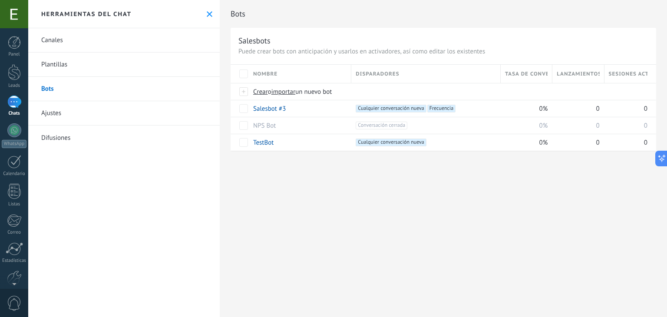
click at [57, 89] on link "Bots" at bounding box center [123, 89] width 191 height 24
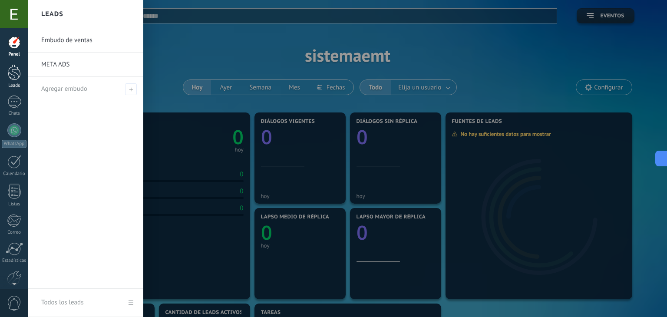
click at [15, 70] on div at bounding box center [14, 72] width 13 height 16
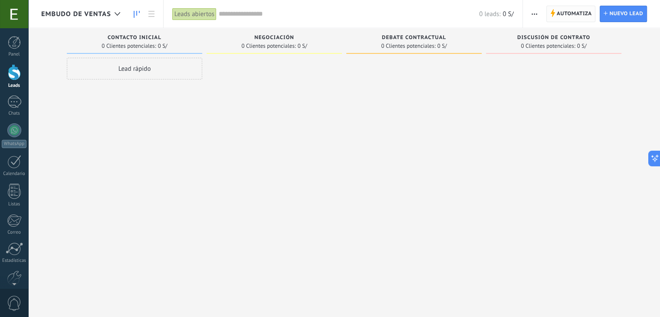
click at [554, 17] on icon at bounding box center [552, 13] width 5 height 8
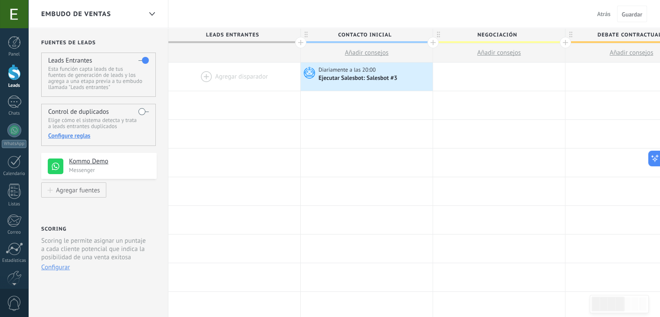
click at [201, 76] on div at bounding box center [234, 77] width 132 height 28
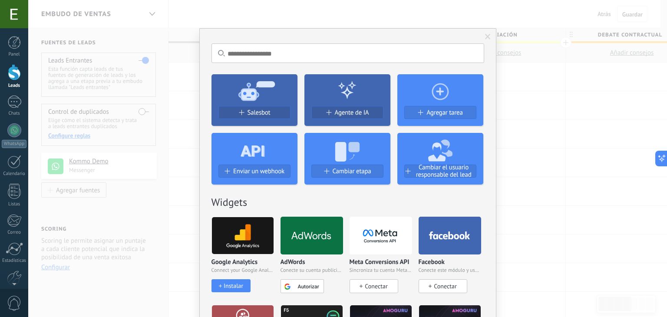
click at [485, 39] on span at bounding box center [488, 37] width 6 height 6
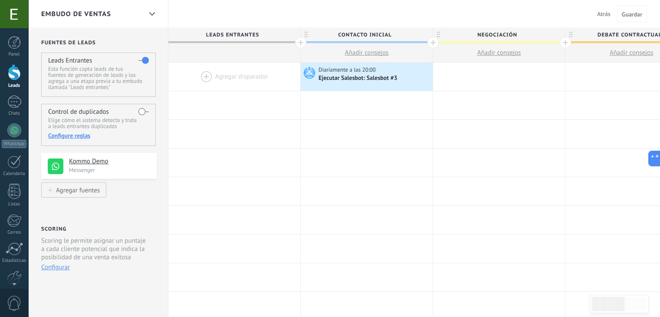
click at [81, 167] on p "Messenger" at bounding box center [110, 169] width 82 height 7
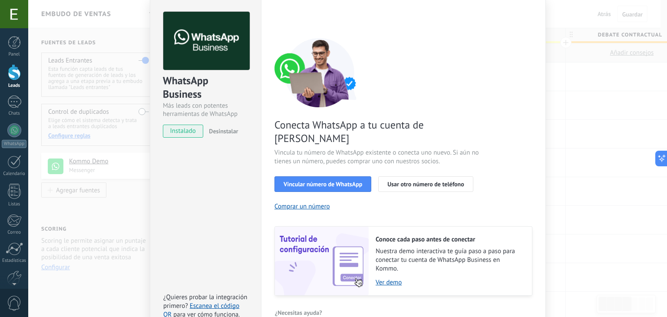
scroll to position [37, 0]
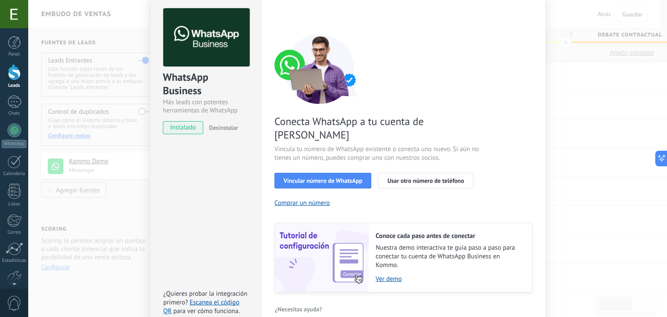
click at [572, 127] on div "WhatsApp Business Más leads con potentes herramientas de WhatsApp instalado Des…" at bounding box center [347, 158] width 639 height 317
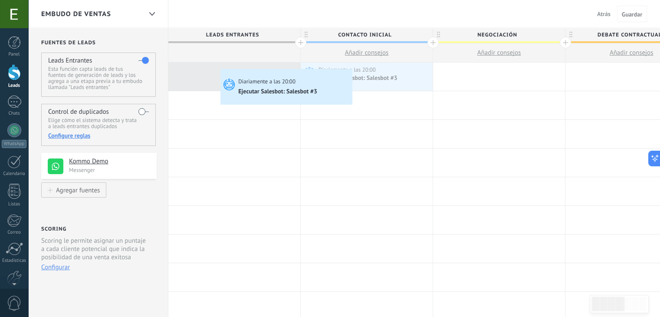
drag, startPoint x: 359, startPoint y: 73, endPoint x: 199, endPoint y: 64, distance: 160.5
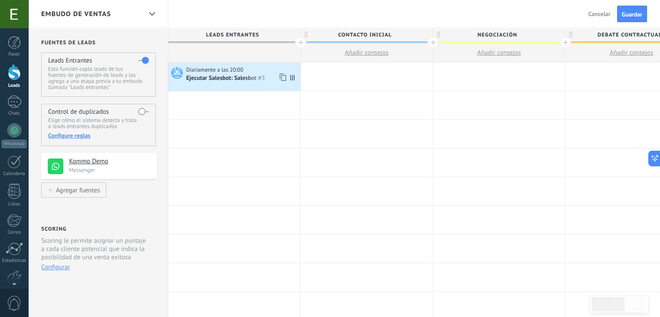
click at [246, 75] on div "Ejecutar Salesbot: Salesbot #3" at bounding box center [226, 79] width 80 height 8
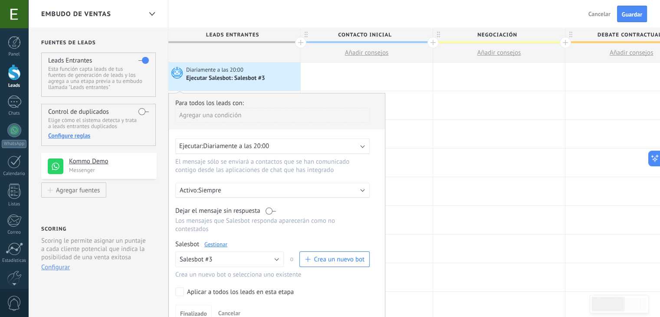
click at [315, 255] on span "Crea un nuevo bot" at bounding box center [339, 259] width 51 height 8
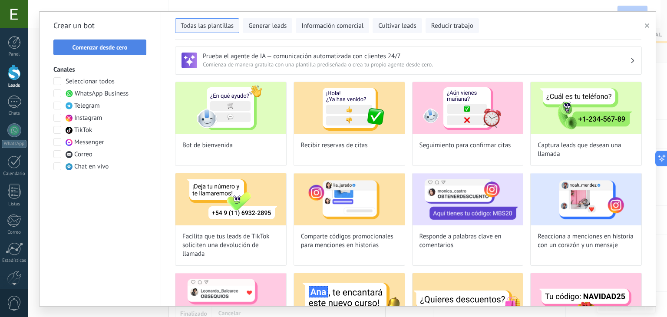
click at [102, 48] on span "Comenzar desde cero" at bounding box center [100, 47] width 55 height 6
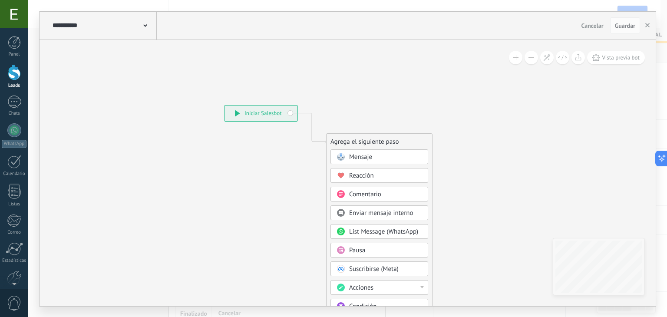
click at [19, 16] on div at bounding box center [14, 14] width 28 height 28
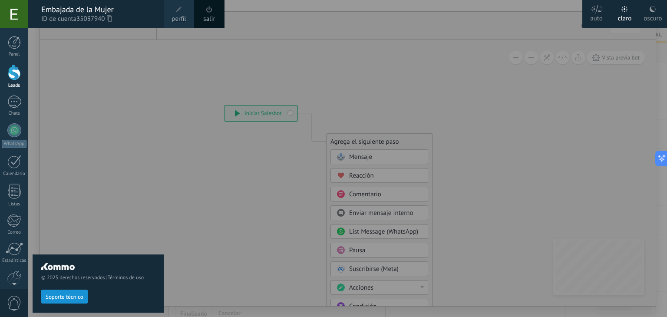
click at [217, 63] on div at bounding box center [361, 158] width 667 height 317
